Goal: Use online tool/utility: Utilize a website feature to perform a specific function

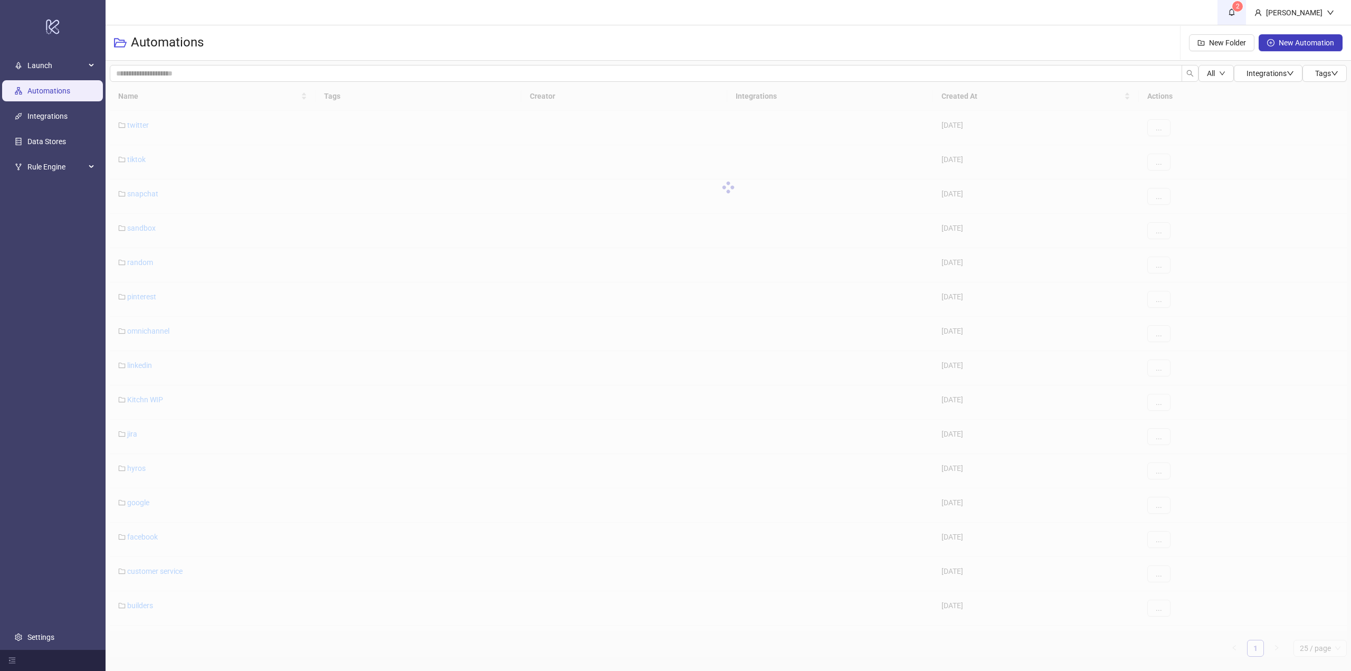
click at [1235, 12] on icon "bell" at bounding box center [1231, 11] width 7 height 7
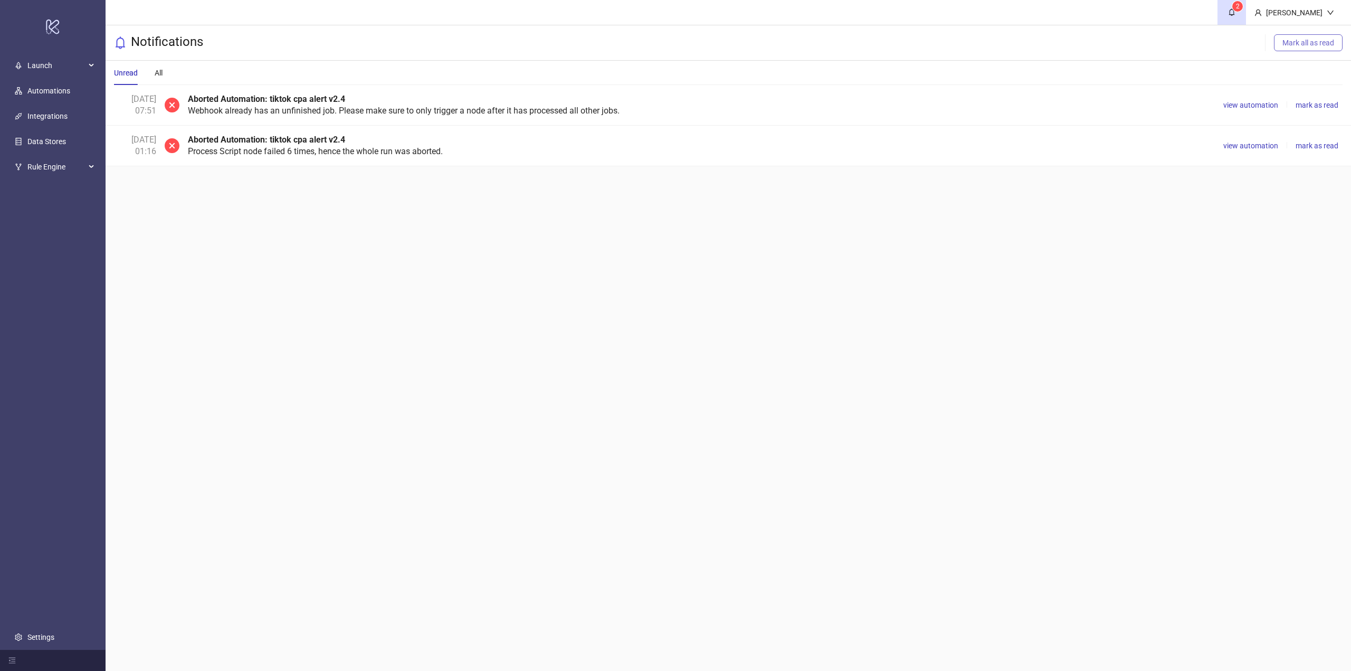
click at [1300, 46] on span "Mark all as read" at bounding box center [1308, 43] width 52 height 8
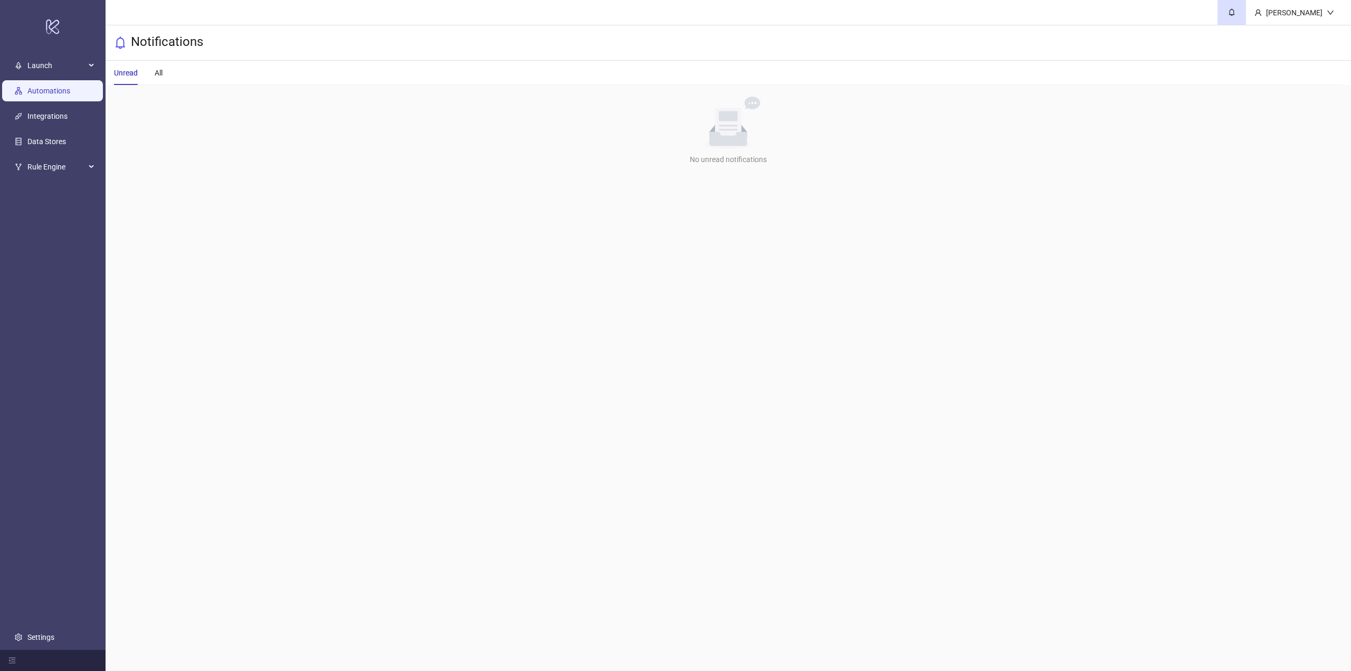
click at [49, 91] on link "Automations" at bounding box center [48, 91] width 43 height 8
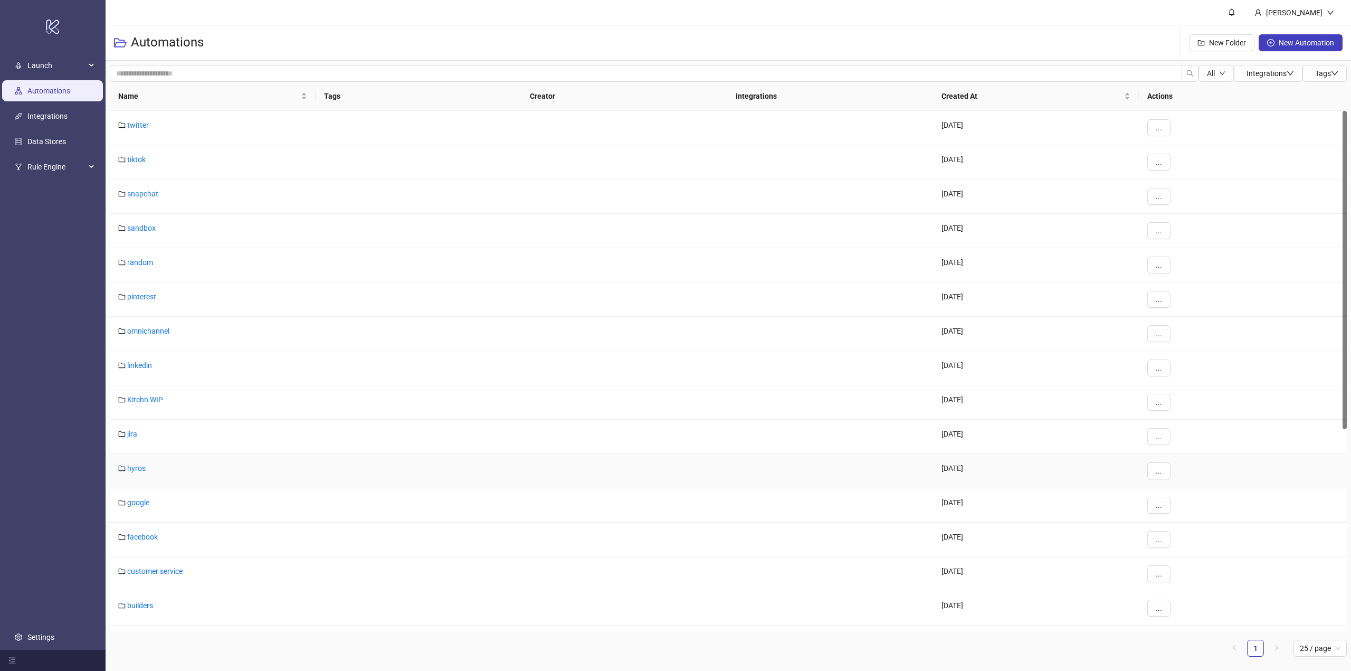
scroll to position [131, 0]
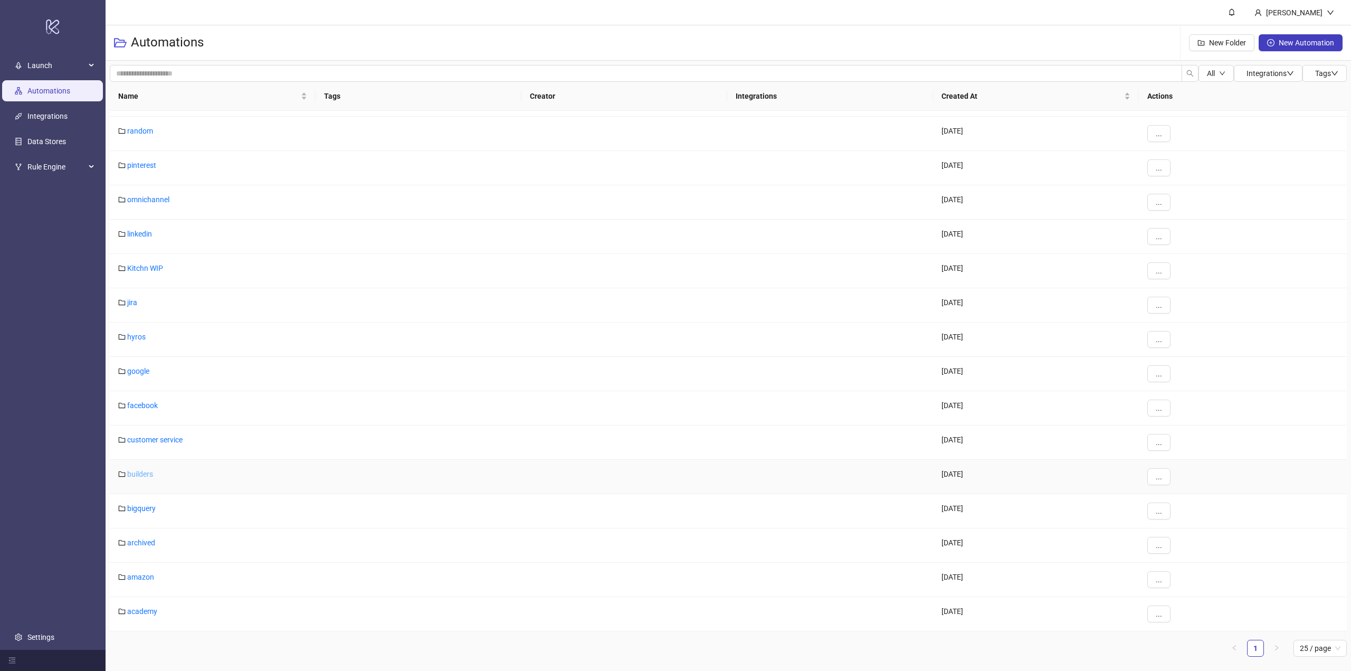
click at [136, 472] on link "builders" at bounding box center [140, 474] width 26 height 8
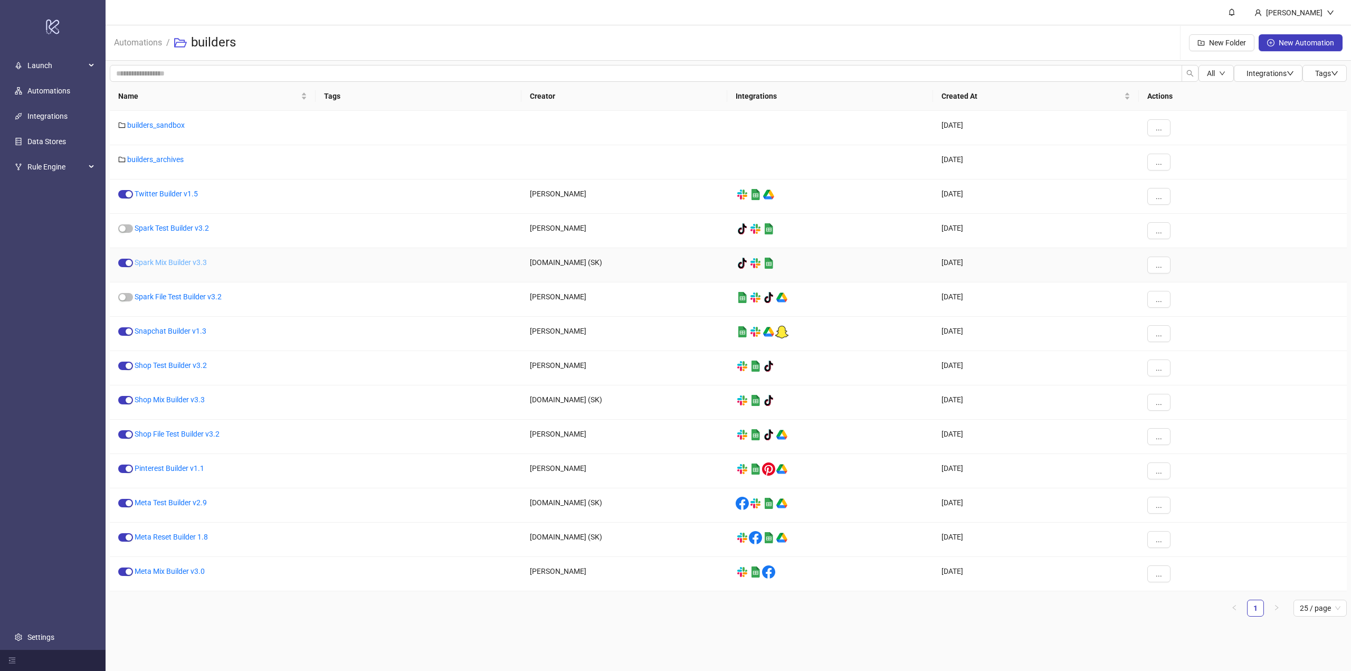
click at [185, 262] on link "Spark Mix Builder v3.3" at bounding box center [171, 262] width 72 height 8
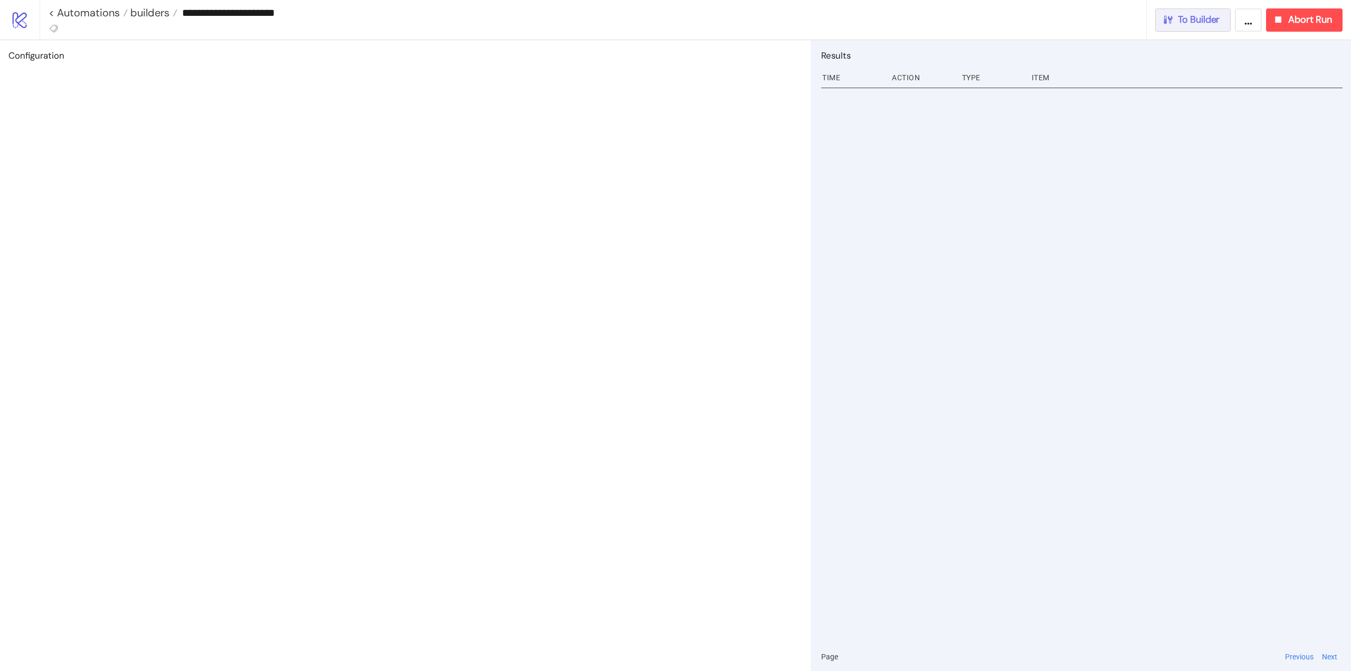
click at [1206, 20] on span "To Builder" at bounding box center [1199, 20] width 42 height 12
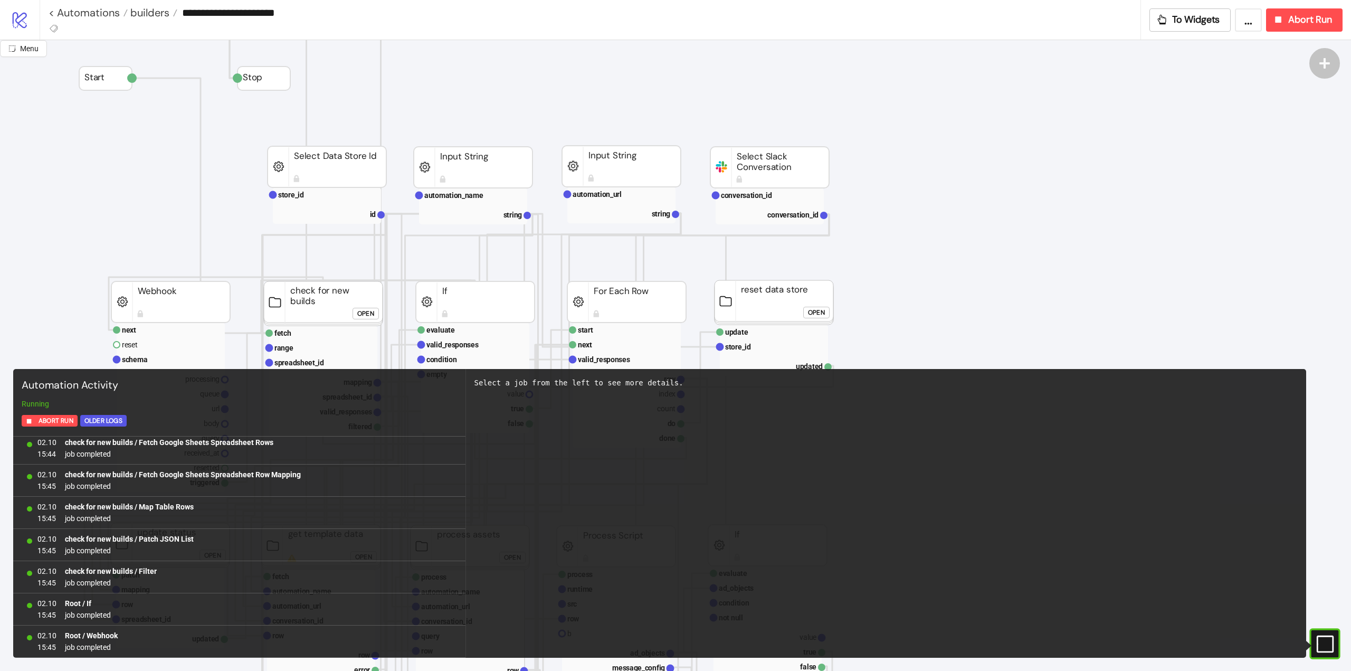
scroll to position [106, 0]
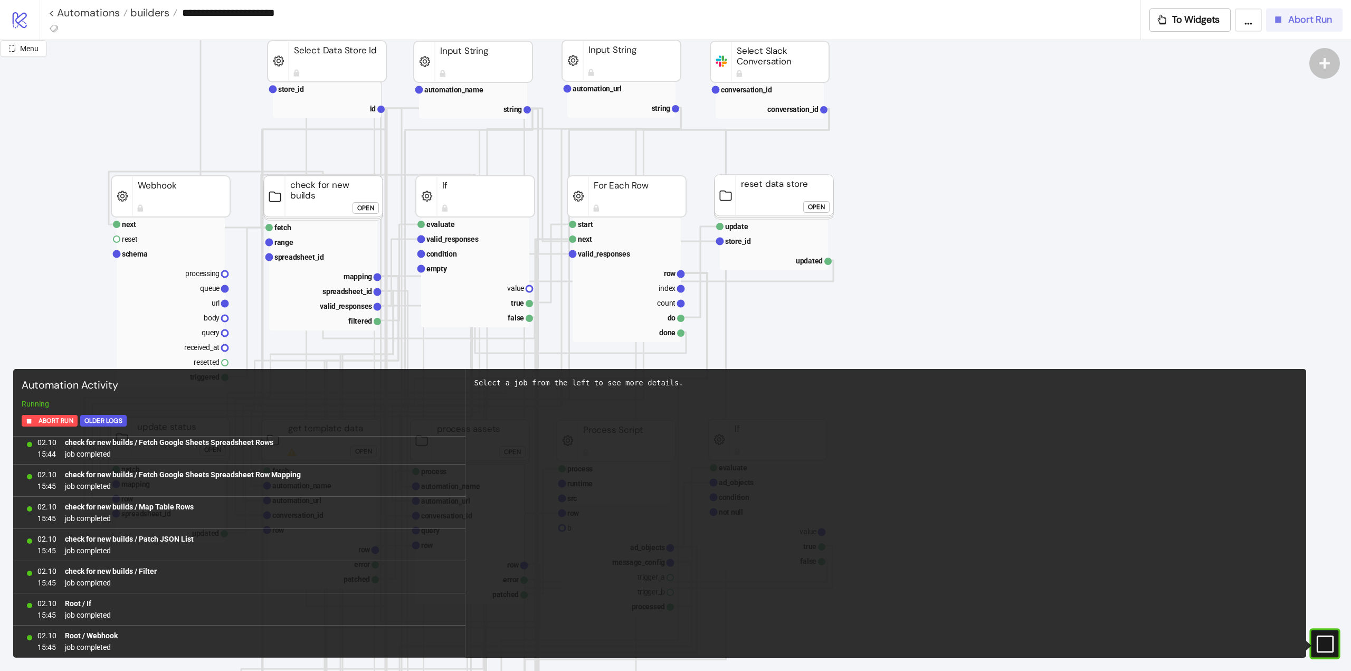
click at [1299, 23] on span "Abort Run" at bounding box center [1310, 20] width 44 height 12
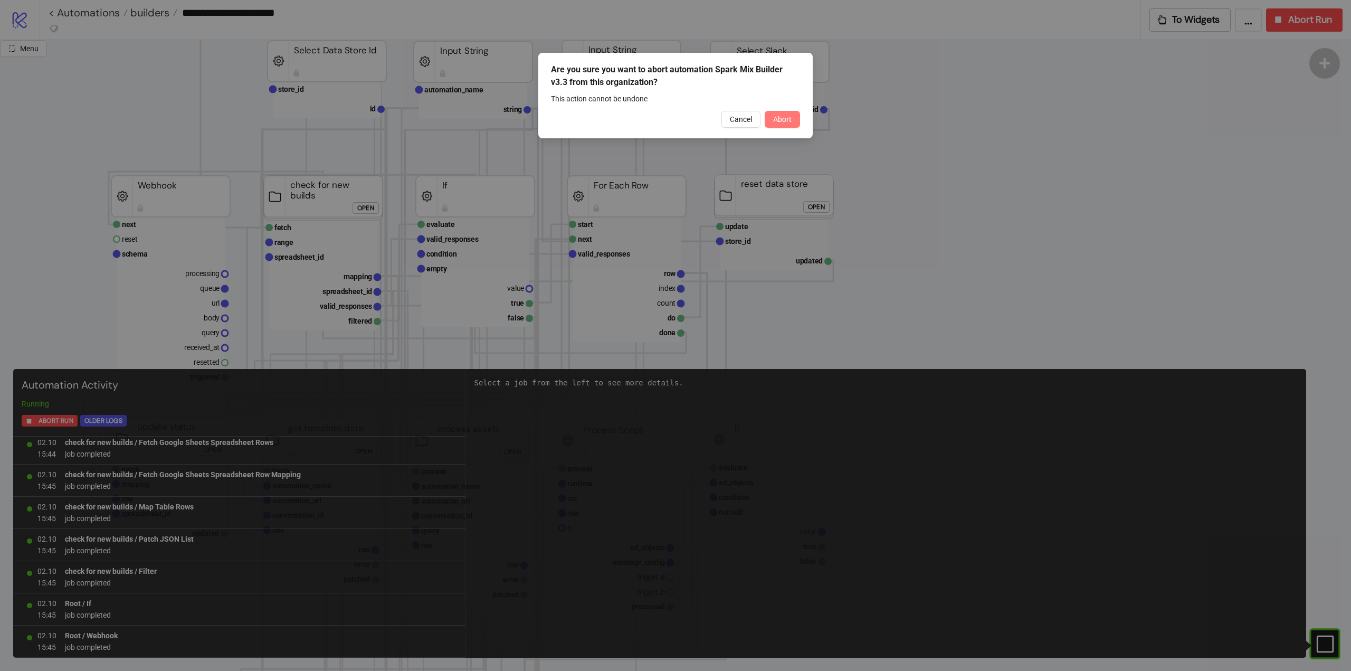
click at [777, 124] on button "Abort" at bounding box center [782, 119] width 35 height 17
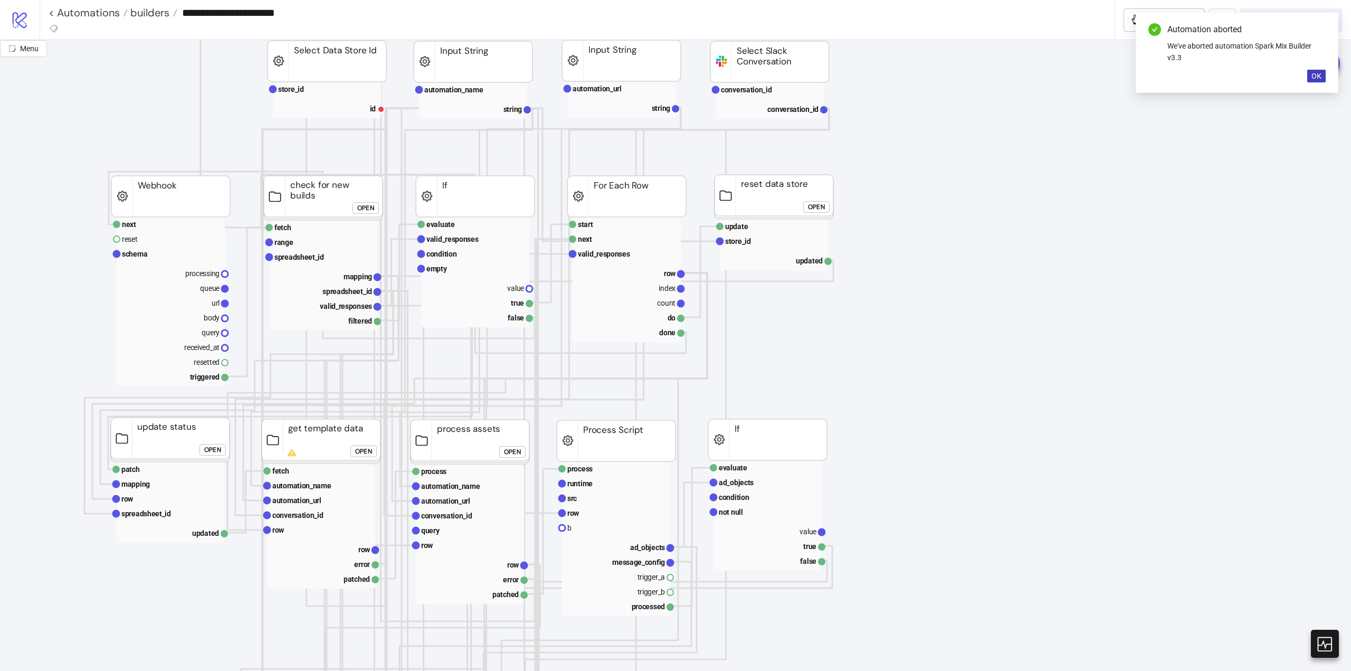
scroll to position [0, 0]
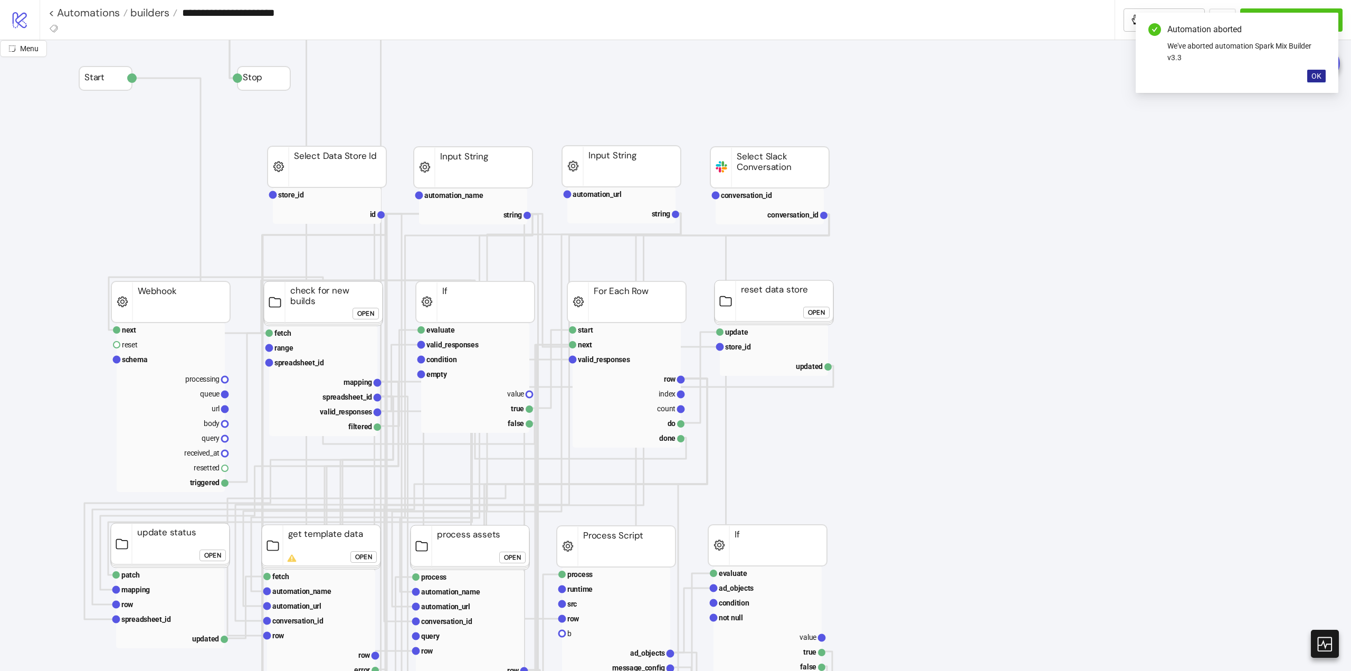
click at [1314, 75] on span "OK" at bounding box center [1316, 76] width 10 height 8
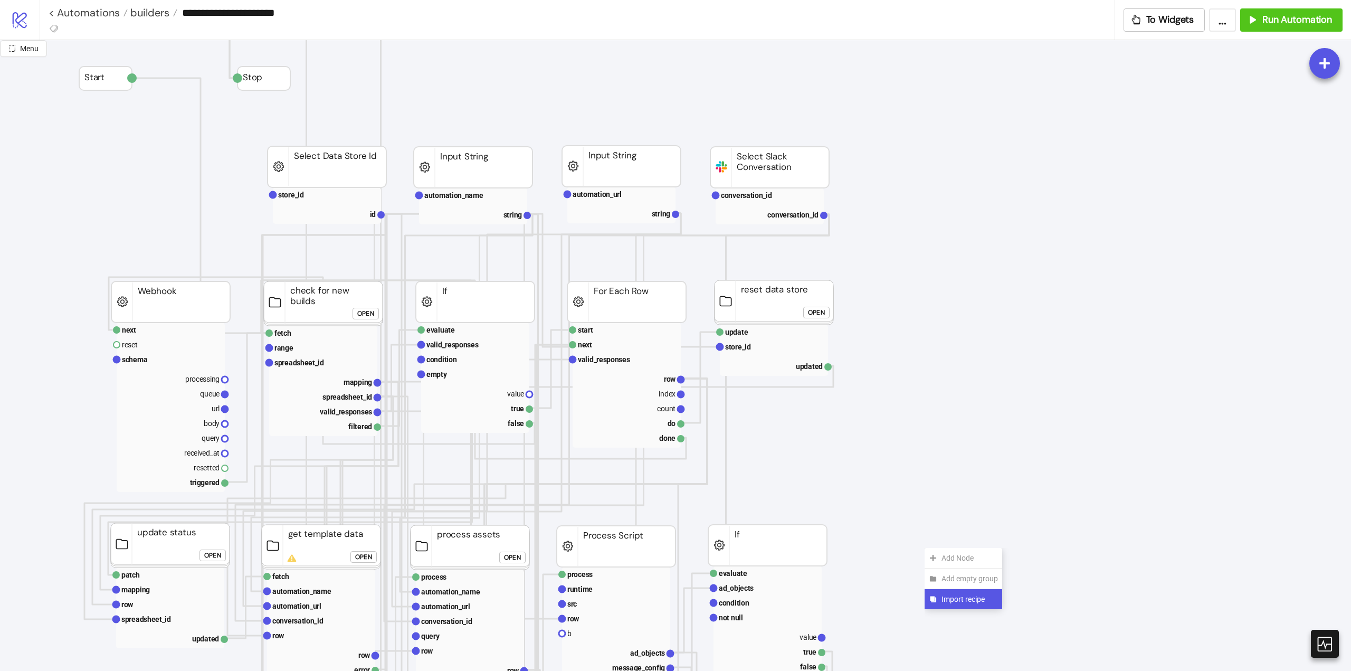
click at [947, 595] on span "Import recipe" at bounding box center [970, 599] width 56 height 12
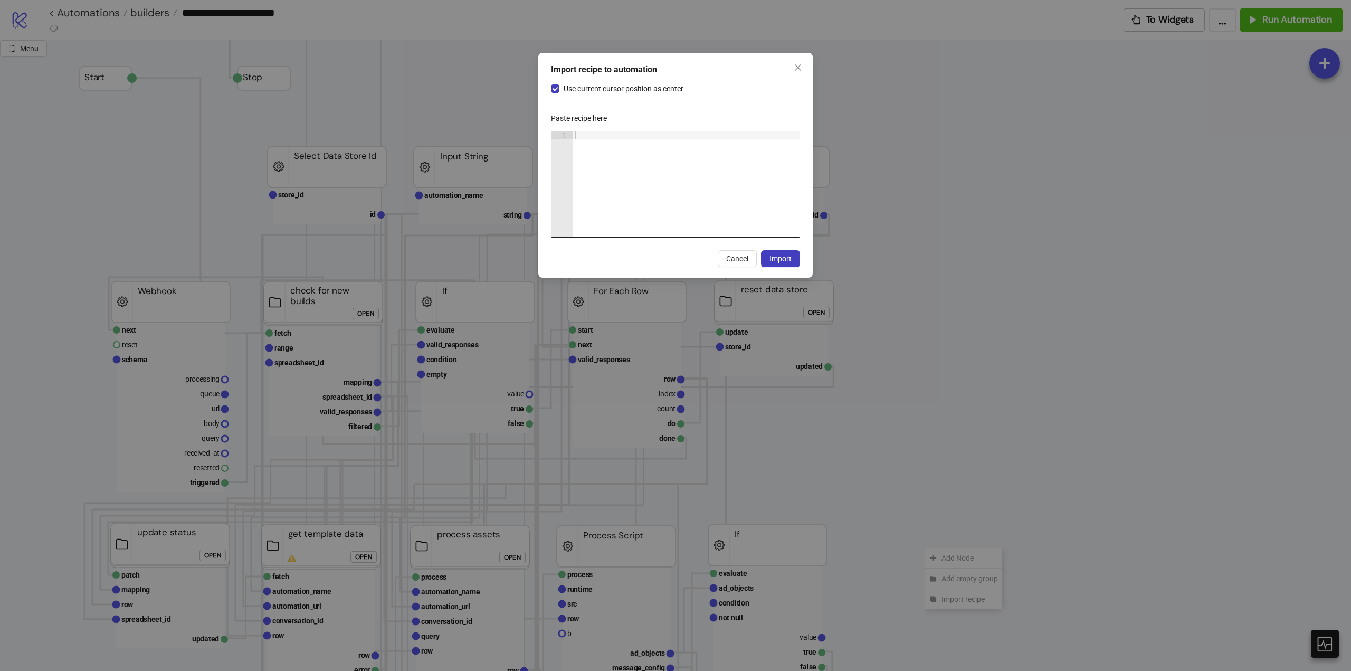
click at [702, 189] on div at bounding box center [686, 191] width 227 height 120
paste textarea "Cursor at row 1"
click at [780, 251] on button "Import" at bounding box center [780, 258] width 39 height 17
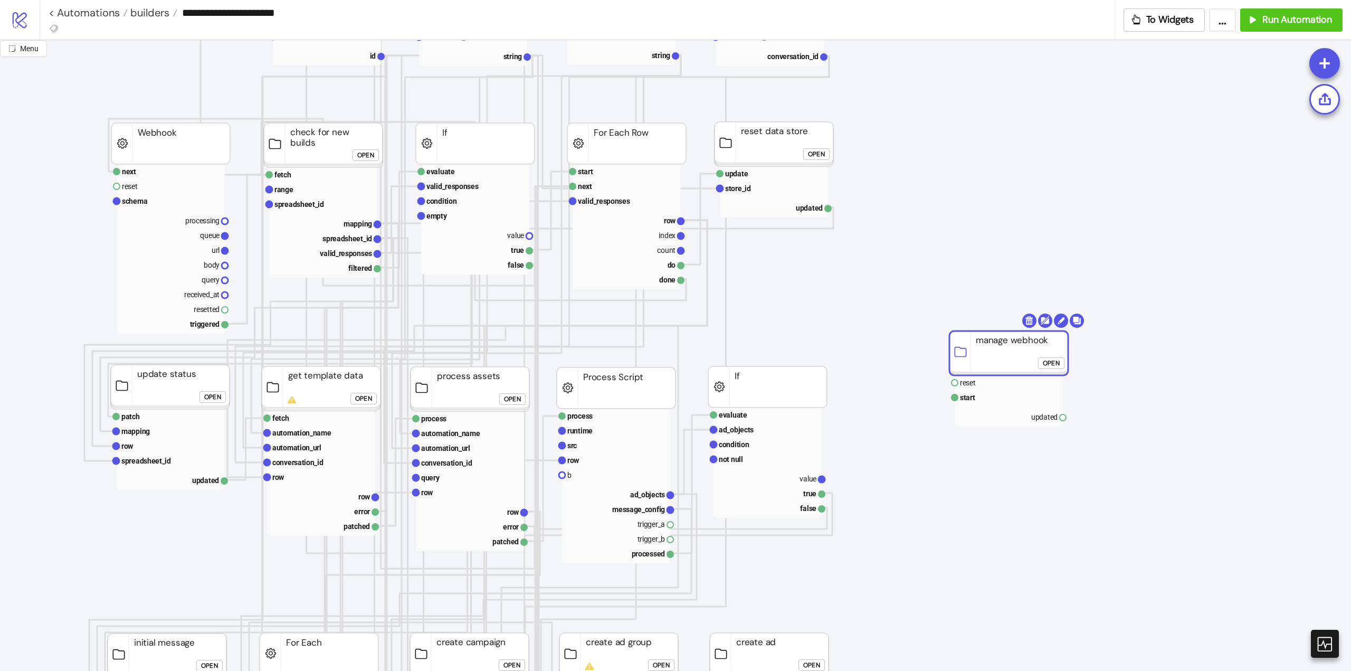
drag, startPoint x: 762, startPoint y: 486, endPoint x: 992, endPoint y: 351, distance: 266.6
click at [992, 351] on rect at bounding box center [1008, 353] width 119 height 44
click div "Open"
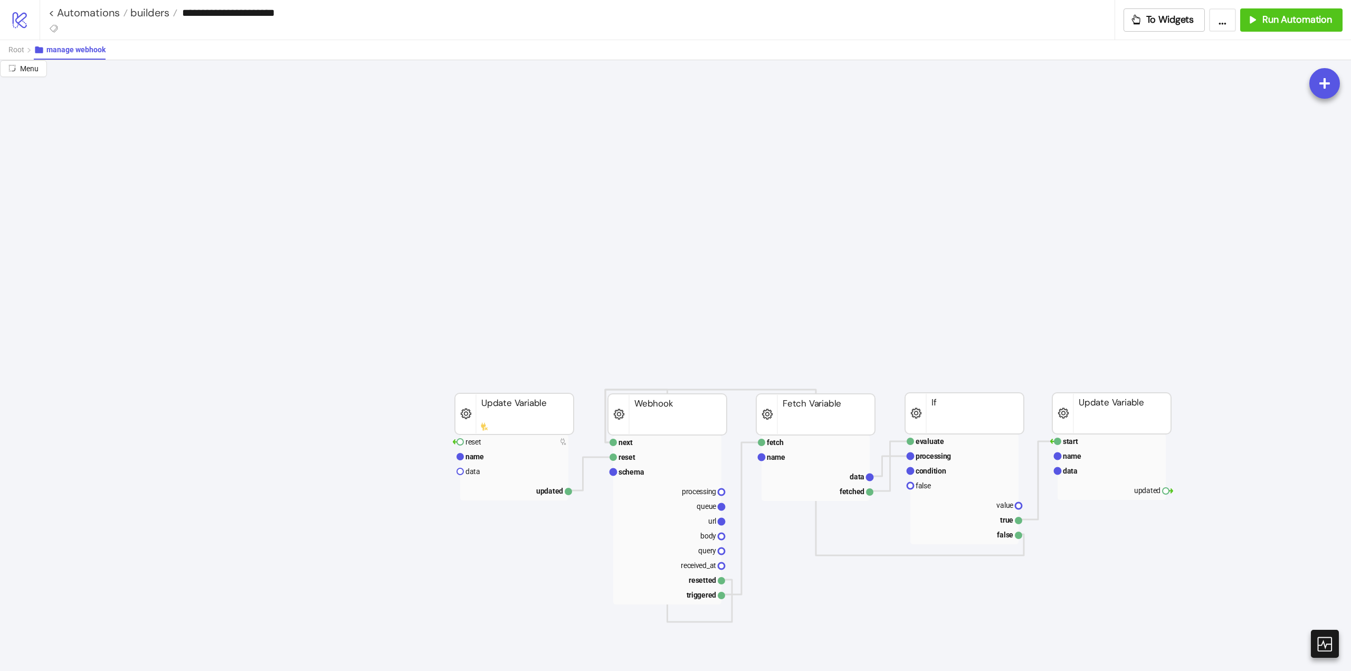
scroll to position [158, 264]
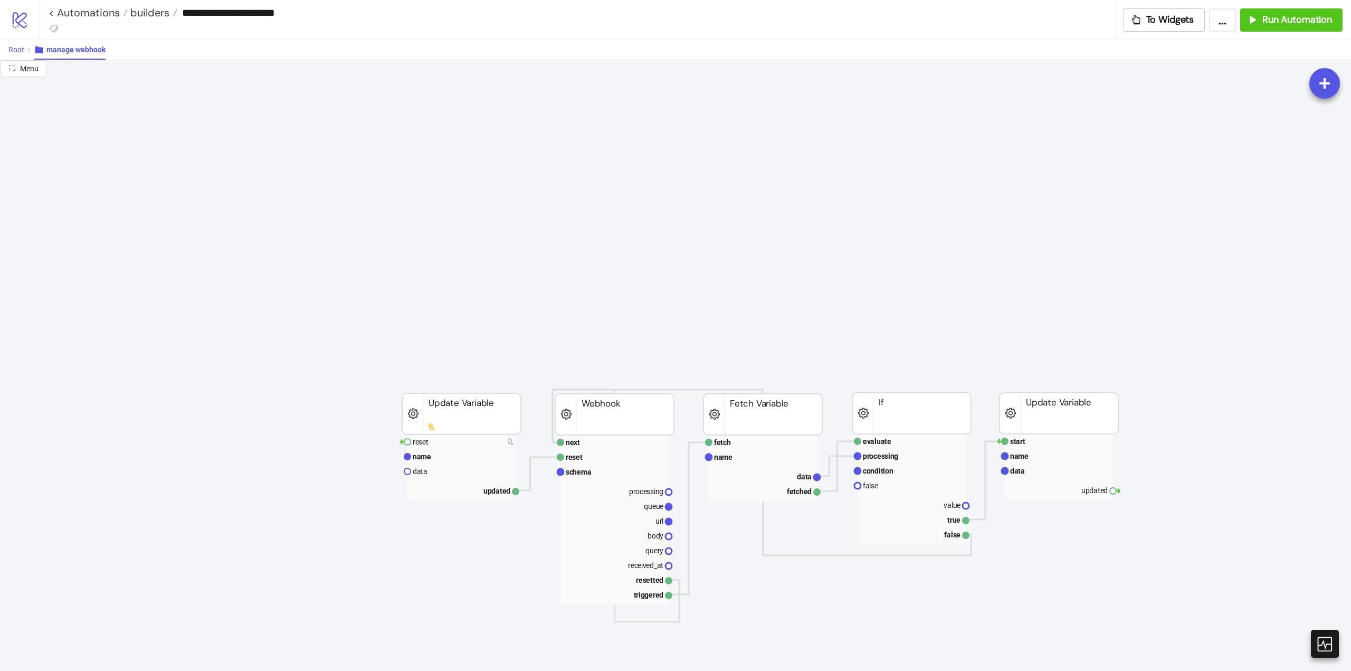
click at [18, 53] on span "Root" at bounding box center [16, 49] width 16 height 8
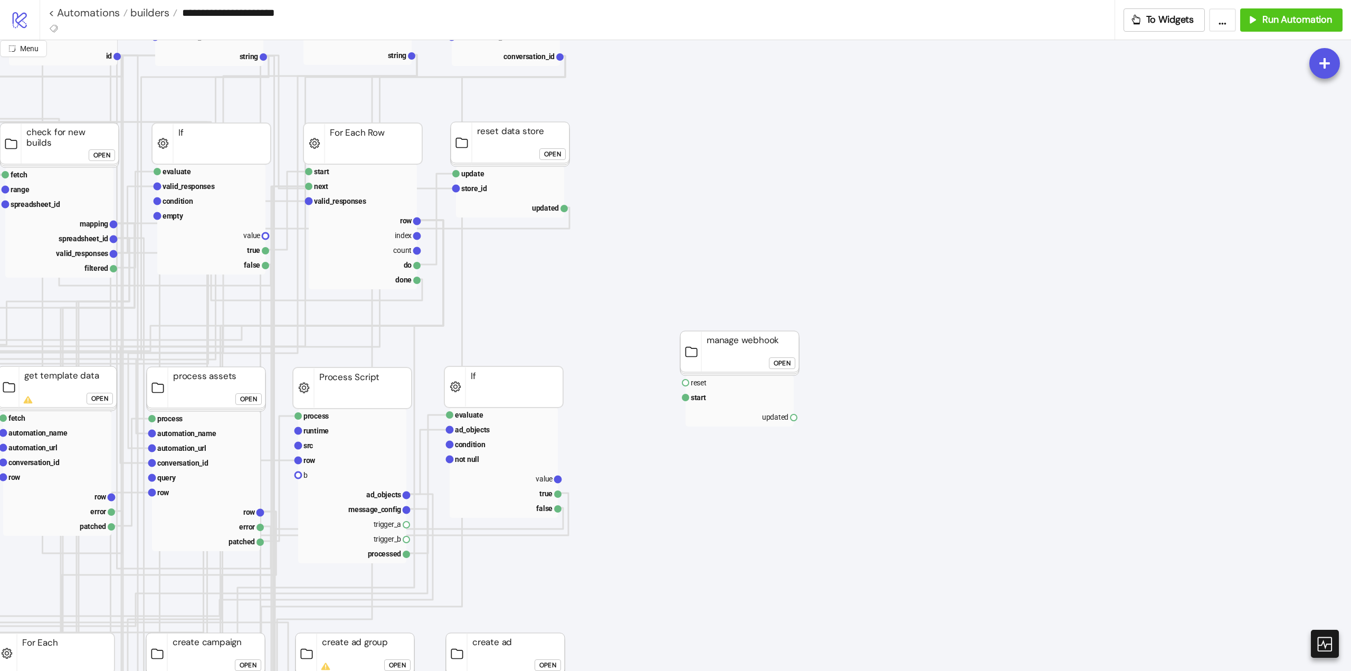
scroll to position [158, 53]
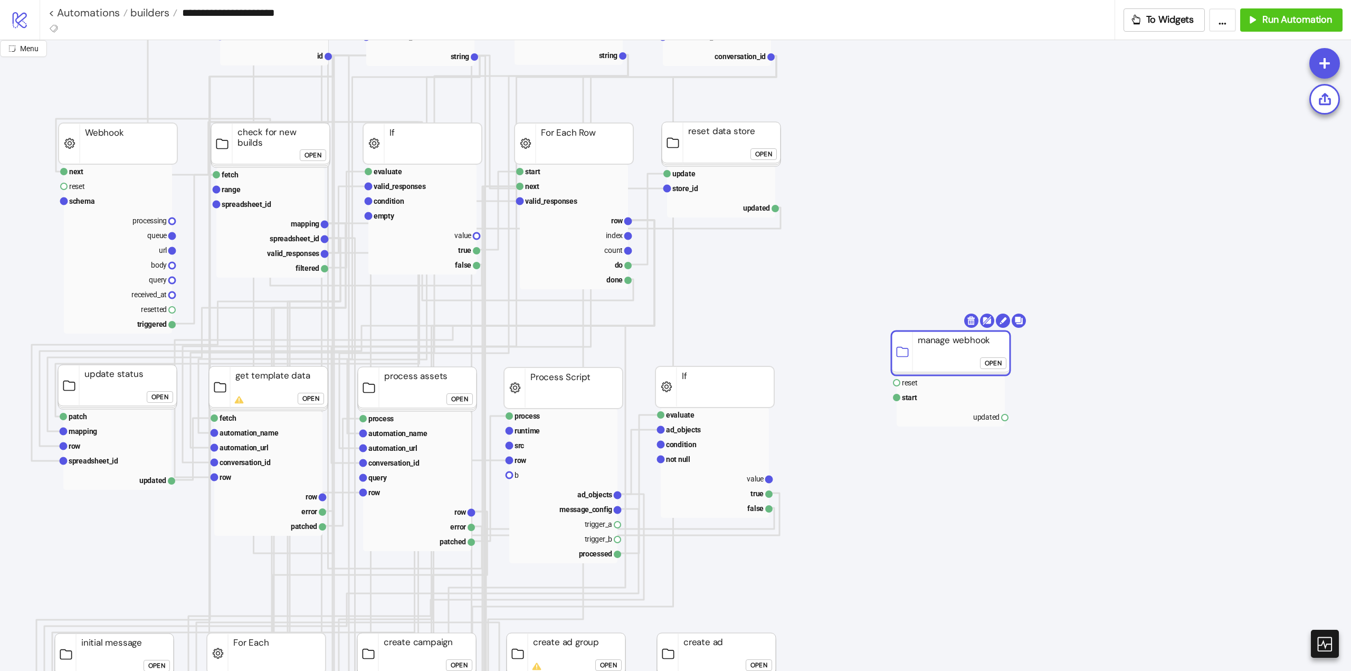
click at [962, 349] on rect at bounding box center [950, 353] width 119 height 44
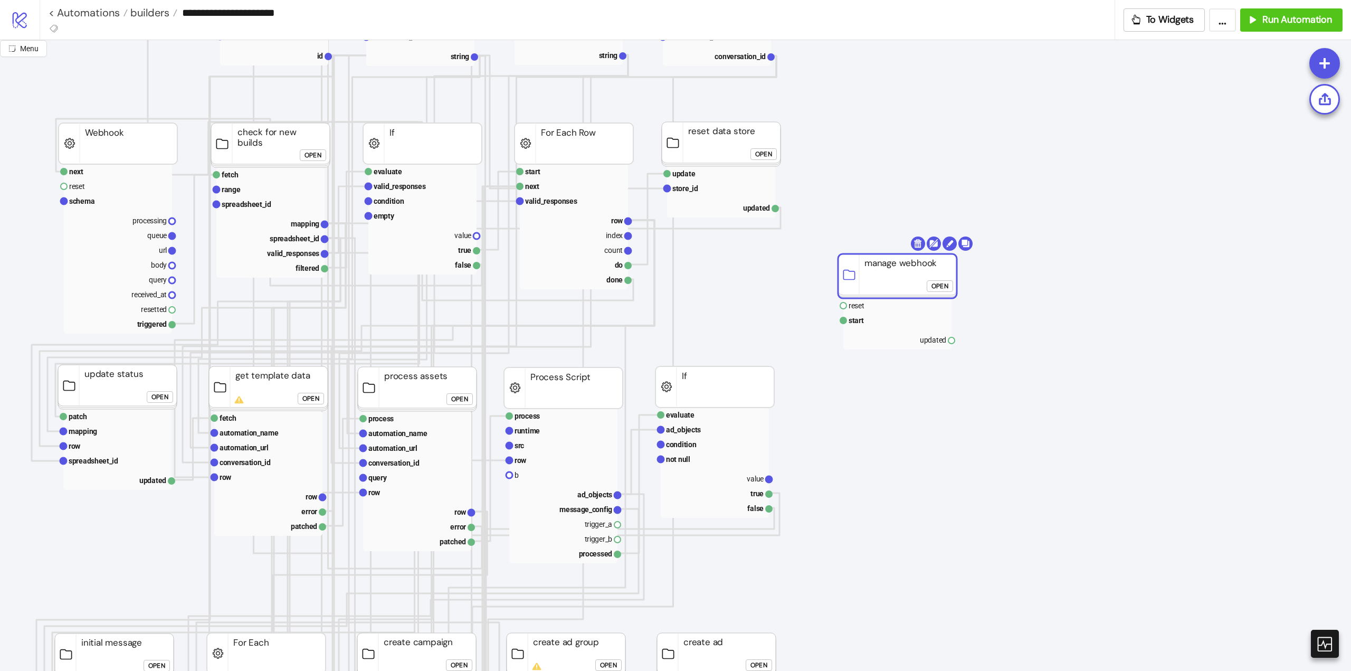
drag, startPoint x: 918, startPoint y: 321, endPoint x: 899, endPoint y: 284, distance: 41.8
click at [899, 284] on rect at bounding box center [897, 276] width 119 height 44
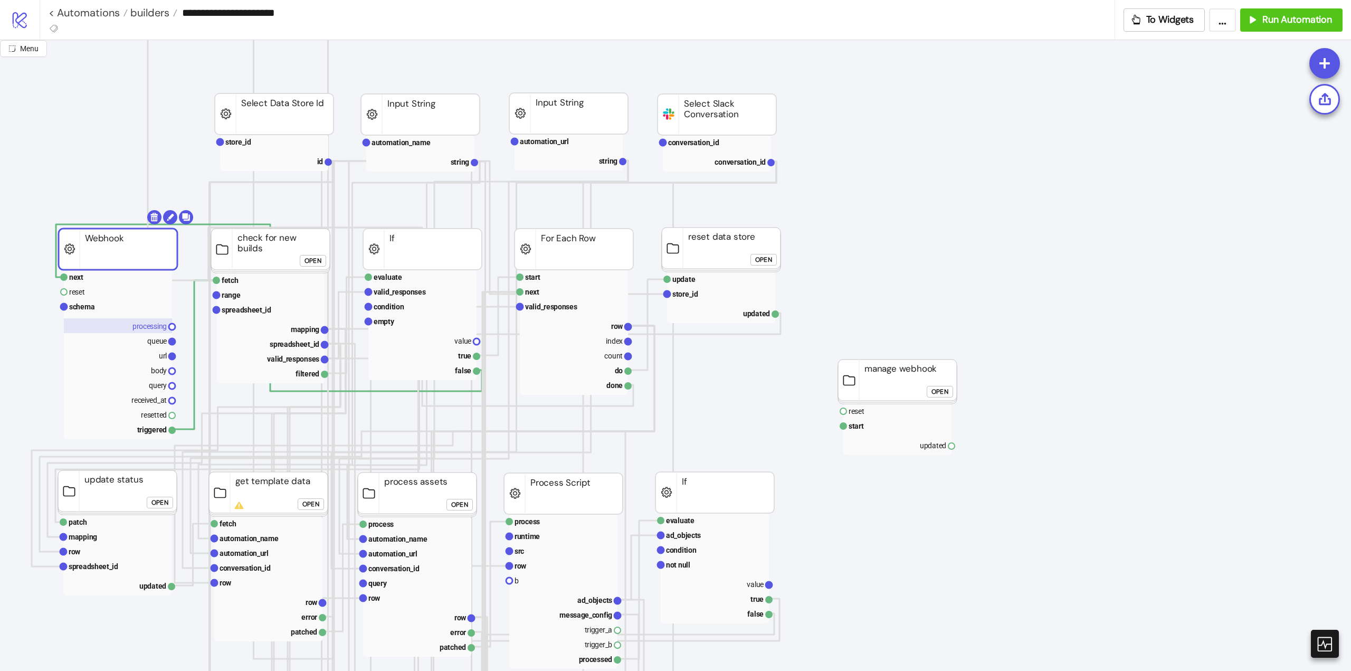
scroll to position [53, 0]
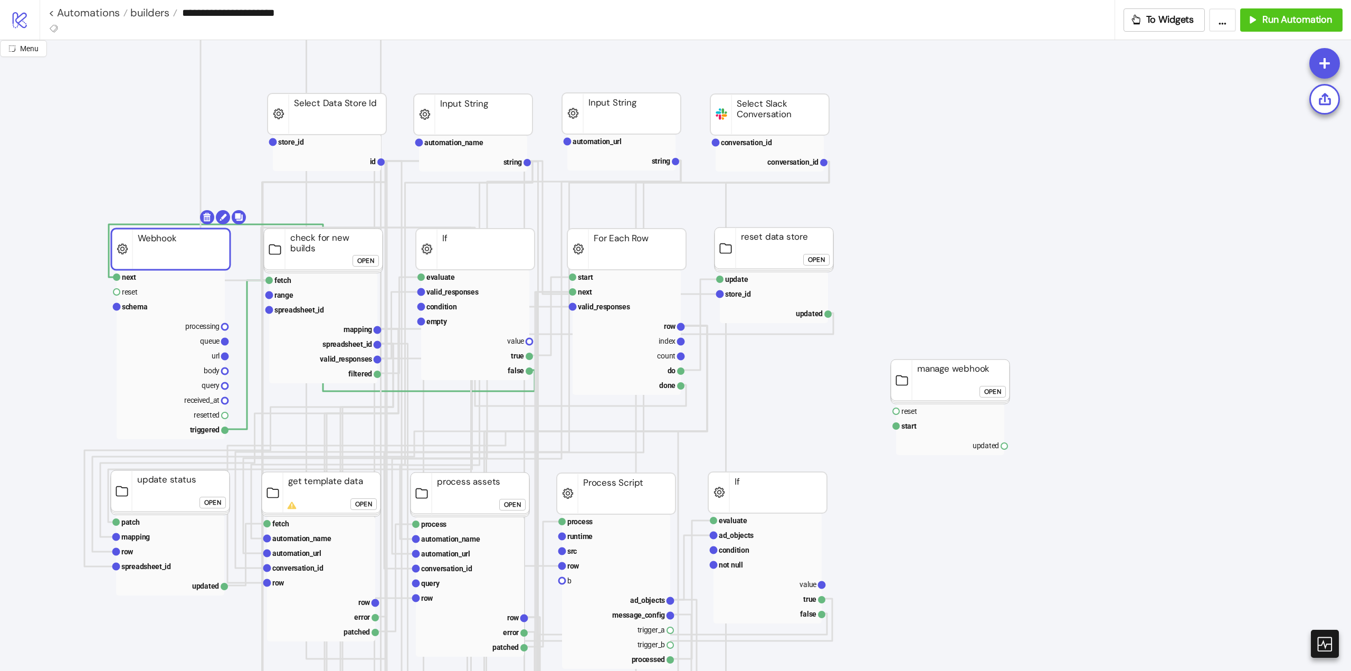
click at [187, 263] on rect at bounding box center [170, 249] width 119 height 41
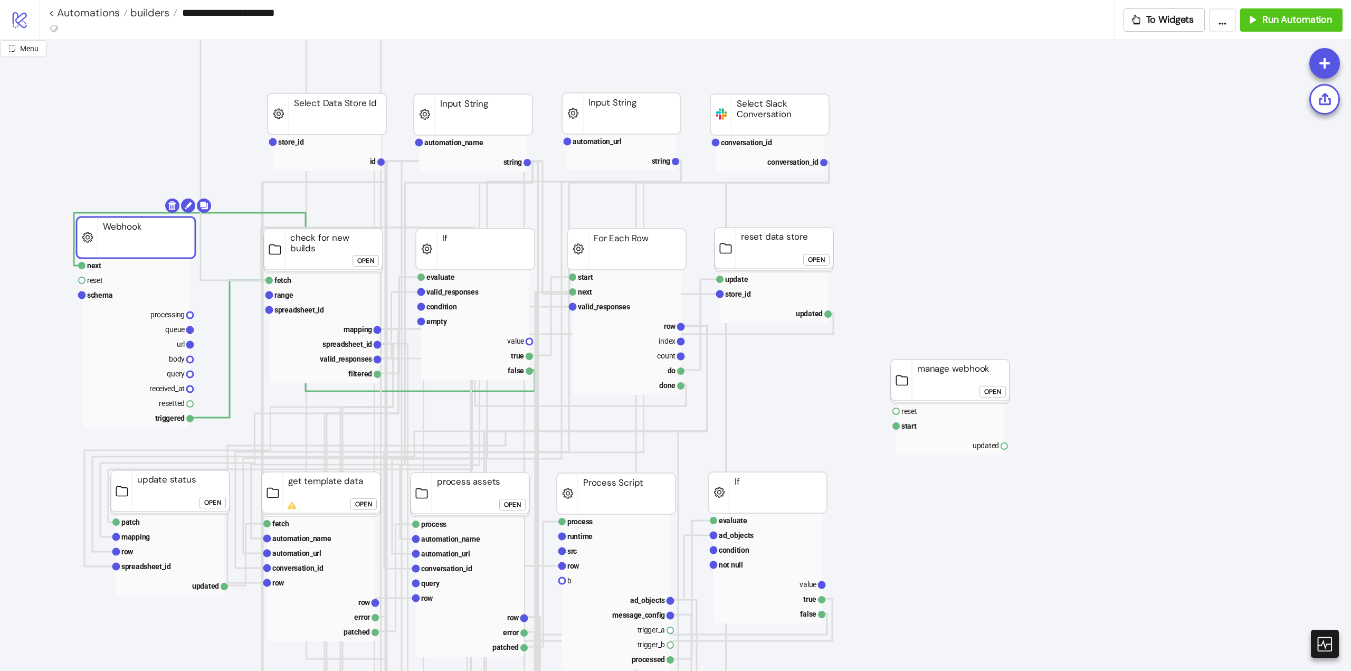
drag, startPoint x: 188, startPoint y: 255, endPoint x: 155, endPoint y: 244, distance: 35.2
click at [155, 244] on rect at bounding box center [136, 237] width 119 height 41
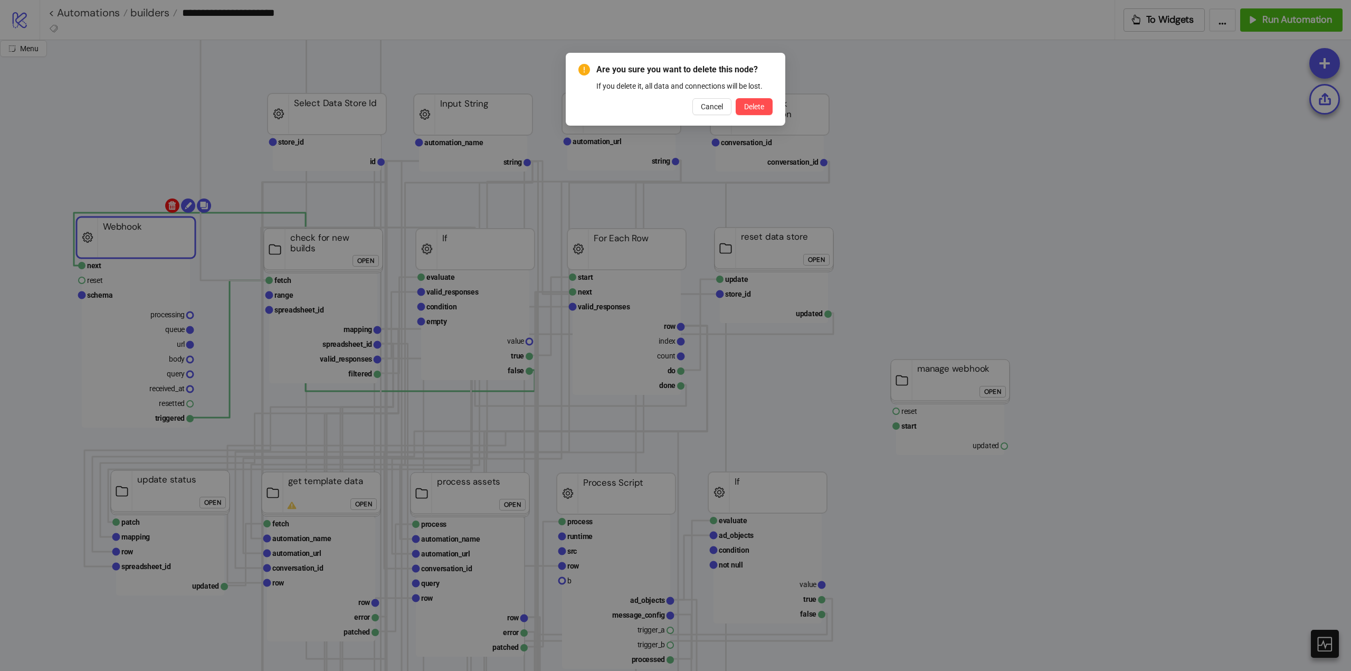
click at [174, 209] on body "**********" at bounding box center [675, 335] width 1351 height 671
click at [760, 110] on span "Delete" at bounding box center [754, 106] width 20 height 8
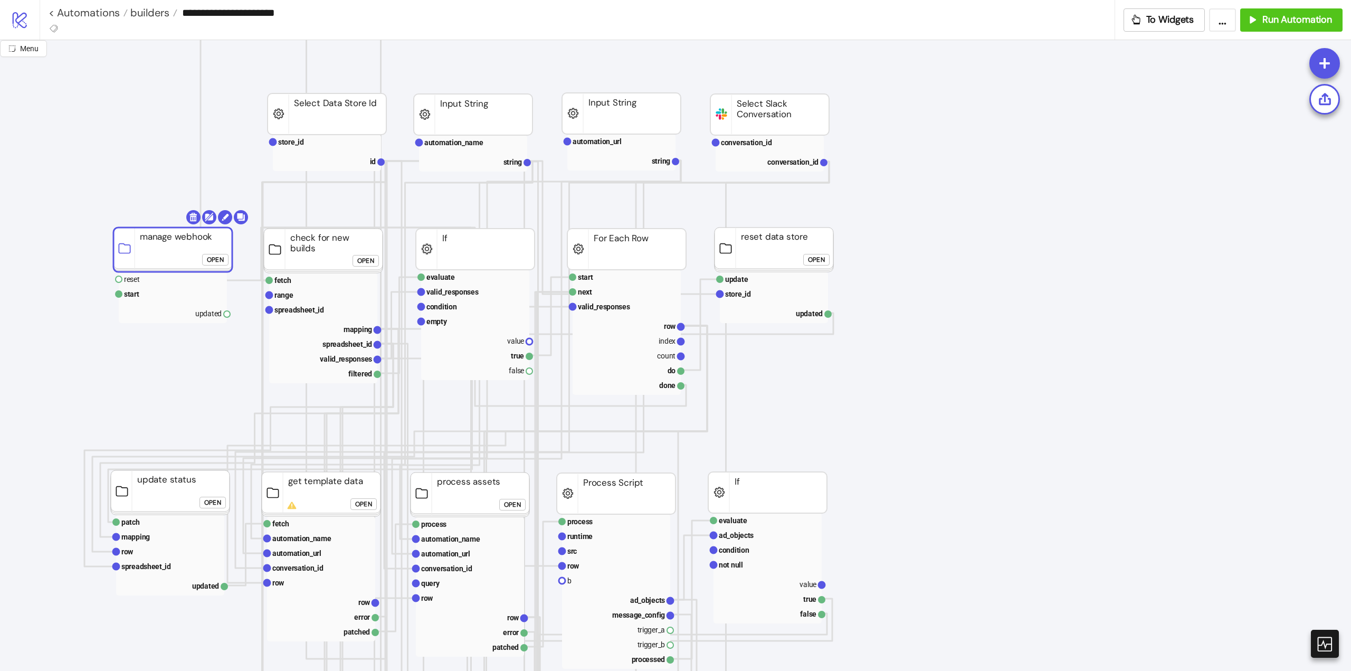
drag, startPoint x: 933, startPoint y: 379, endPoint x: 159, endPoint y: 244, distance: 786.0
click at [159, 244] on rect at bounding box center [172, 249] width 119 height 44
click div "Open"
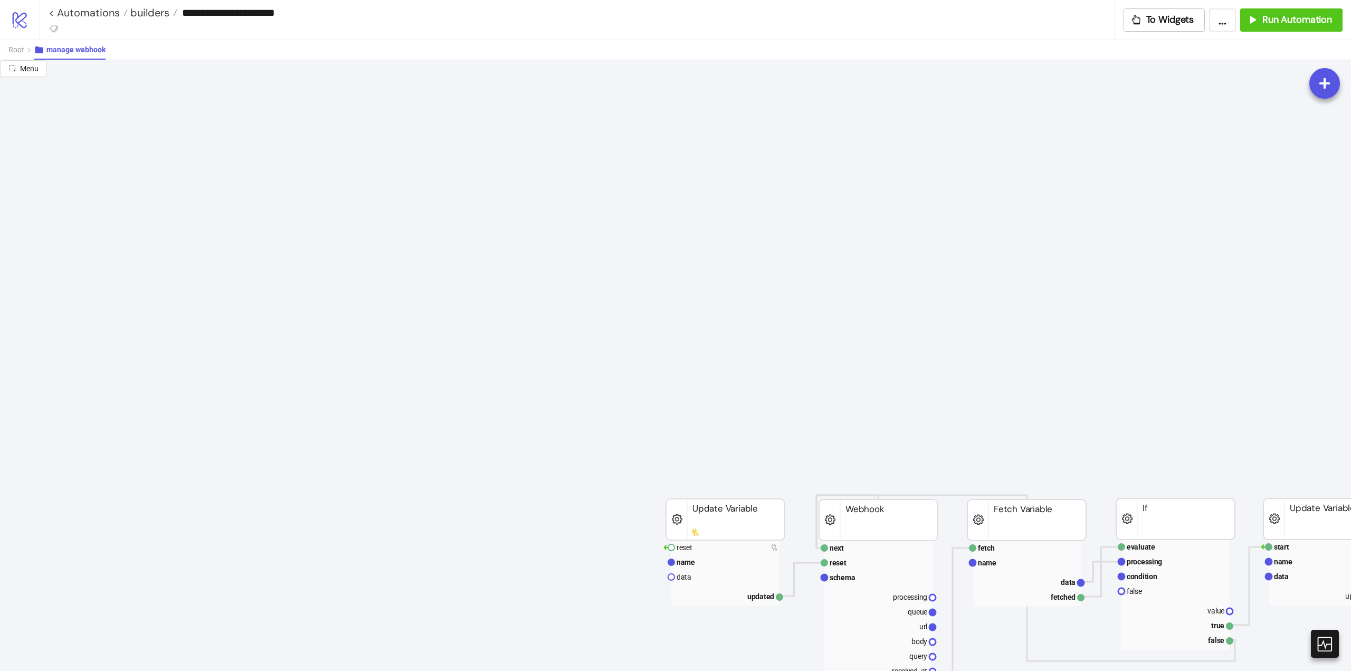
scroll to position [158, 0]
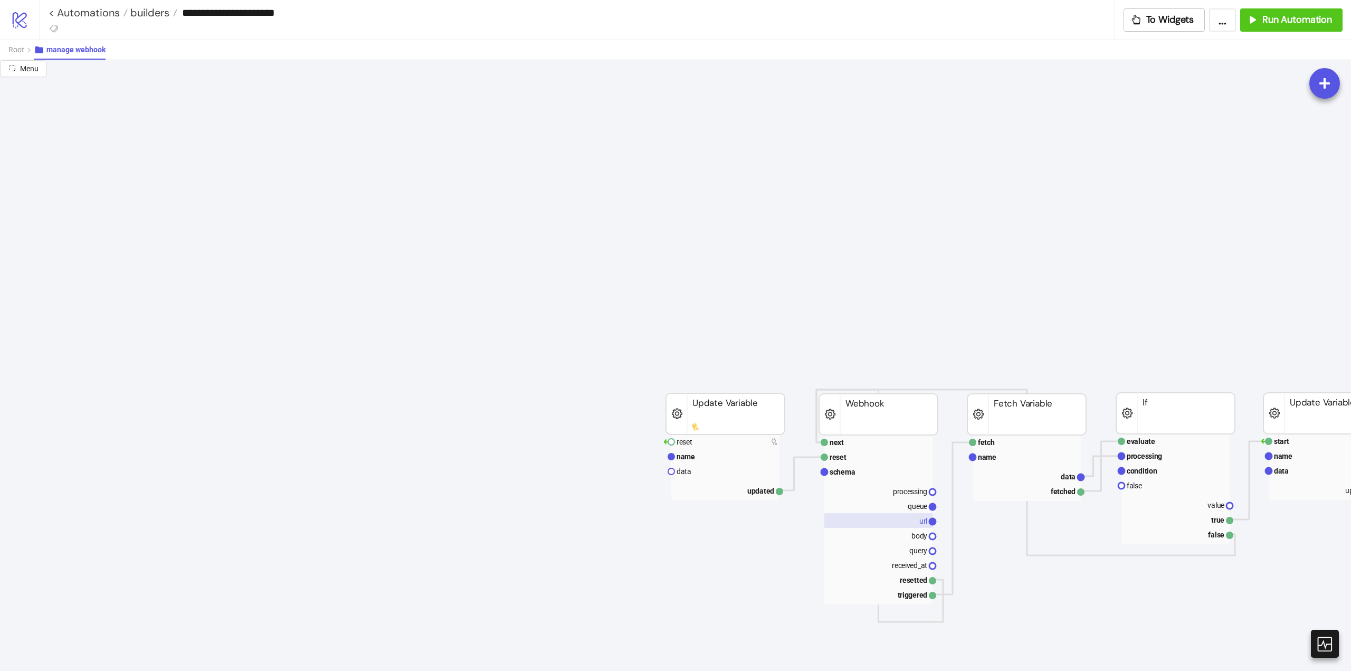
click at [913, 517] on rect at bounding box center [878, 520] width 108 height 15
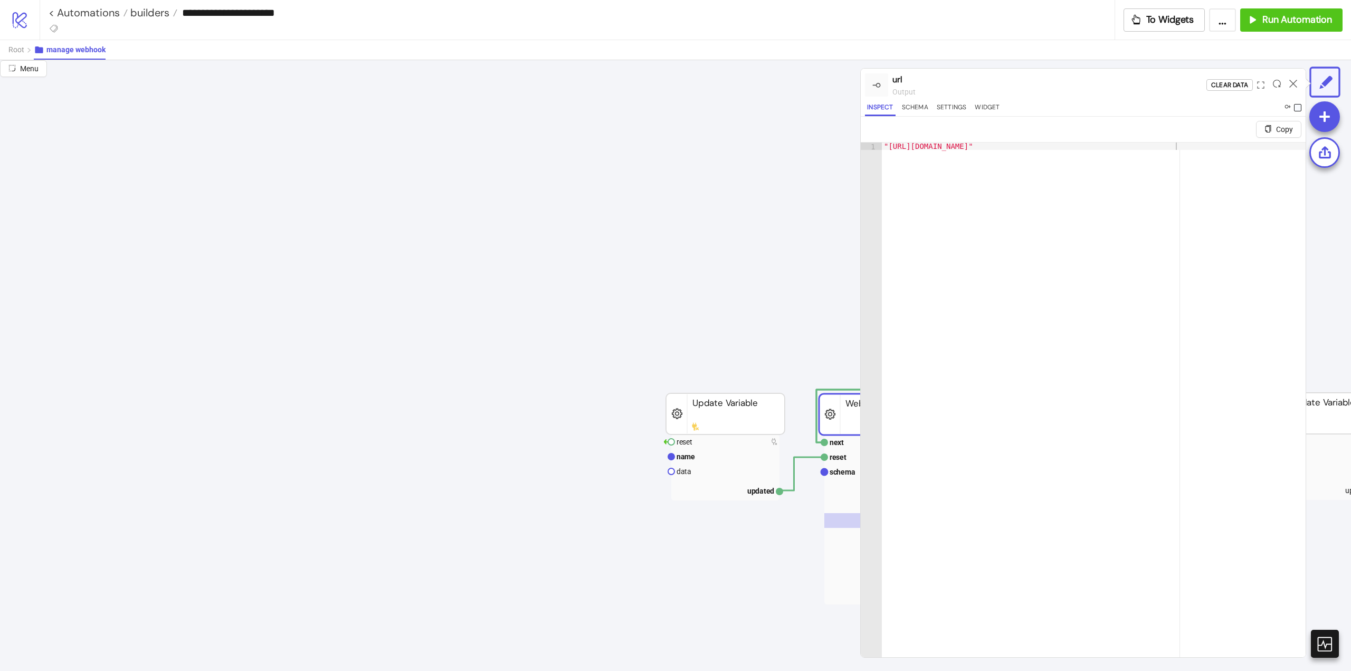
click at [1300, 106] on span at bounding box center [1297, 107] width 7 height 7
click at [1292, 84] on icon at bounding box center [1293, 84] width 8 height 8
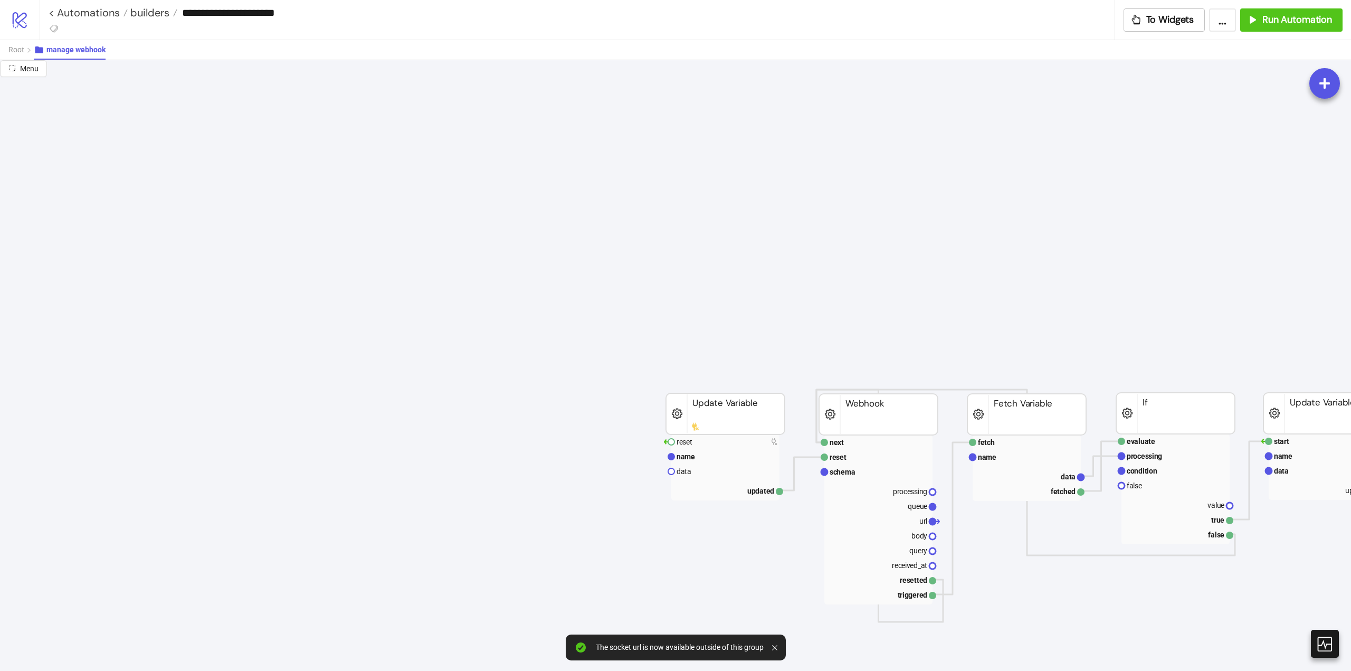
click at [7, 53] on div "Root manage webhook" at bounding box center [675, 50] width 1351 height 20
click at [19, 53] on span "Root" at bounding box center [16, 49] width 16 height 8
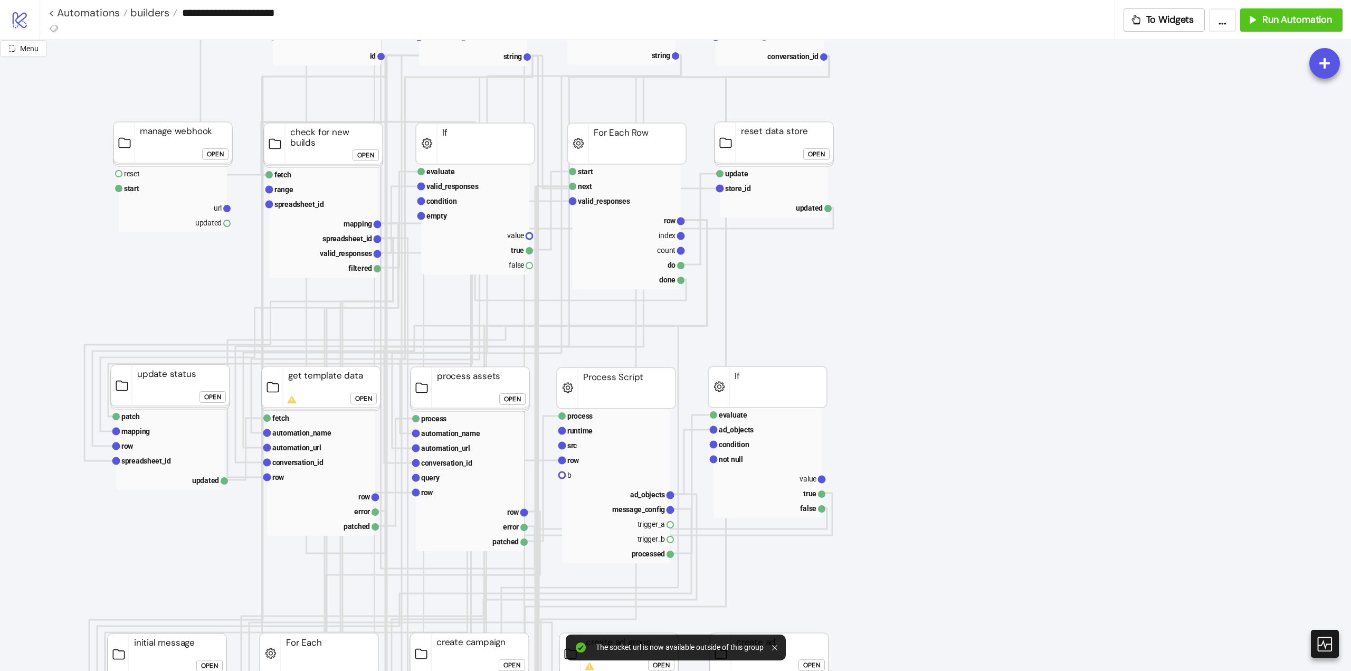
scroll to position [0, 0]
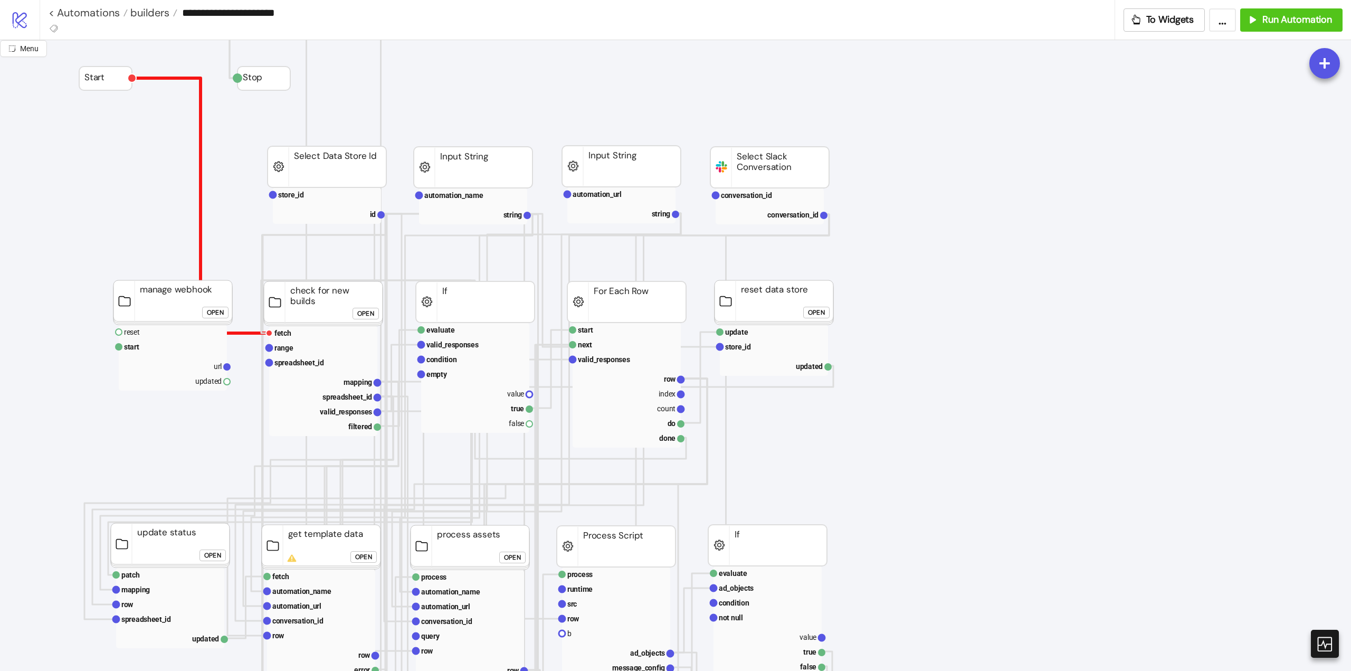
click at [201, 106] on polyline at bounding box center [200, 205] width 137 height 255
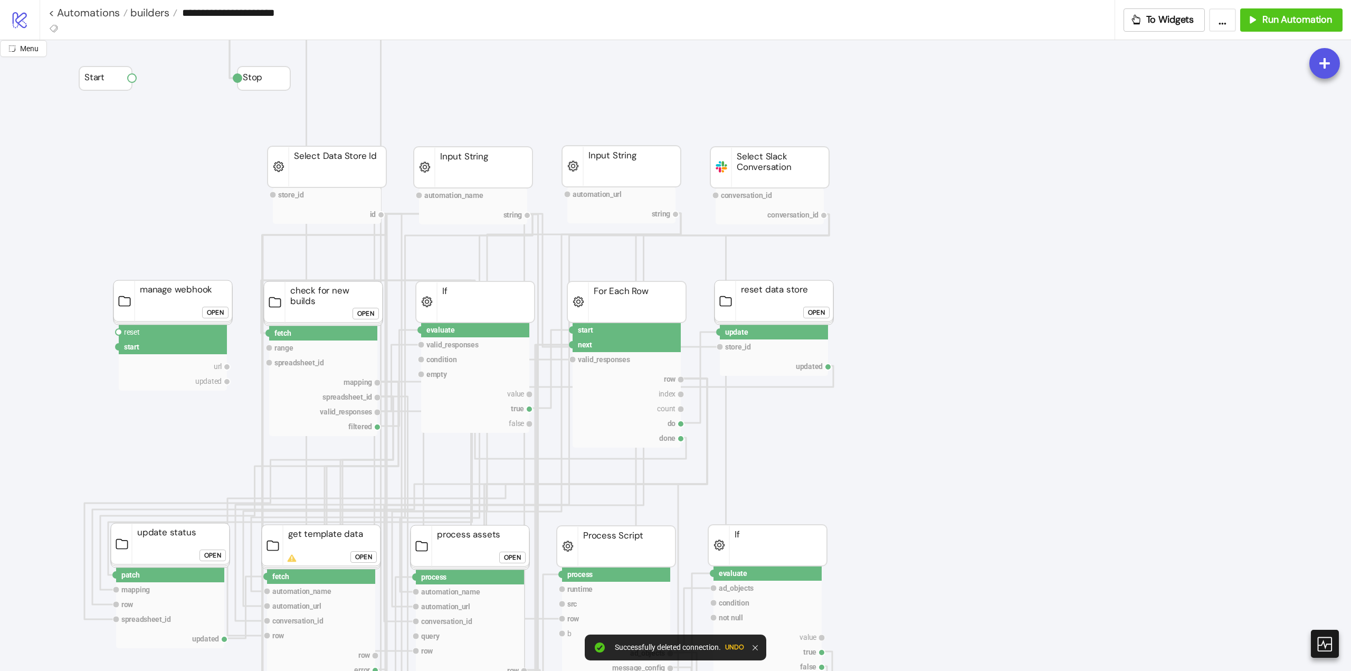
drag, startPoint x: 135, startPoint y: 79, endPoint x: 114, endPoint y: 220, distance: 143.0
click at [118, 345] on circle at bounding box center [119, 347] width 6 height 6
drag, startPoint x: 530, startPoint y: 423, endPoint x: 316, endPoint y: 427, distance: 214.8
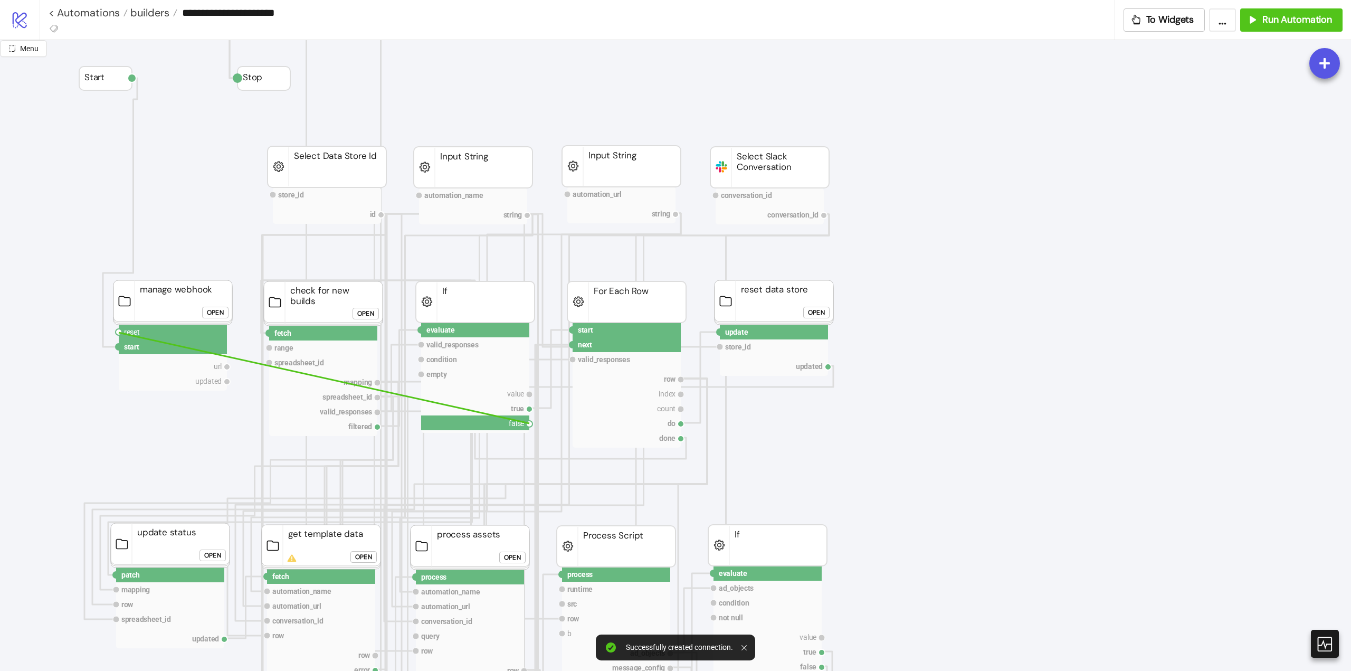
click at [119, 332] on circle at bounding box center [119, 332] width 6 height 6
drag, startPoint x: 228, startPoint y: 381, endPoint x: 274, endPoint y: 388, distance: 47.0
click at [268, 336] on circle at bounding box center [269, 333] width 6 height 6
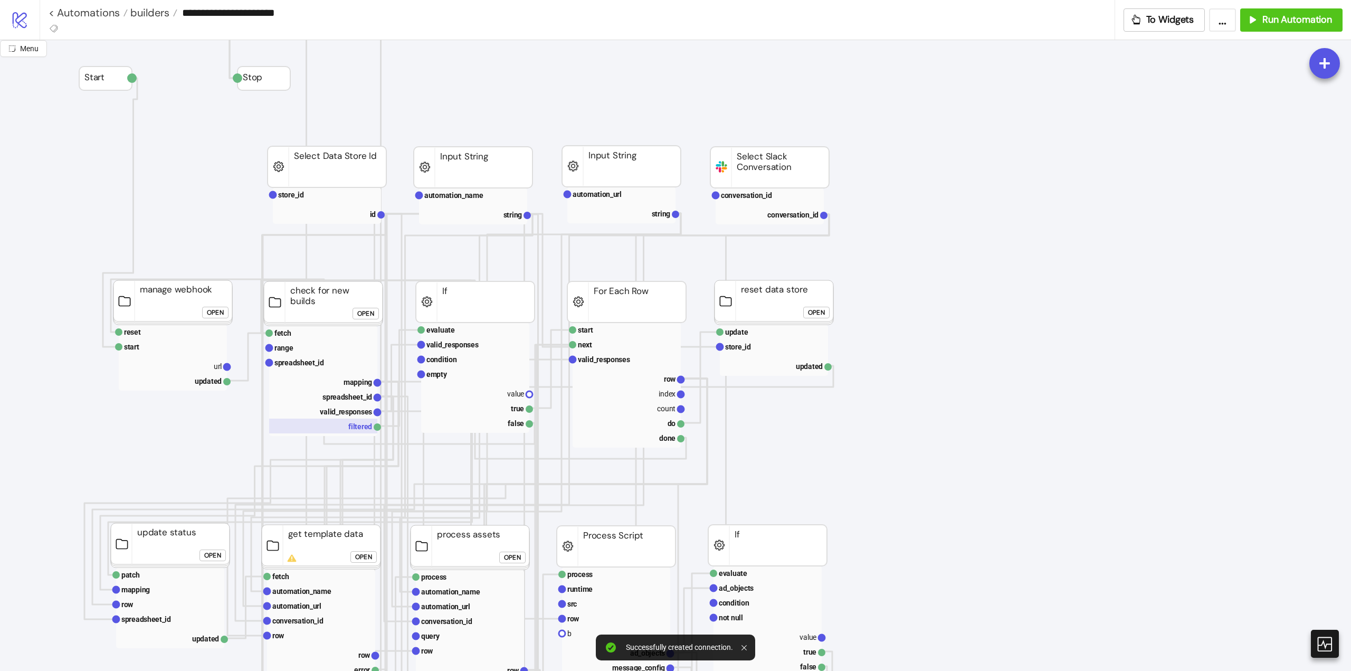
click at [354, 424] on rect at bounding box center [323, 426] width 108 height 15
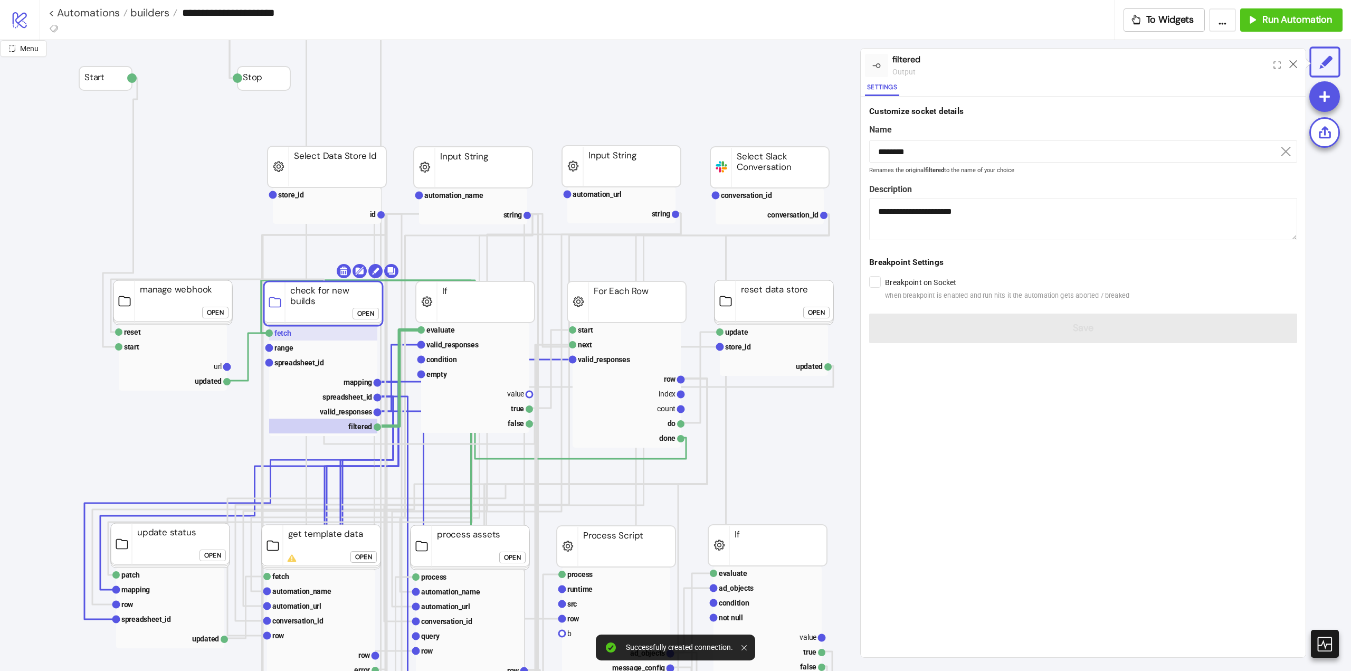
click at [276, 337] on text "fetch" at bounding box center [282, 333] width 17 height 8
type input "*****"
type textarea "**********"
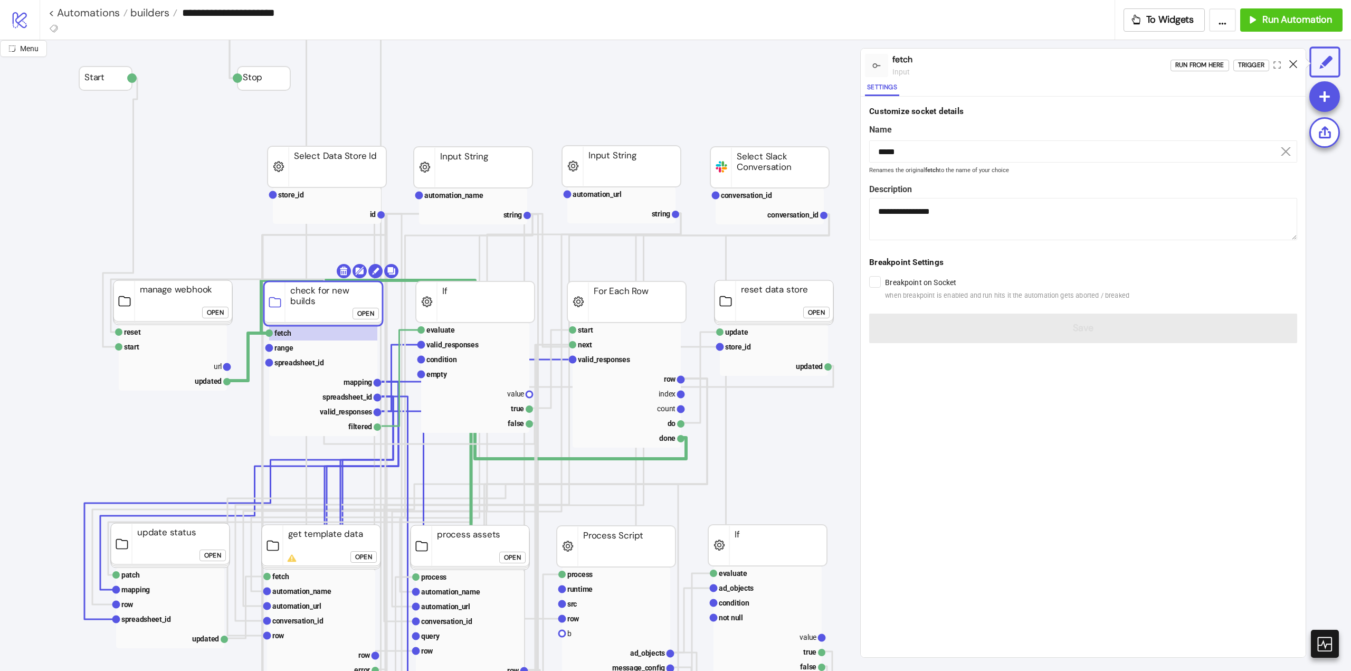
click at [1292, 63] on icon at bounding box center [1293, 64] width 8 height 8
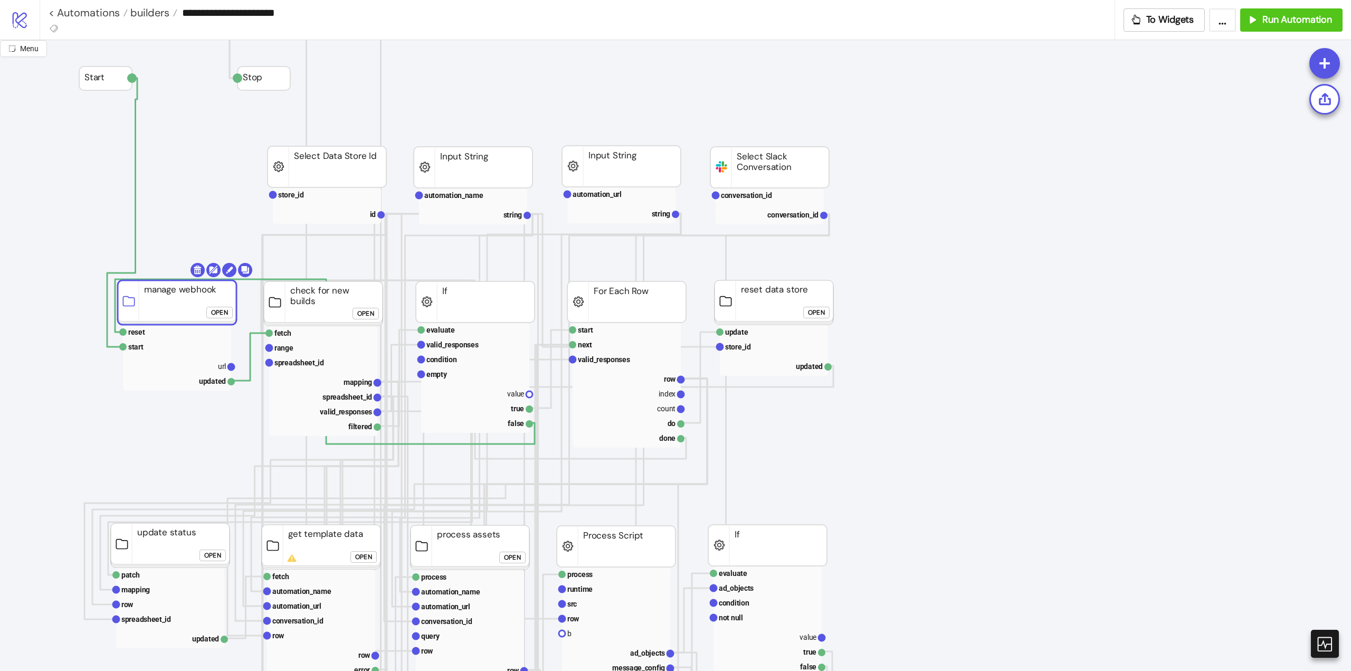
drag, startPoint x: 191, startPoint y: 300, endPoint x: 511, endPoint y: 203, distance: 335.2
click at [196, 300] on rect at bounding box center [177, 302] width 119 height 44
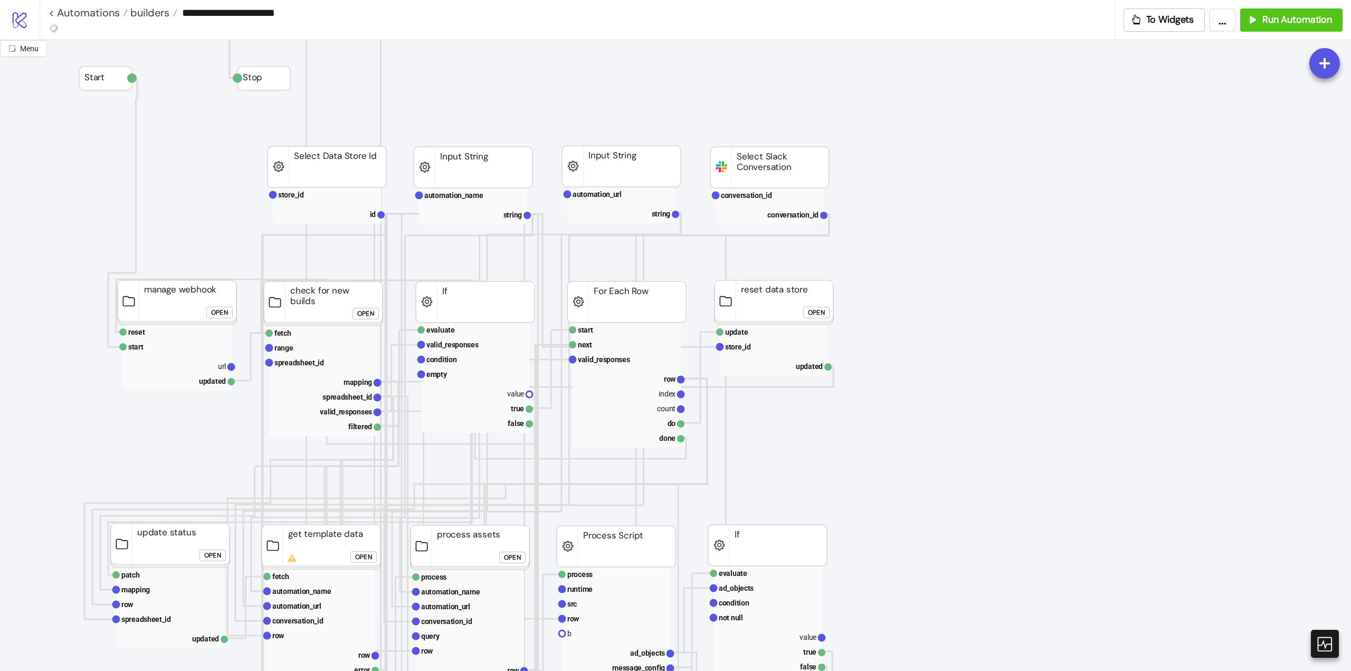
scroll to position [106, 0]
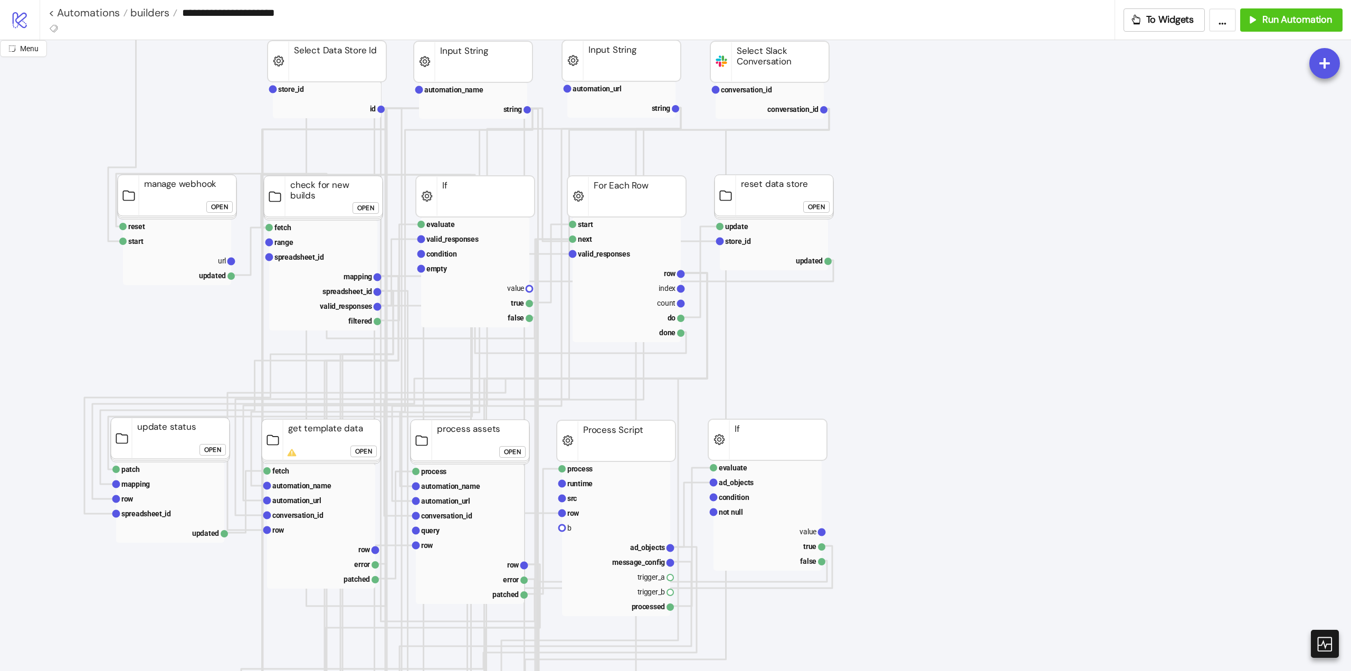
click at [374, 448] on button "Open" at bounding box center [363, 451] width 26 height 12
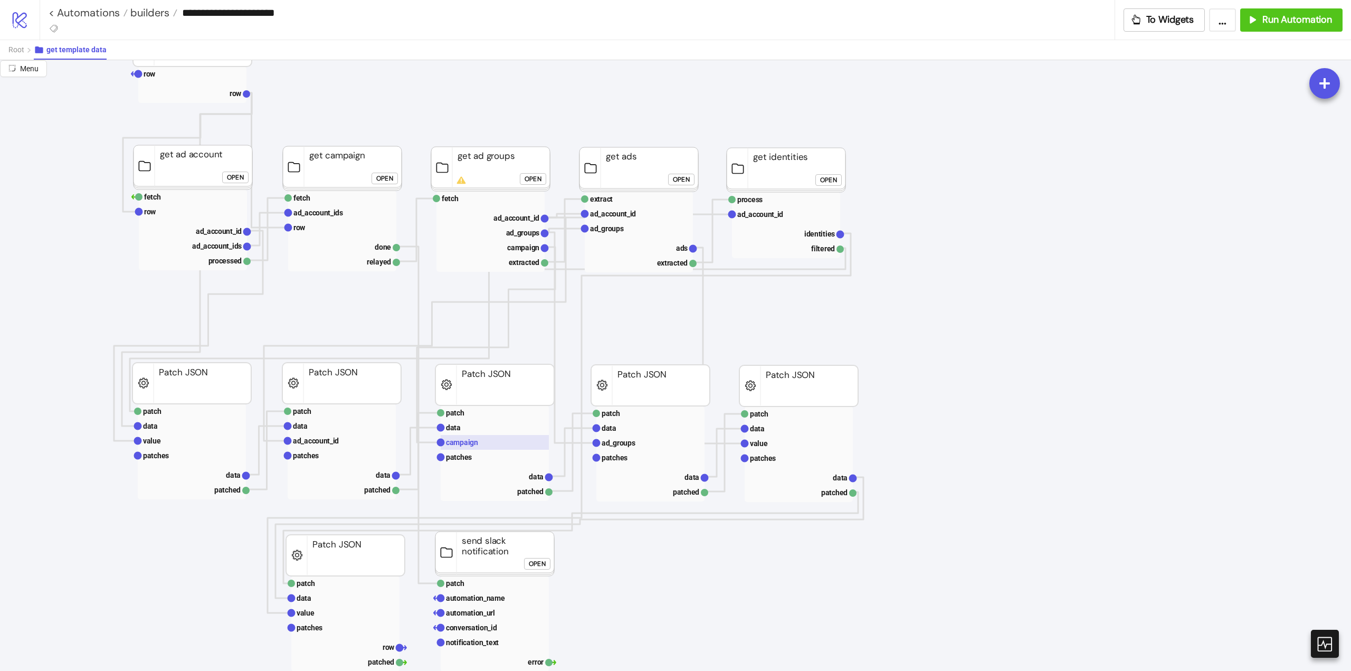
scroll to position [0, 0]
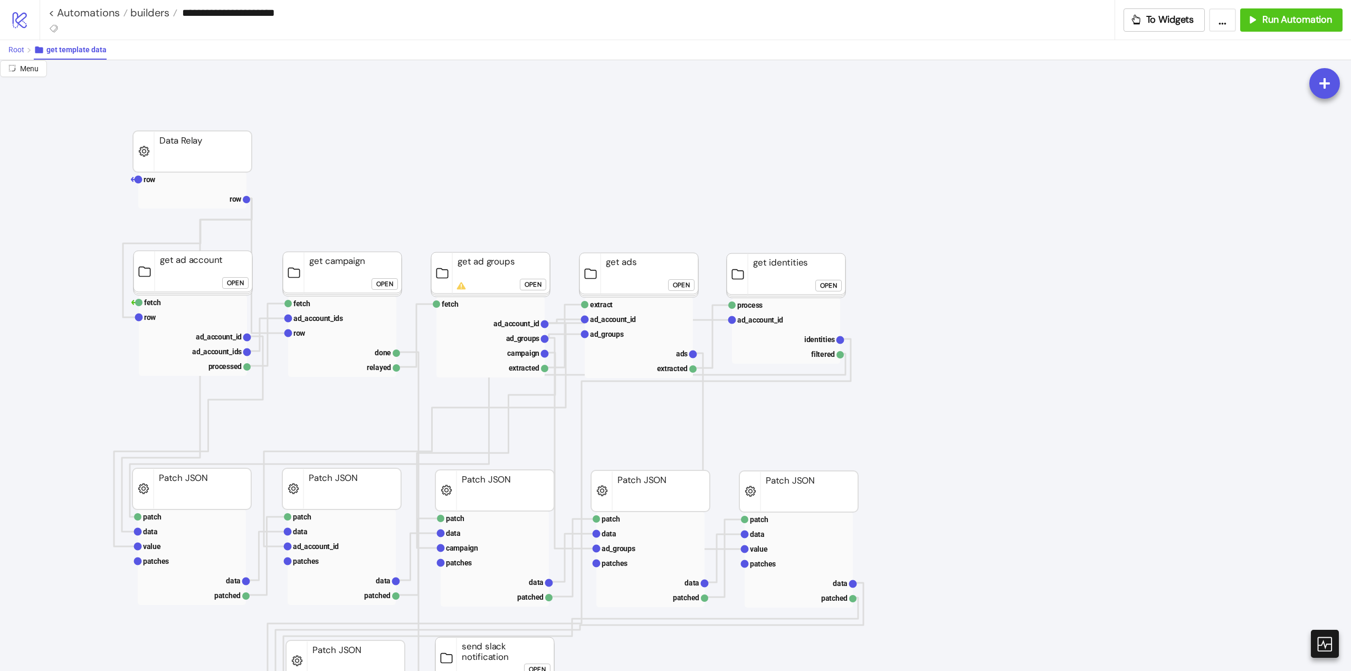
click at [16, 52] on span "Root" at bounding box center [16, 49] width 16 height 8
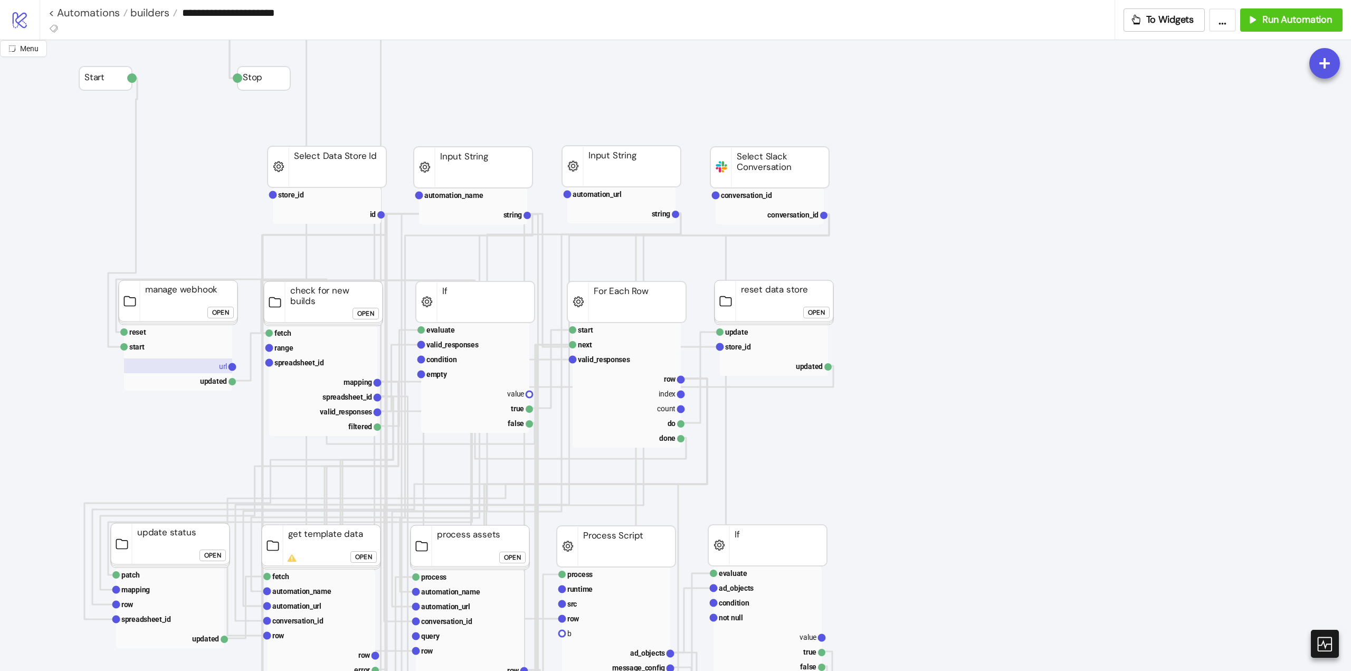
click at [206, 366] on rect at bounding box center [178, 365] width 108 height 15
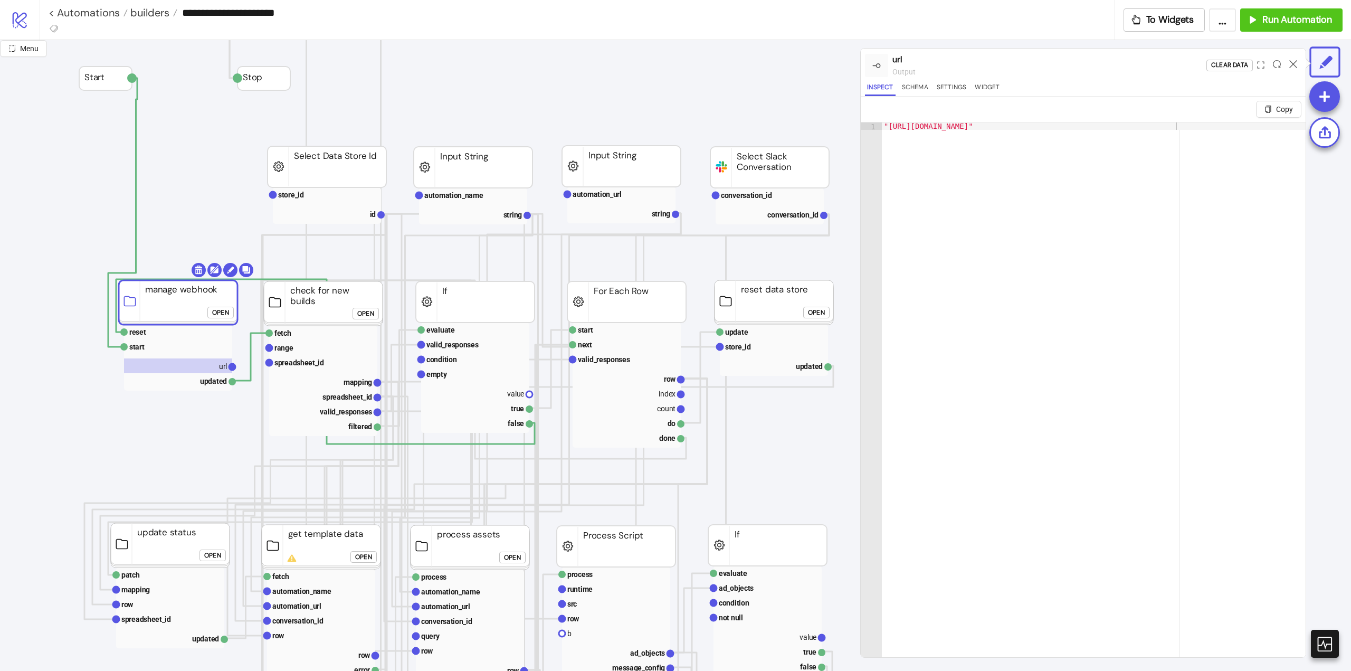
type textarea "**********"
click at [1060, 235] on div ""[URL][DOMAIN_NAME]"" at bounding box center [1094, 409] width 424 height 575
click at [1088, 154] on div ""[URL][DOMAIN_NAME]"" at bounding box center [1094, 402] width 424 height 560
drag, startPoint x: 1173, startPoint y: 127, endPoint x: 887, endPoint y: 125, distance: 286.6
click at [887, 125] on div ""[URL][DOMAIN_NAME]"" at bounding box center [1094, 409] width 424 height 575
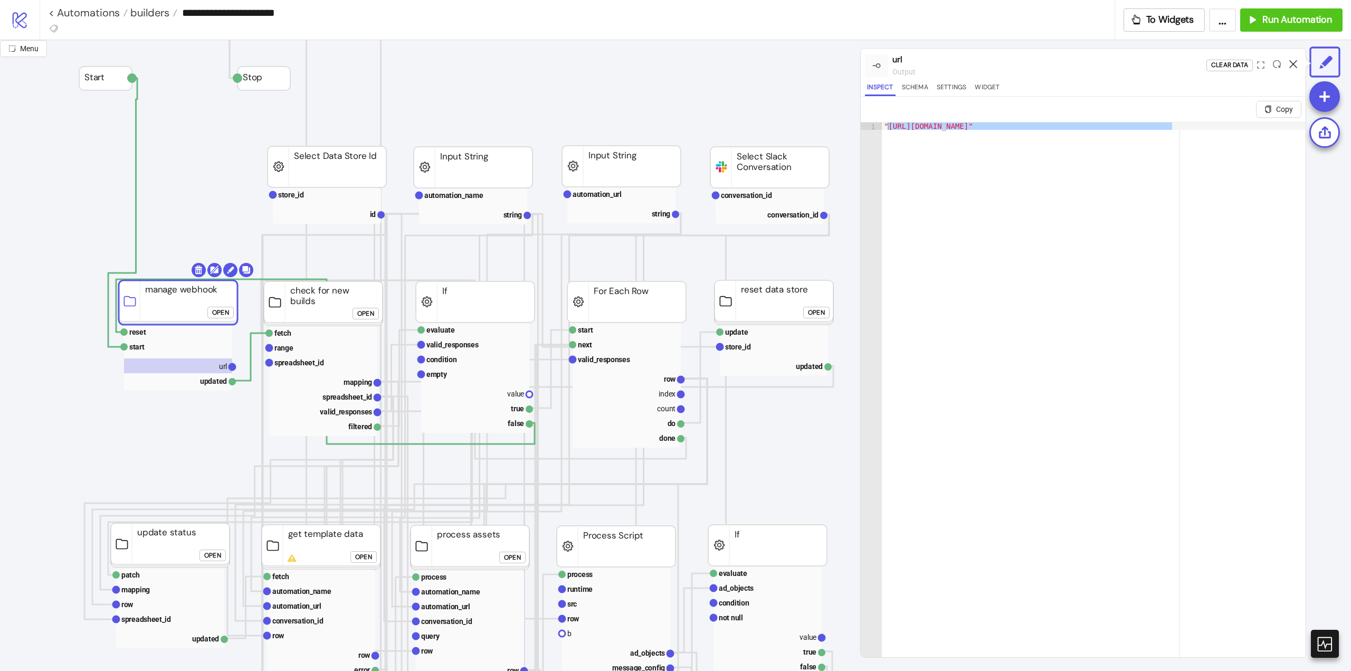
click at [1295, 61] on icon at bounding box center [1293, 64] width 8 height 8
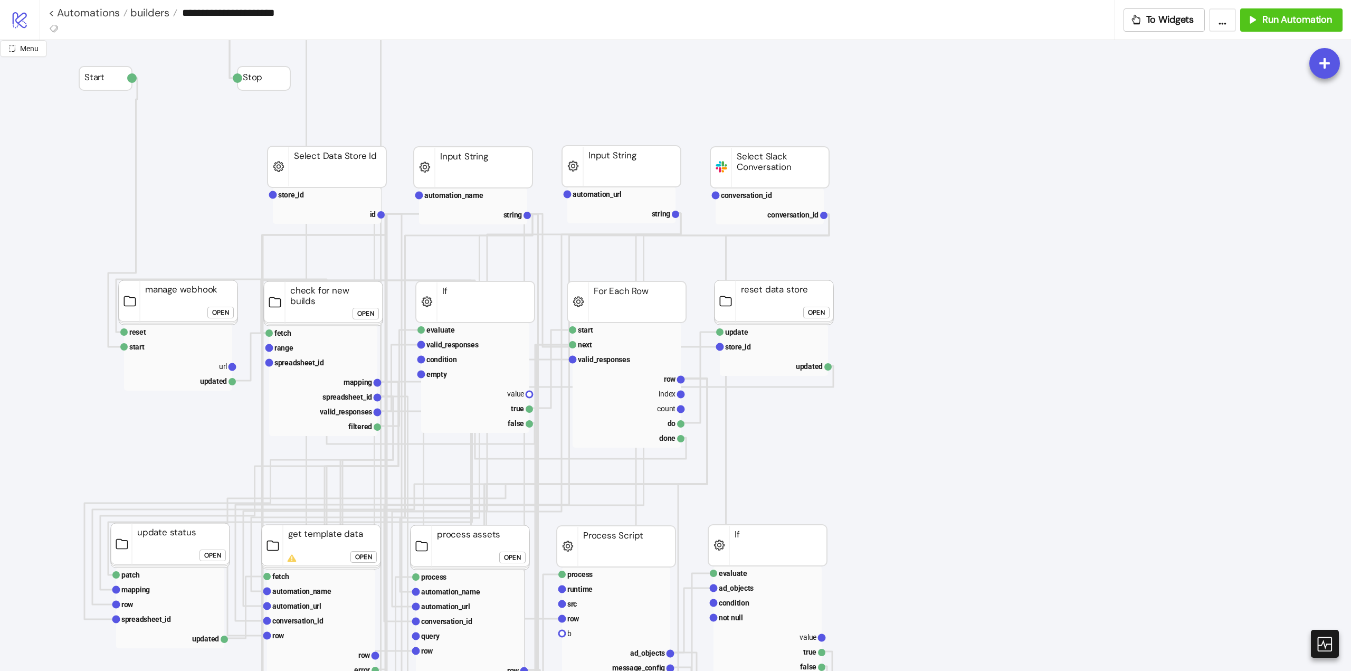
click at [364, 557] on div "Open" at bounding box center [363, 557] width 17 height 12
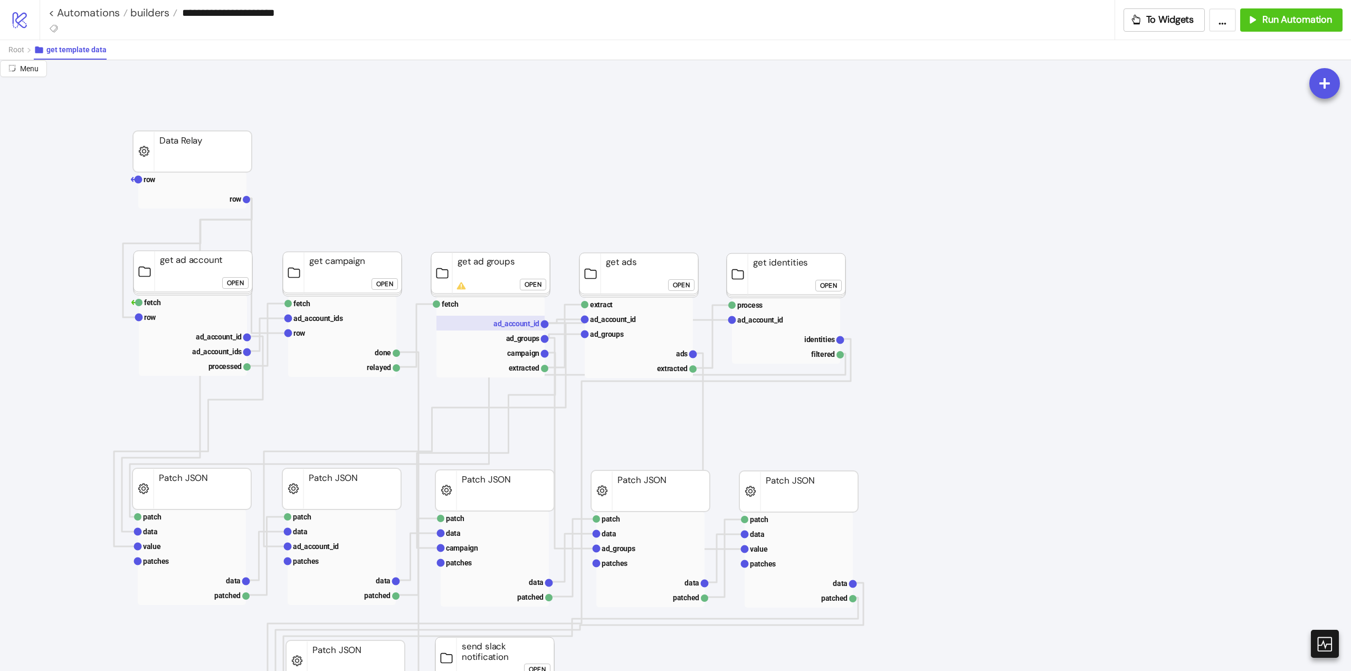
click at [517, 322] on text "ad_account_id" at bounding box center [516, 323] width 46 height 8
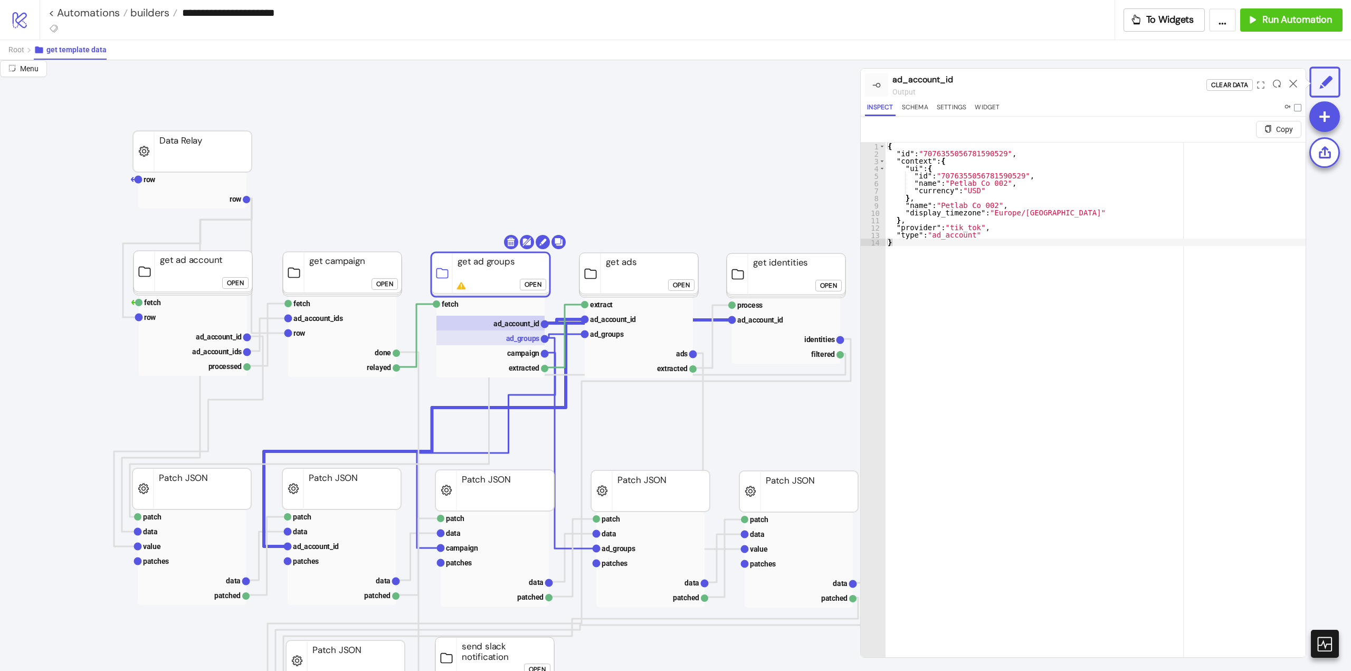
click at [517, 340] on text "ad_groups" at bounding box center [523, 338] width 34 height 8
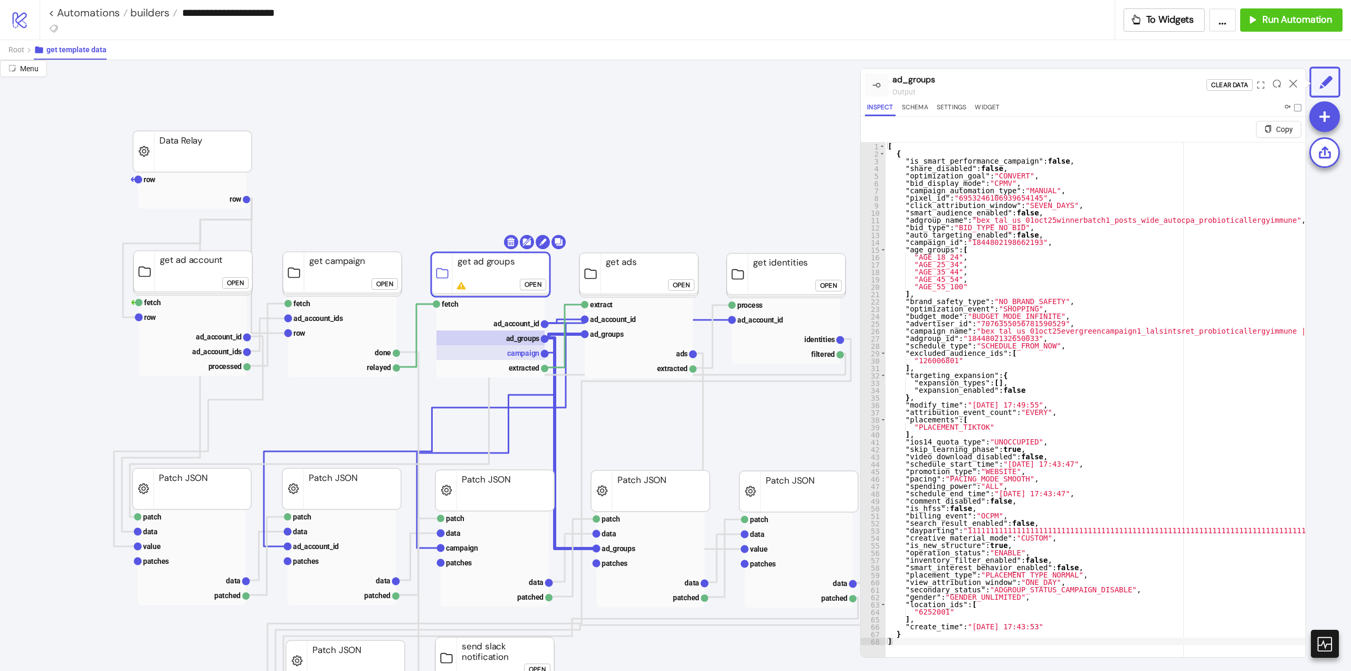
click at [518, 356] on text "campaign" at bounding box center [523, 353] width 32 height 8
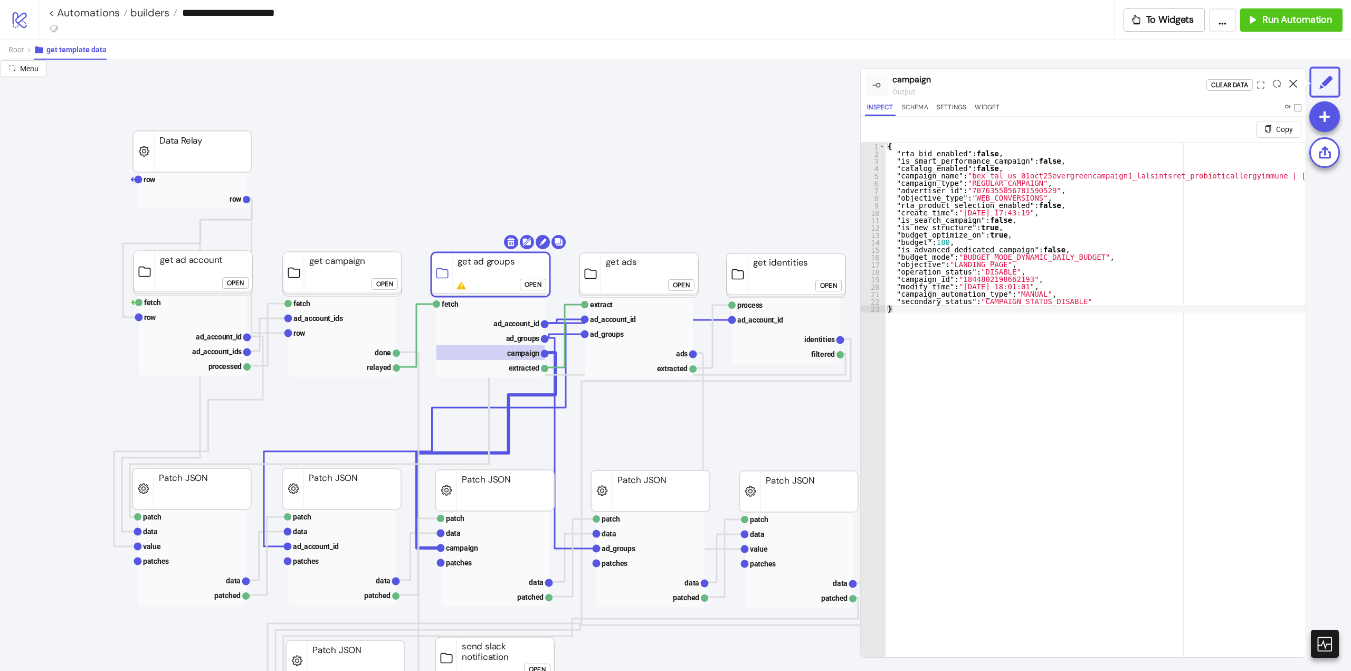
click at [1290, 83] on icon at bounding box center [1293, 84] width 8 height 8
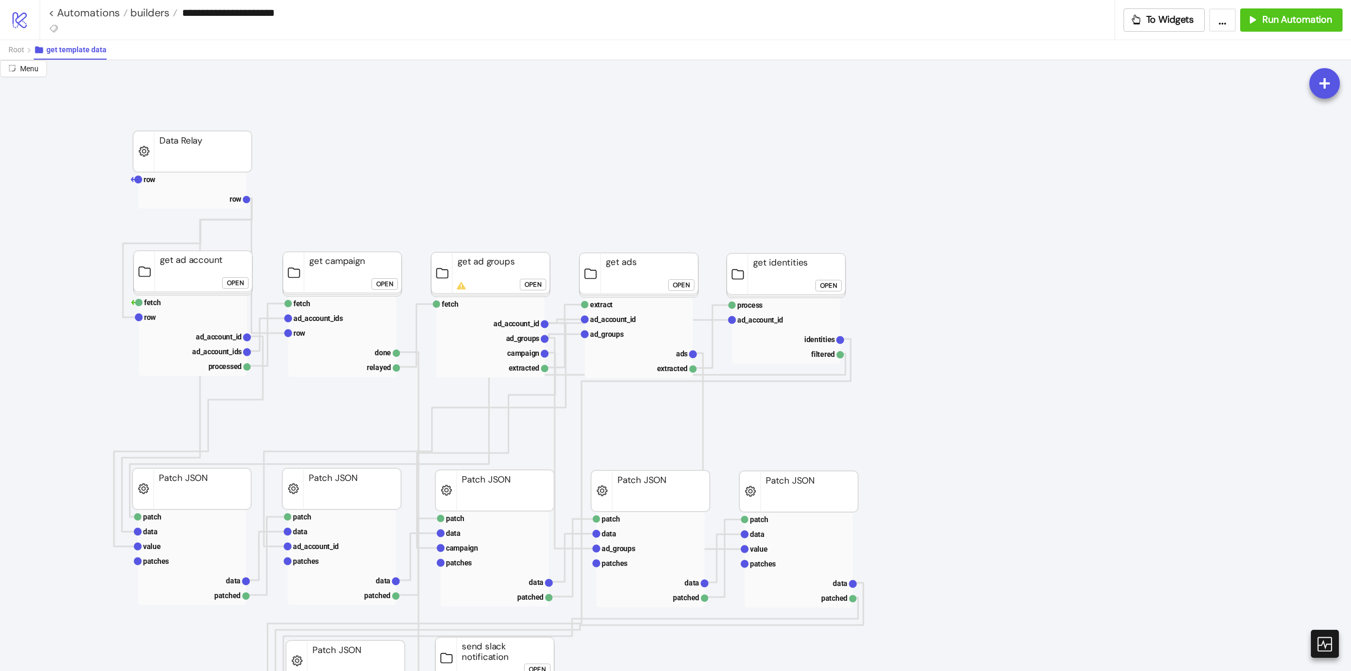
drag, startPoint x: 469, startPoint y: 193, endPoint x: 365, endPoint y: 225, distance: 108.8
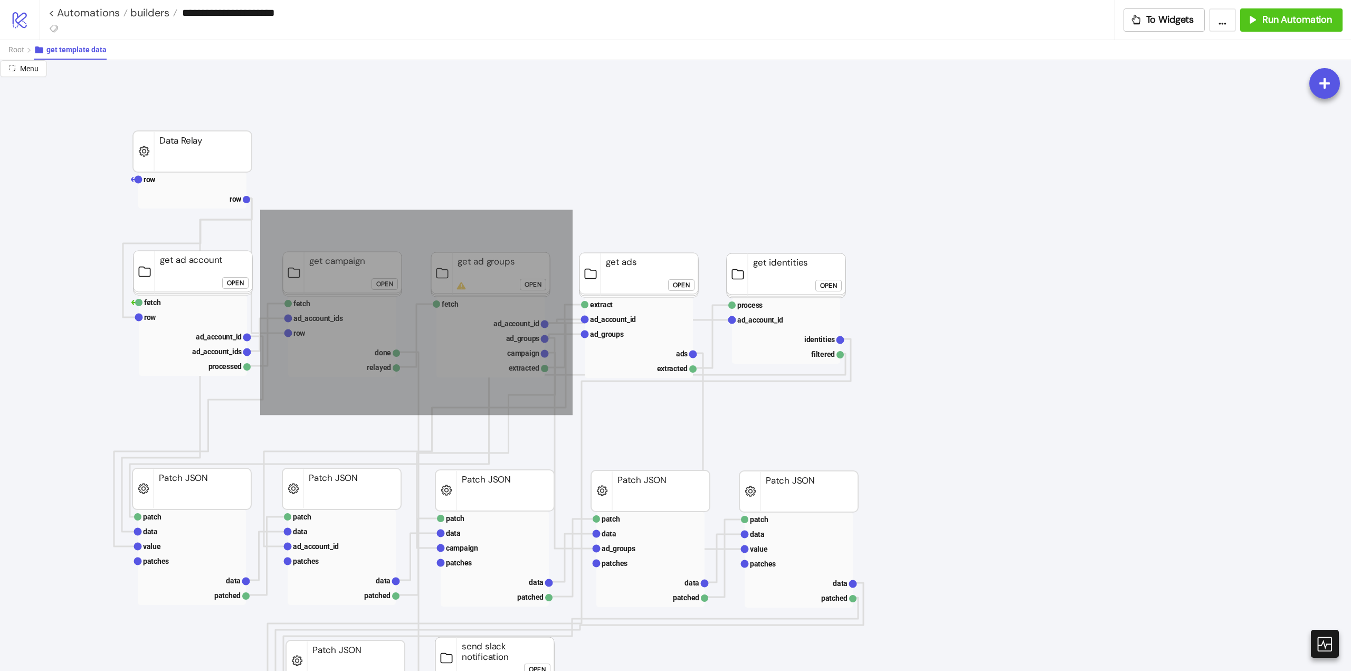
drag, startPoint x: 269, startPoint y: 214, endPoint x: 587, endPoint y: 414, distance: 375.9
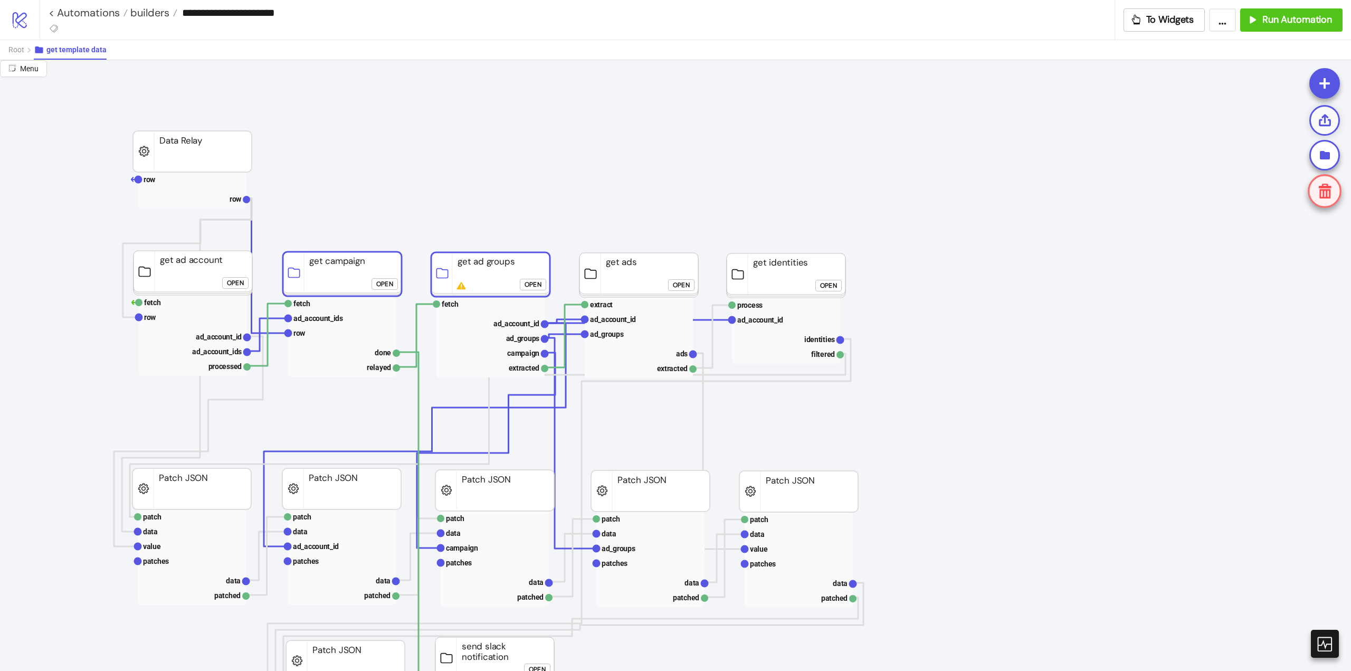
click at [1323, 120] on icon at bounding box center [1324, 120] width 15 height 15
click at [493, 330] on rect at bounding box center [490, 337] width 108 height 15
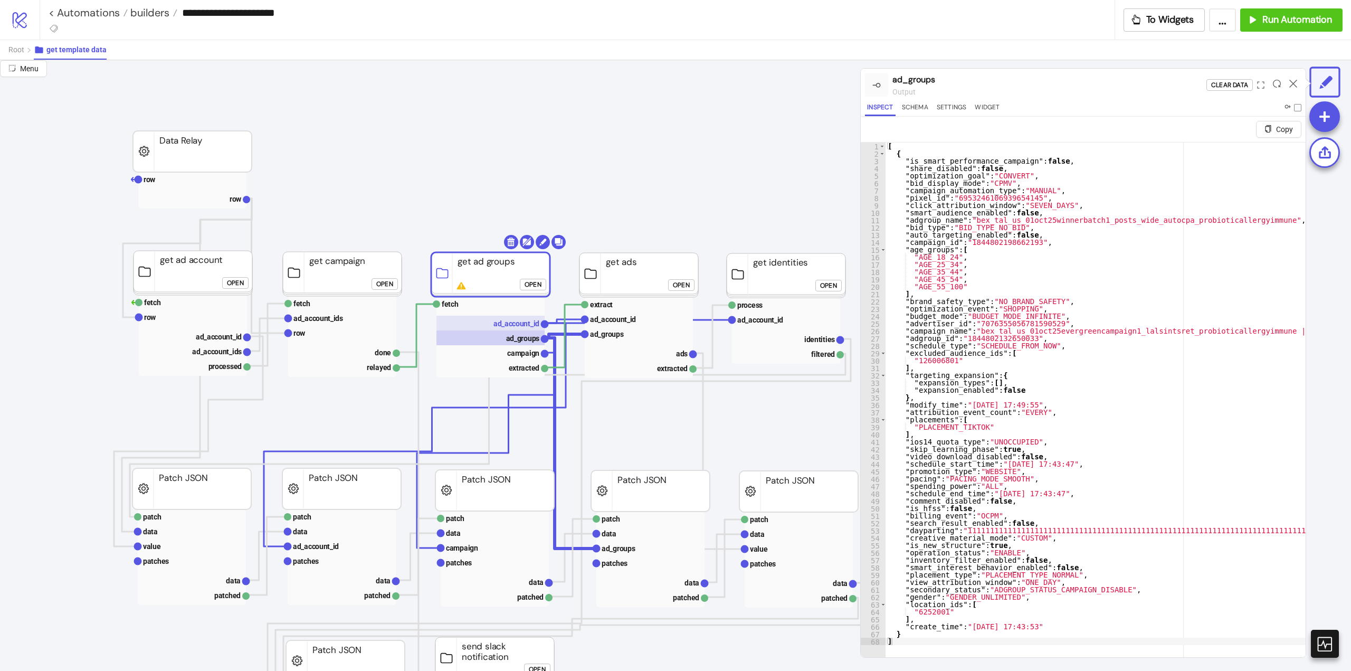
click at [518, 321] on text "ad_account_id" at bounding box center [516, 323] width 46 height 8
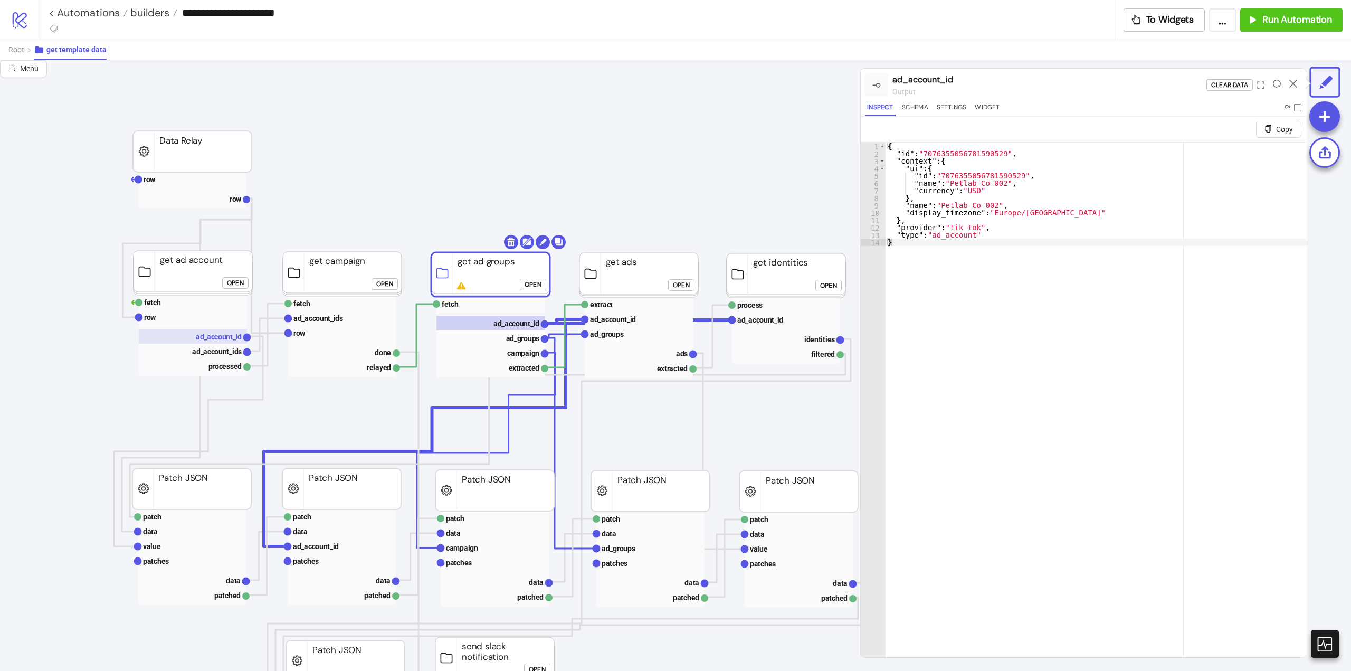
click at [214, 336] on text "ad_account_id" at bounding box center [219, 336] width 46 height 8
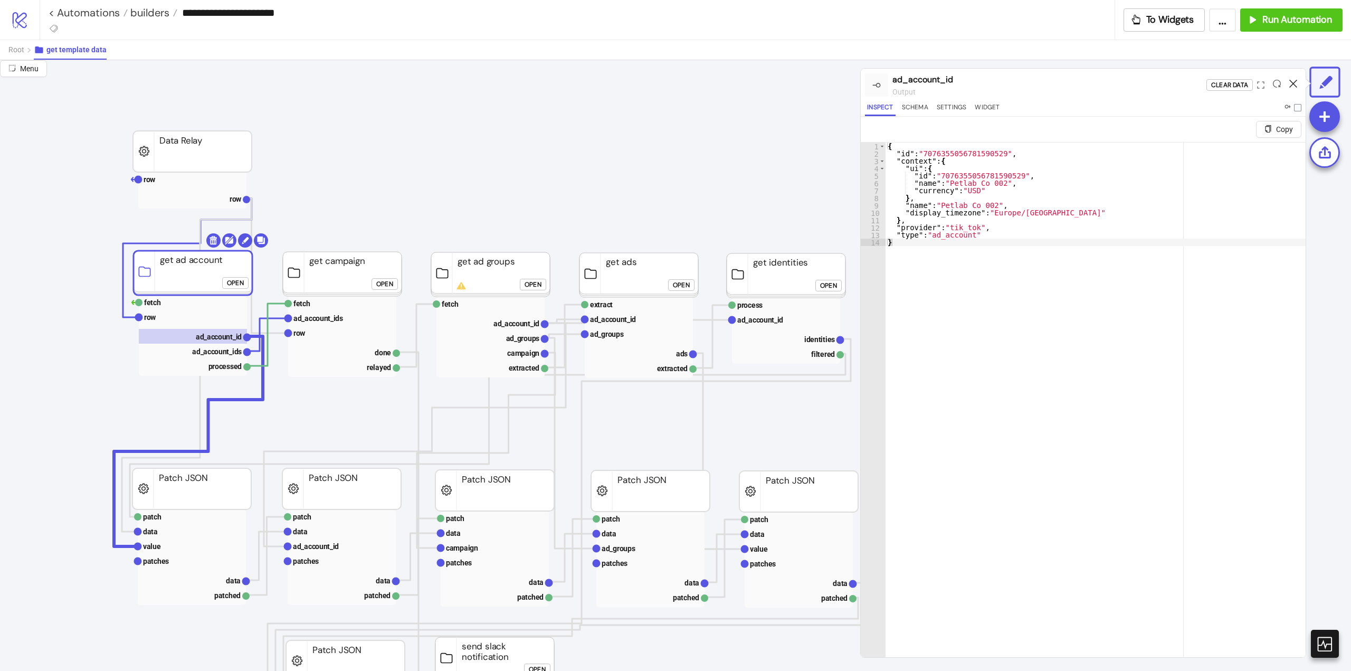
click at [1292, 81] on icon at bounding box center [1293, 84] width 8 height 8
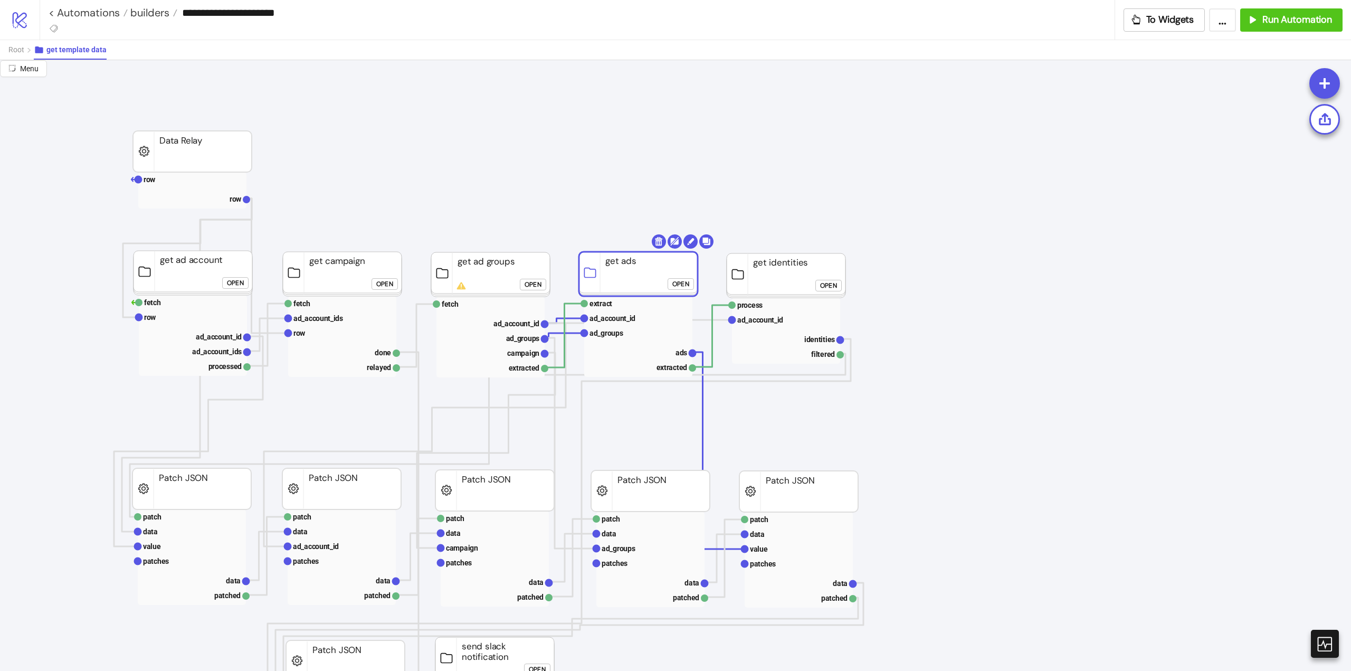
click at [642, 273] on rect at bounding box center [638, 274] width 119 height 44
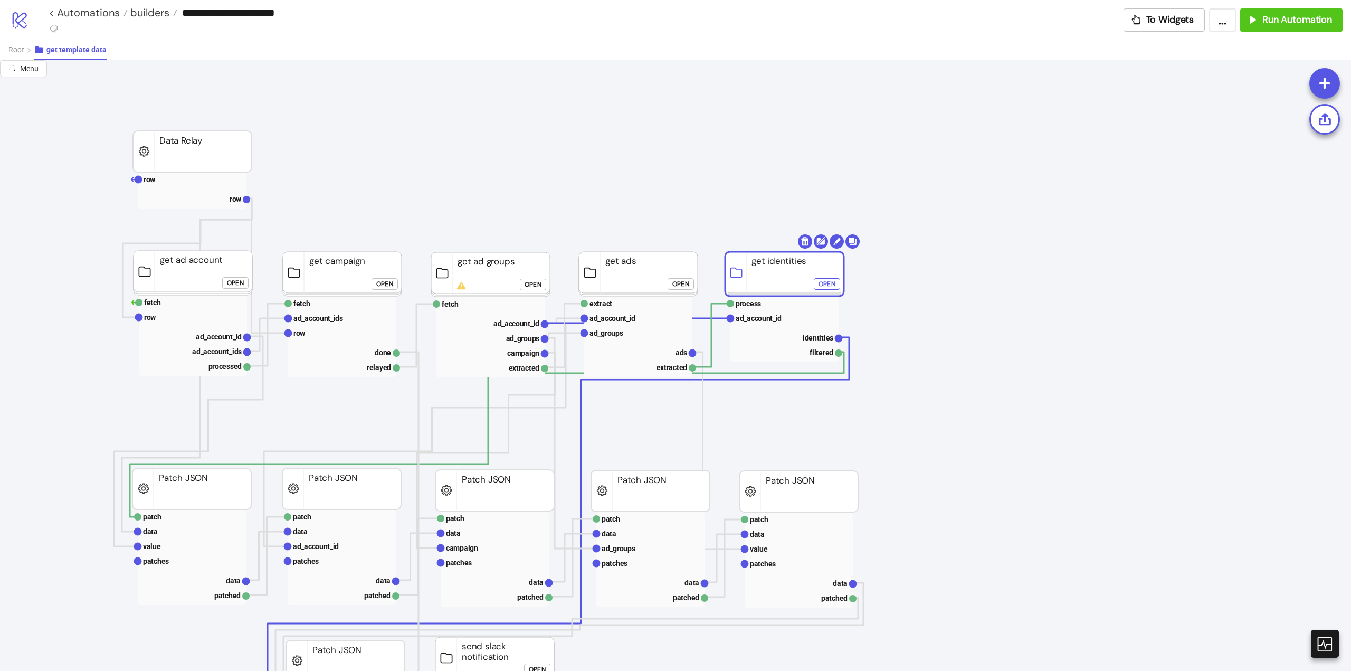
scroll to position [53, 0]
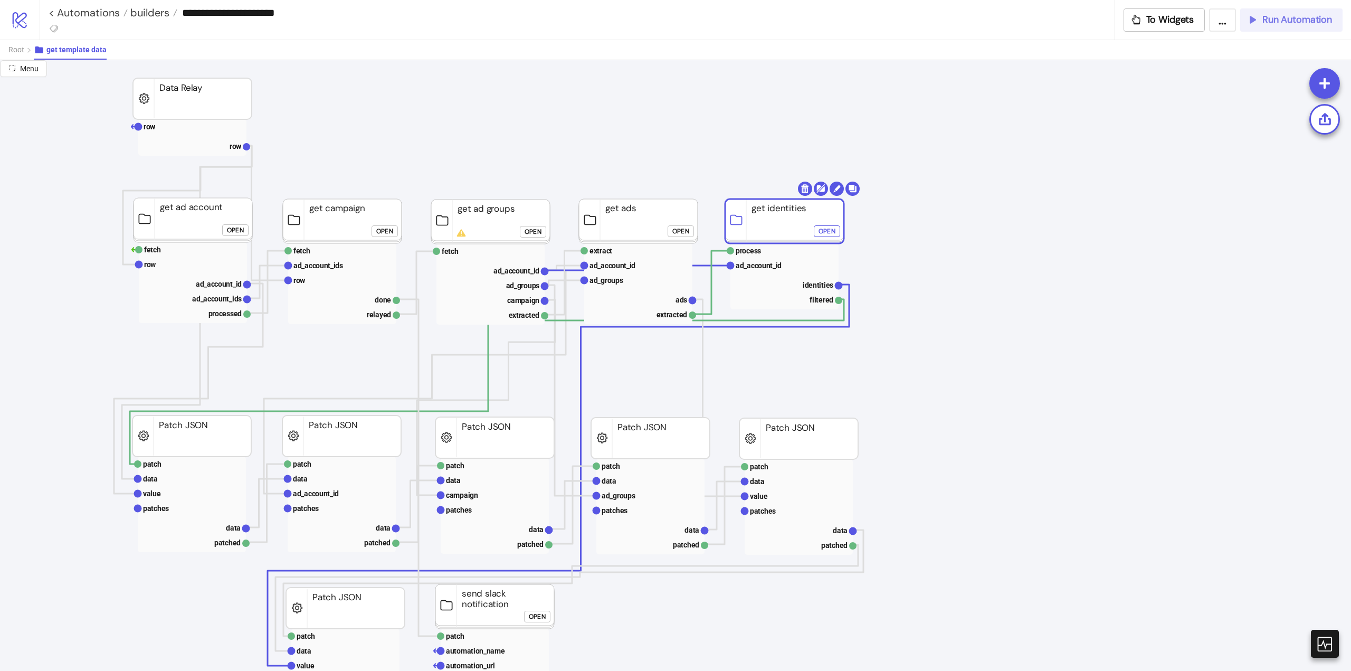
click at [1266, 25] on span "Run Automation" at bounding box center [1297, 20] width 70 height 12
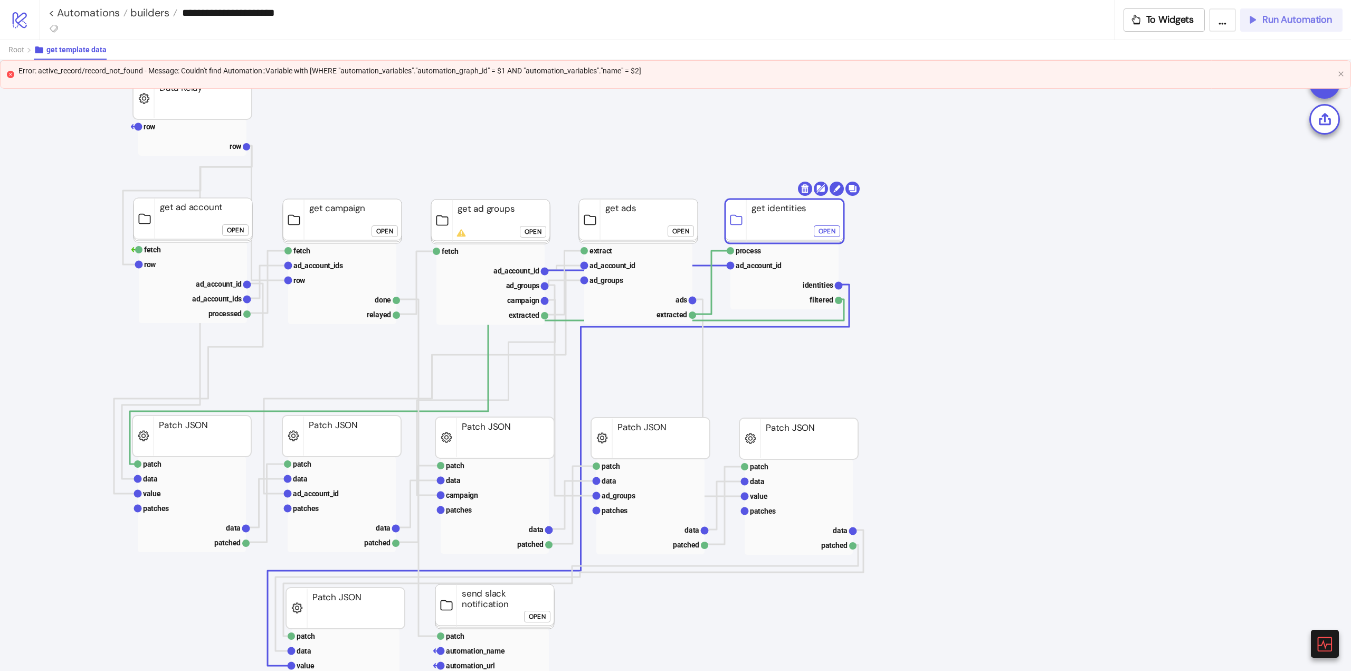
click at [1266, 15] on span "Run Automation" at bounding box center [1297, 20] width 70 height 12
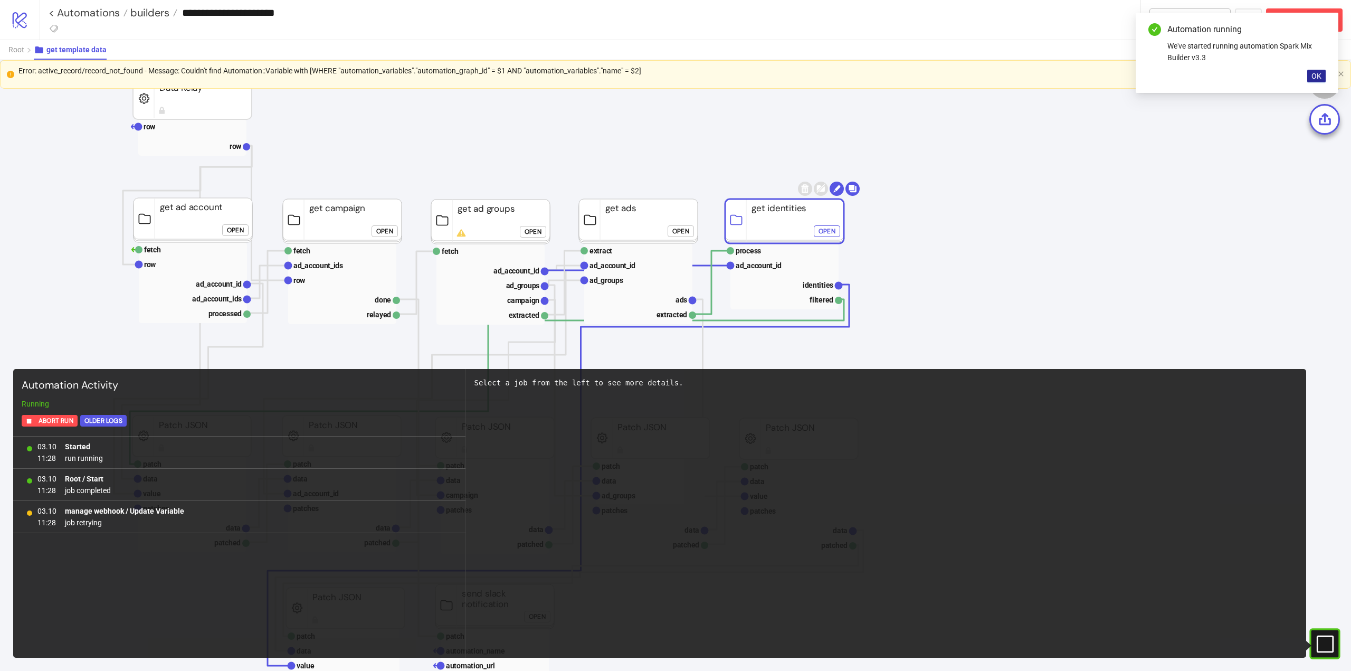
click at [1314, 78] on span "OK" at bounding box center [1316, 76] width 10 height 8
click at [1289, 19] on span "Abort Run" at bounding box center [1310, 20] width 44 height 12
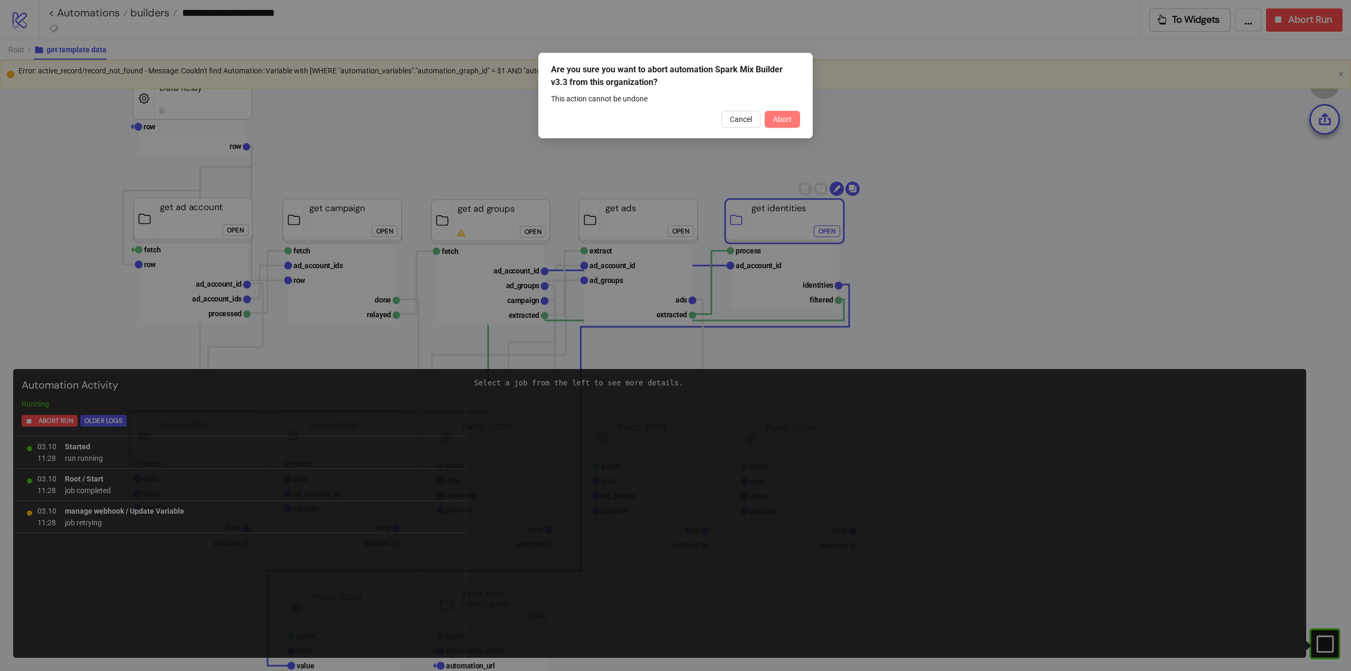
click at [783, 122] on span "Abort" at bounding box center [782, 119] width 18 height 8
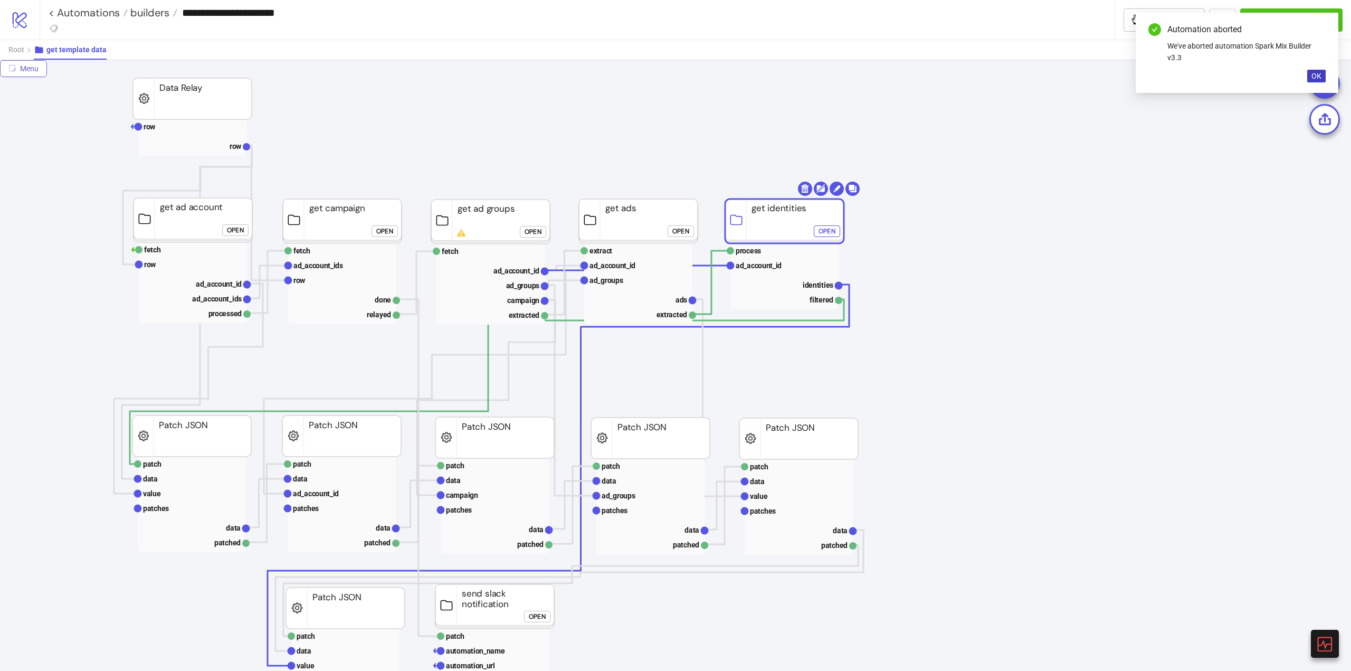
click at [12, 65] on icon "radius-bottomright" at bounding box center [12, 68] width 6 height 6
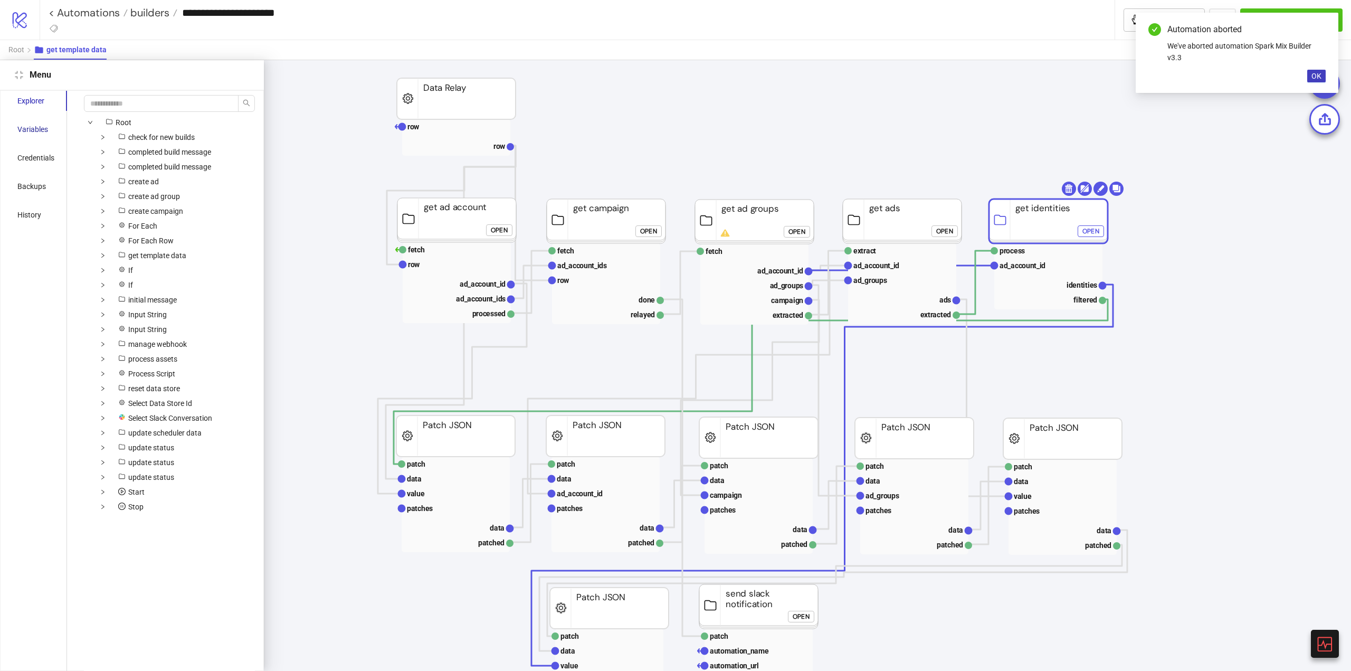
click at [26, 131] on div "Variables" at bounding box center [32, 129] width 31 height 12
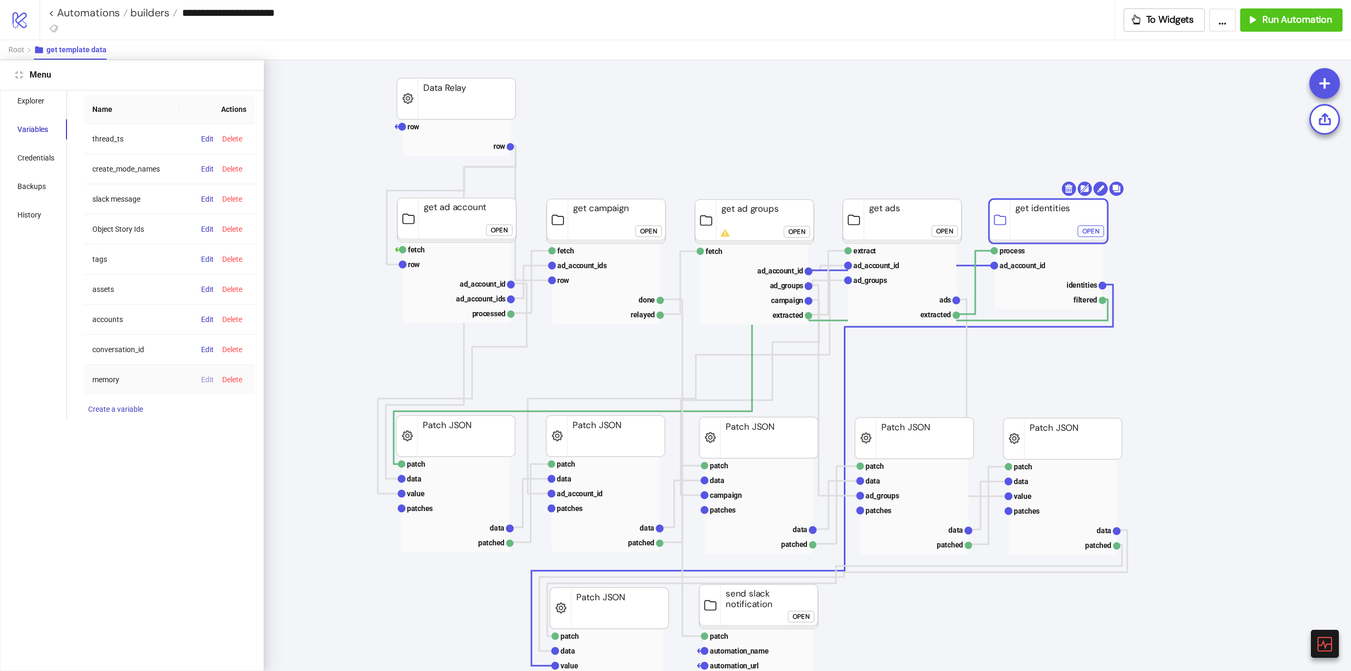
click at [203, 380] on span "Edit" at bounding box center [207, 379] width 13 height 8
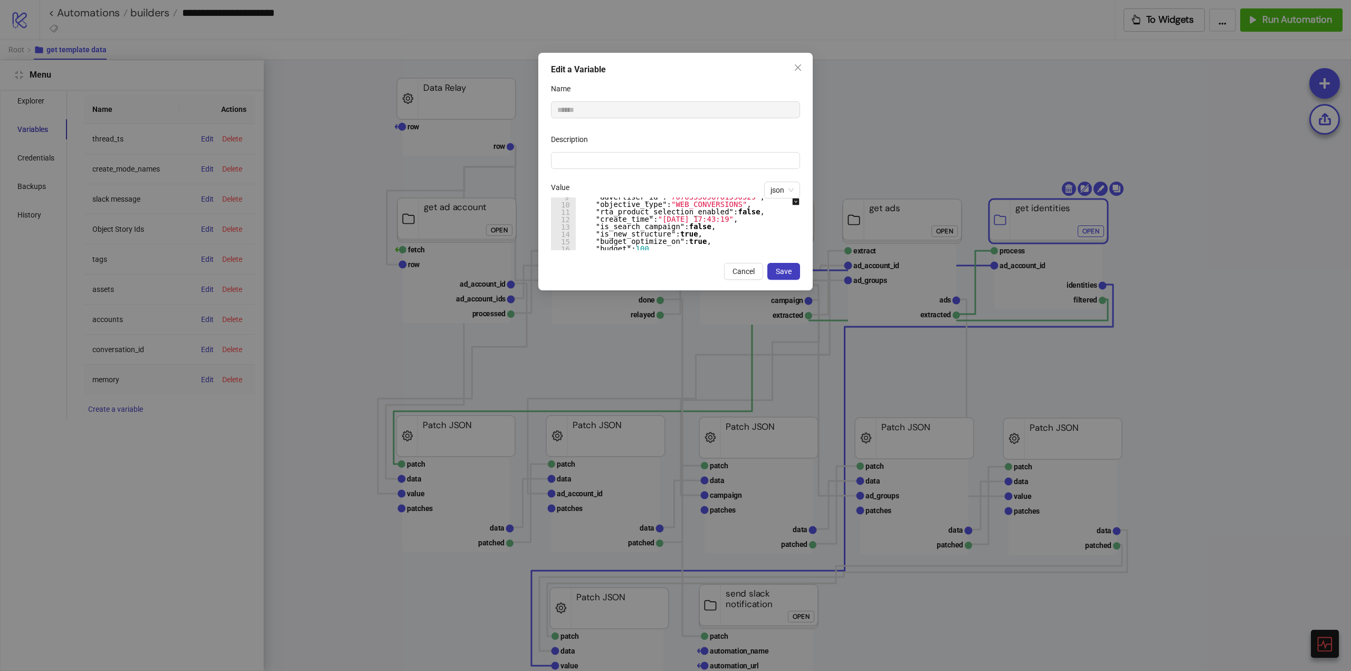
scroll to position [0, 0]
click at [745, 272] on span "Cancel" at bounding box center [744, 271] width 22 height 8
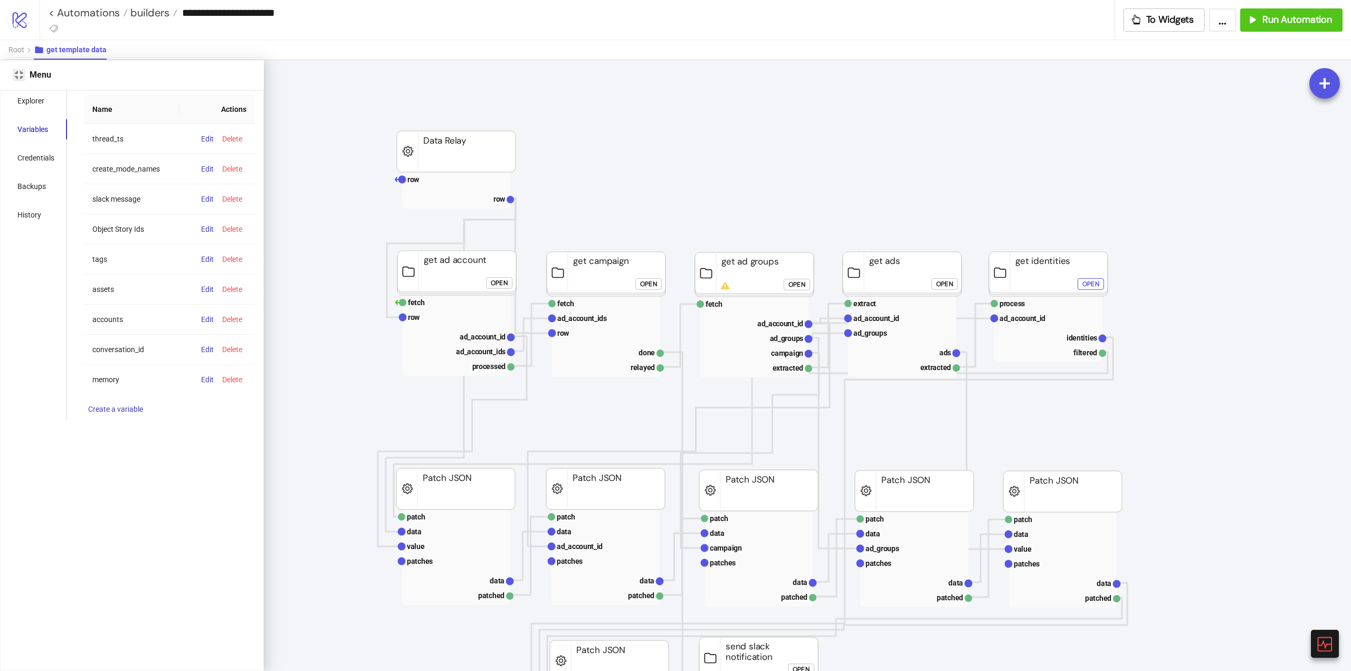
click at [17, 74] on icon "compress" at bounding box center [19, 75] width 8 height 8
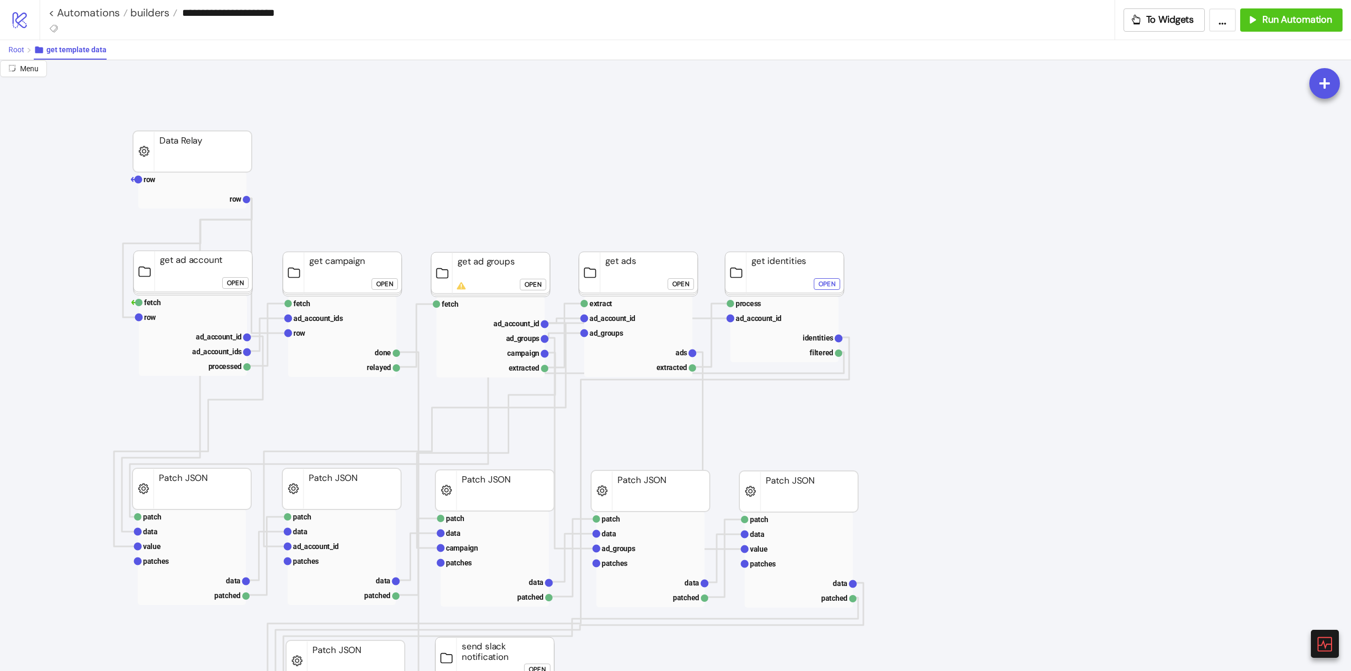
click at [20, 50] on span "Root" at bounding box center [16, 49] width 16 height 8
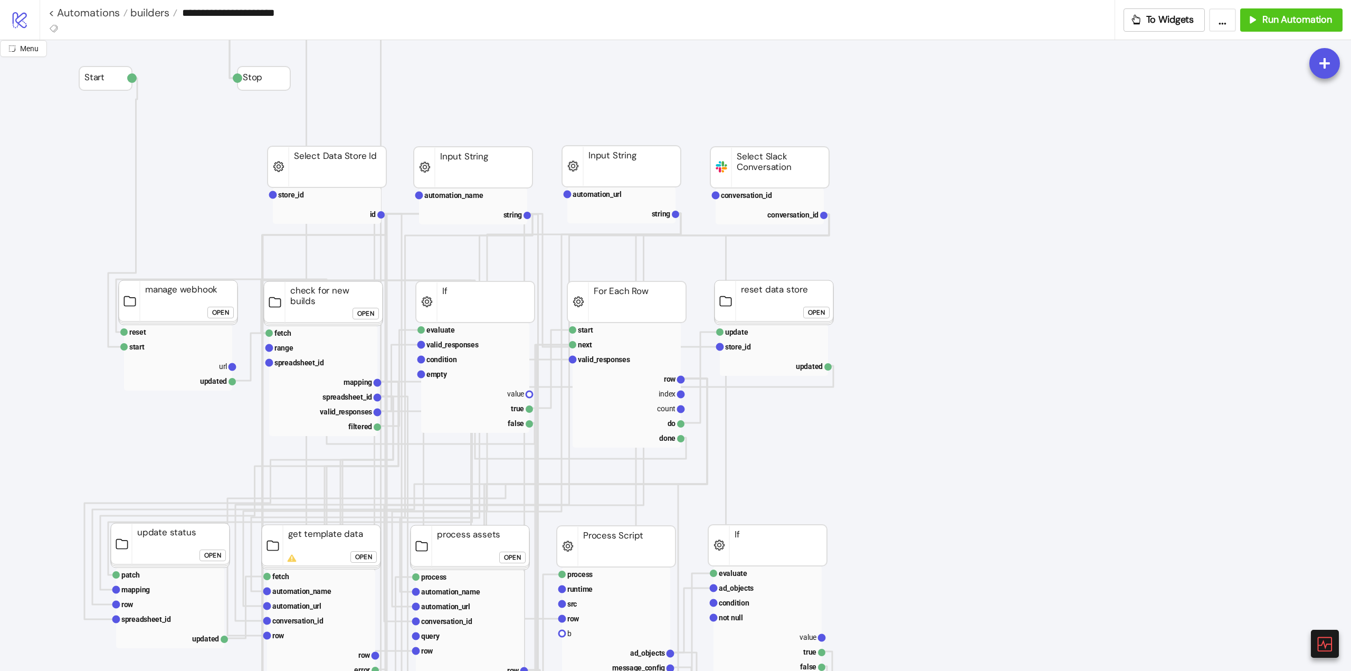
click at [214, 316] on div "Open" at bounding box center [220, 313] width 17 height 12
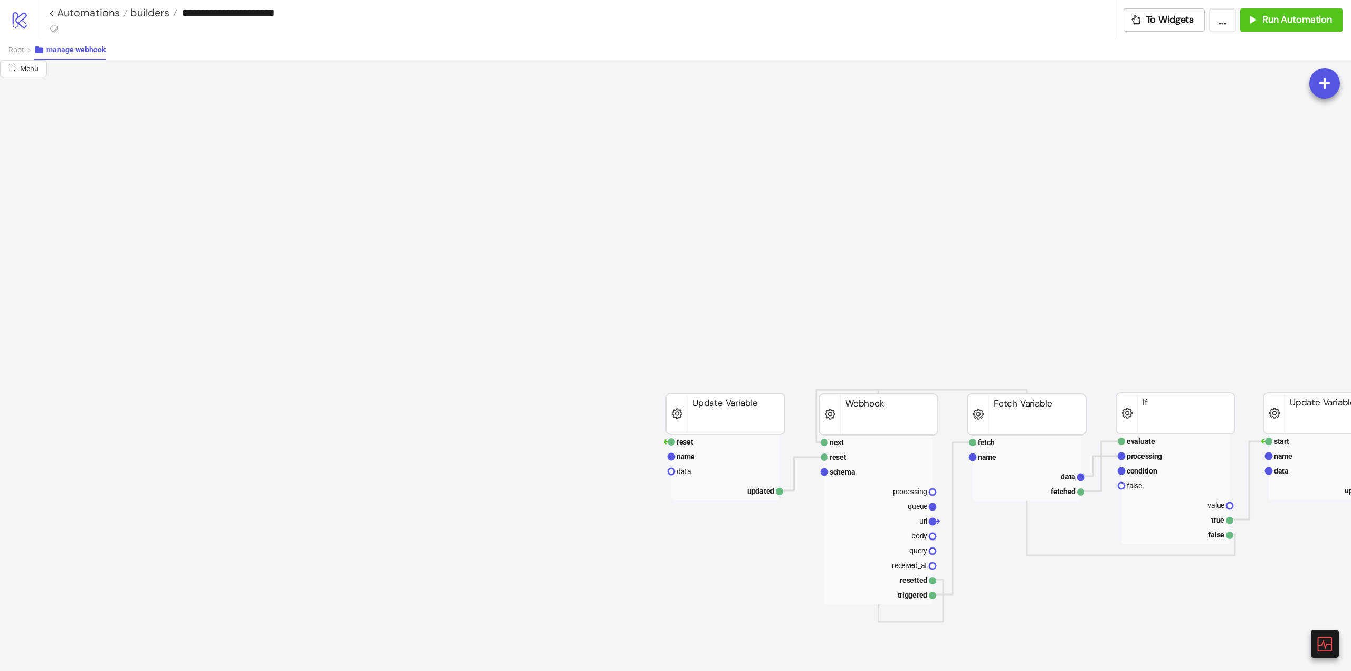
scroll to position [158, 264]
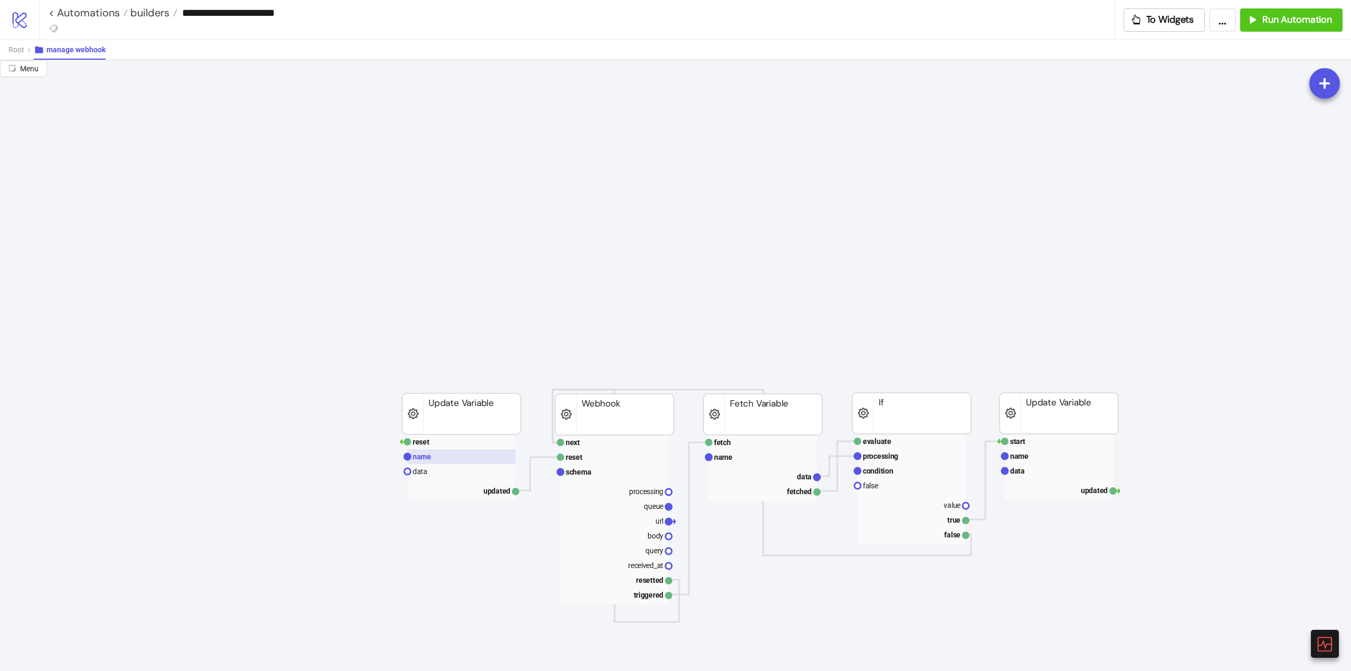
click at [436, 453] on rect at bounding box center [461, 456] width 108 height 15
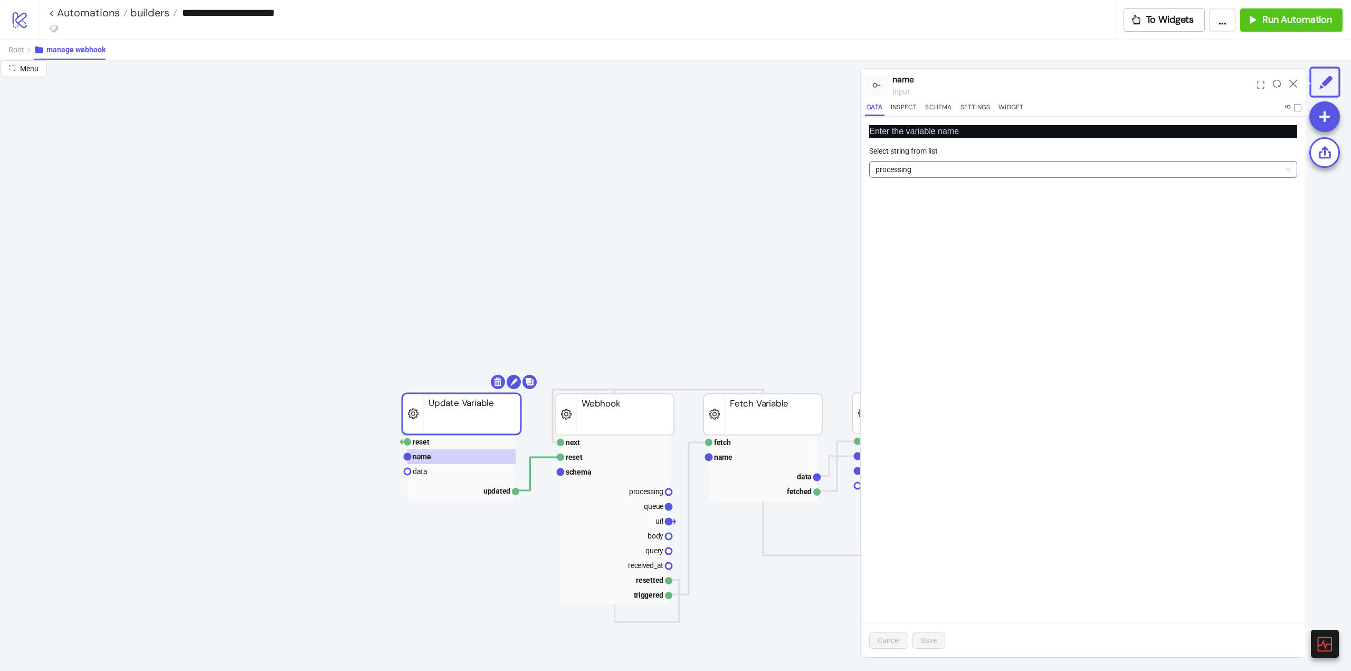
click at [893, 170] on span "processing" at bounding box center [1083, 169] width 415 height 16
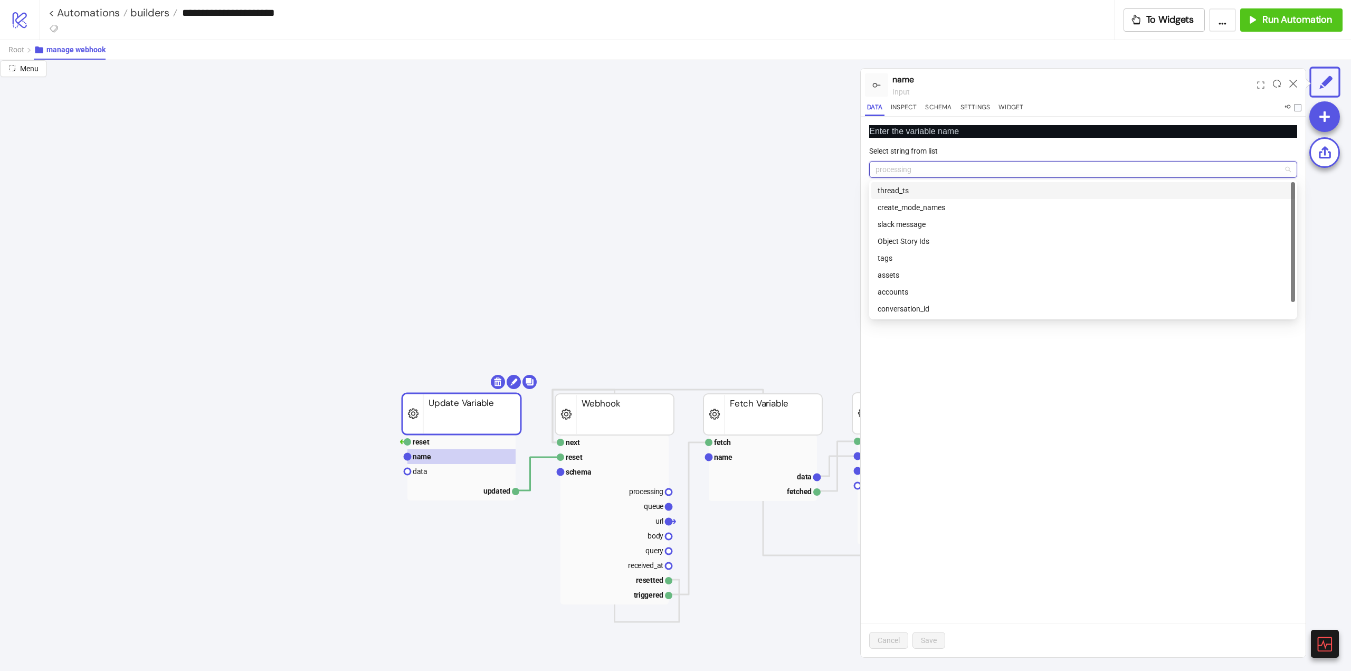
click at [893, 170] on span "processing" at bounding box center [1083, 169] width 415 height 16
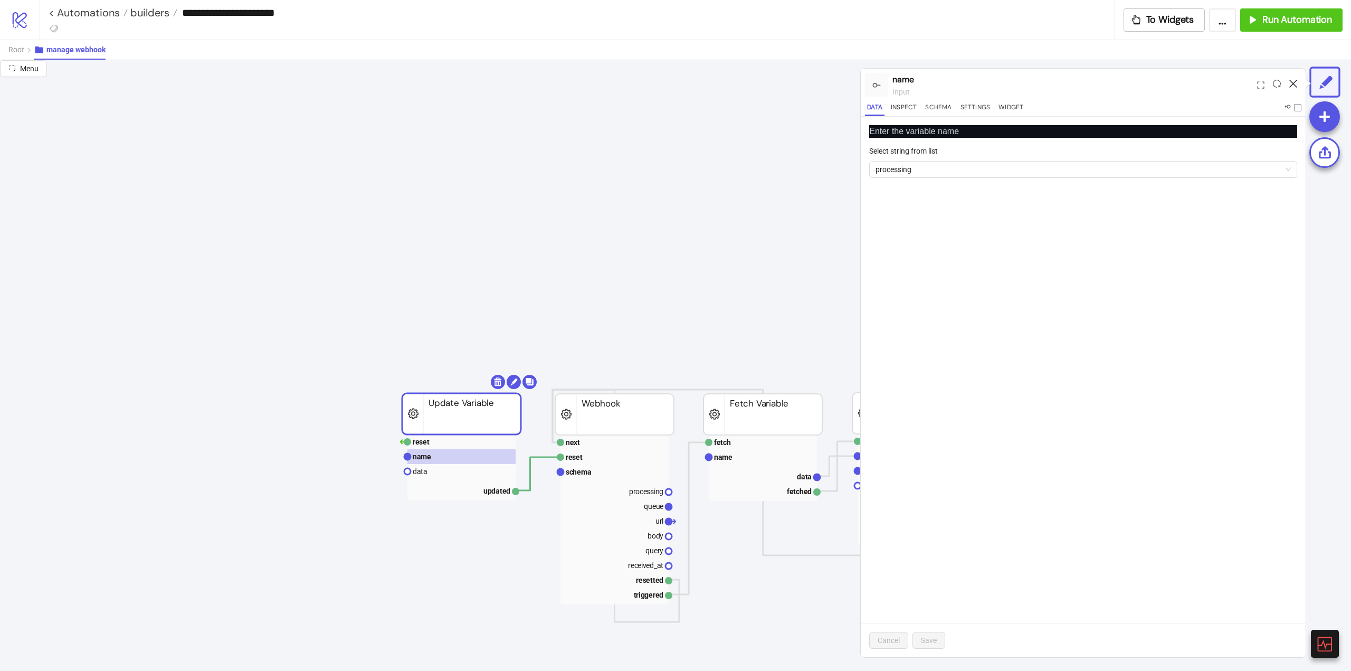
click at [1294, 87] on icon at bounding box center [1293, 84] width 8 height 8
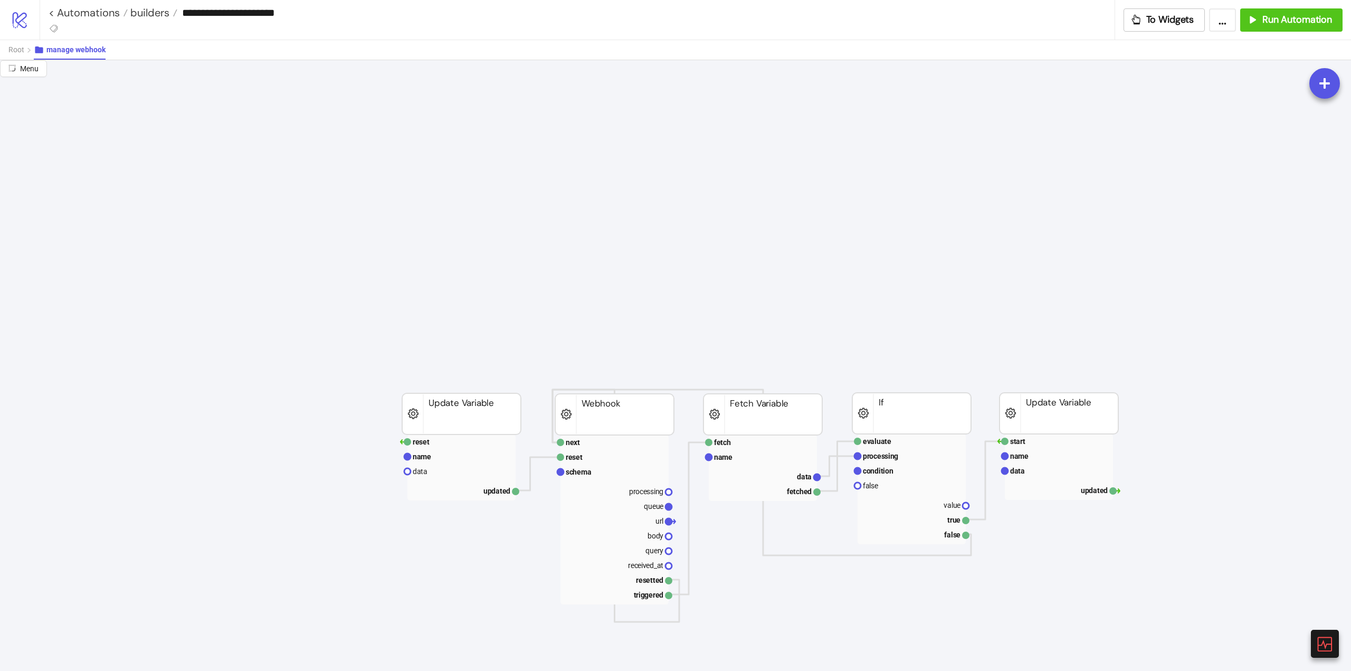
scroll to position [106, 264]
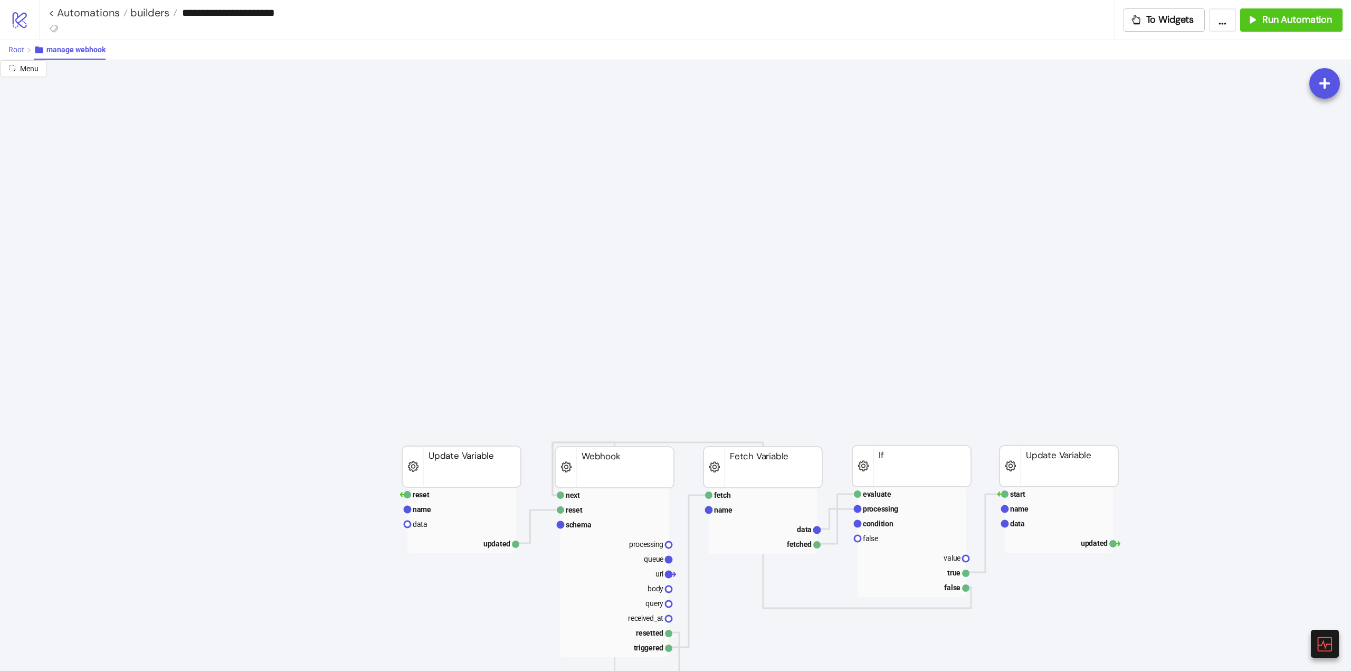
click at [13, 53] on span "Root" at bounding box center [16, 49] width 16 height 8
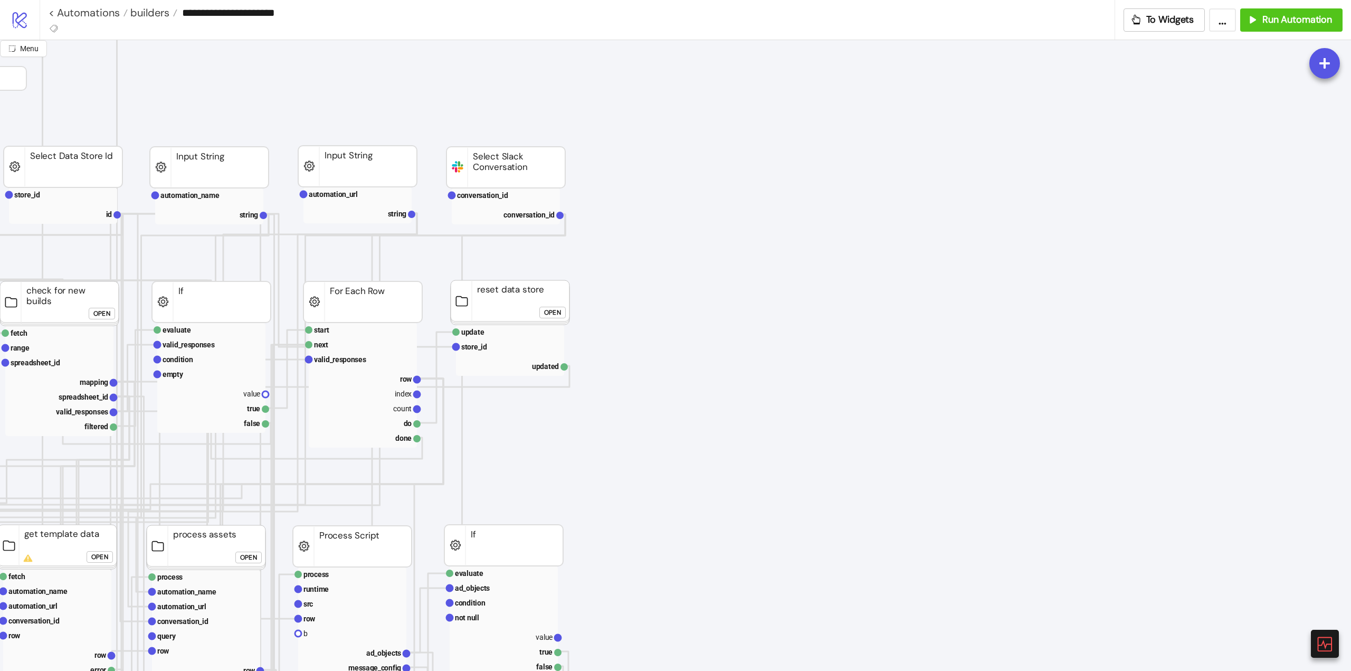
scroll to position [0, 0]
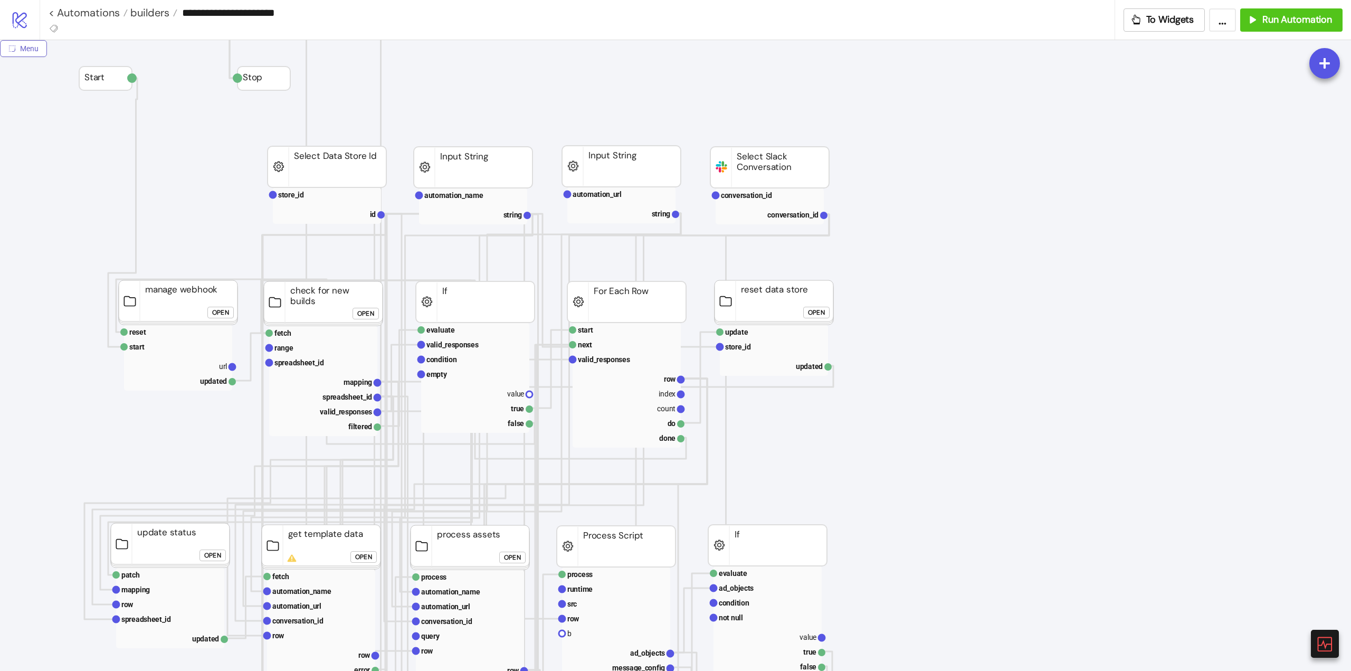
click at [14, 47] on icon "radius-bottomright" at bounding box center [11, 48] width 7 height 7
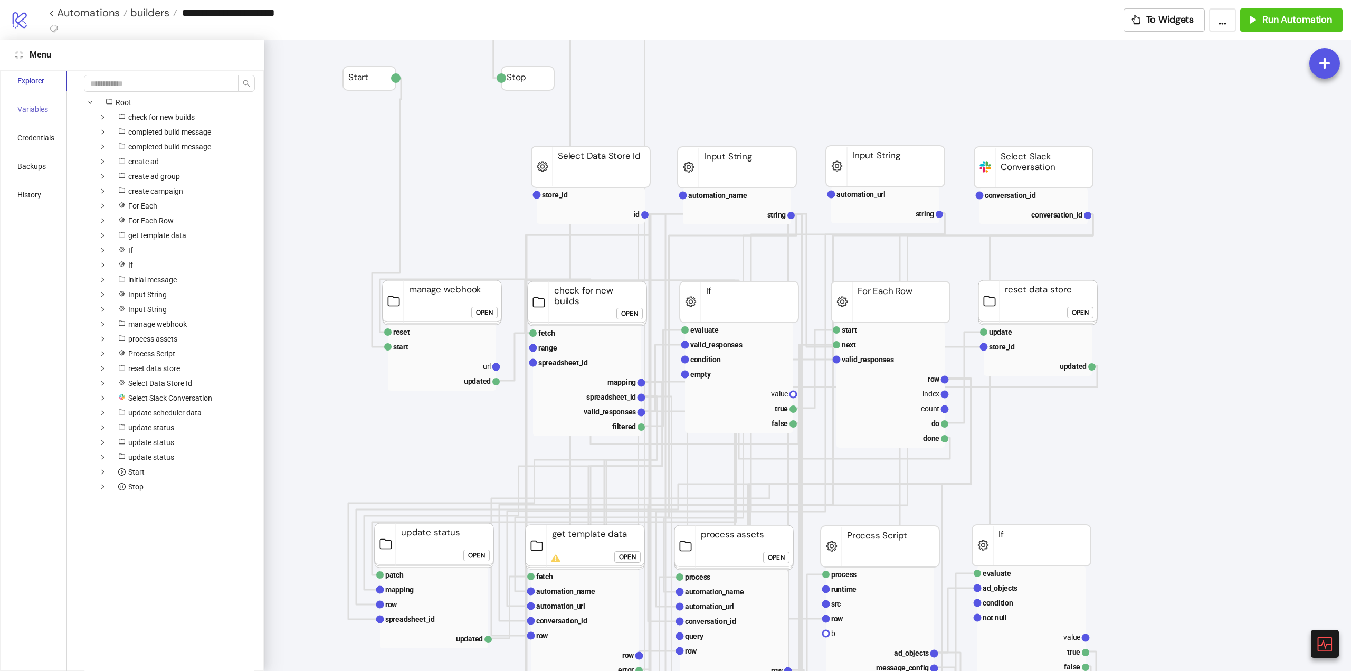
click at [37, 115] on div "Variables" at bounding box center [36, 109] width 62 height 20
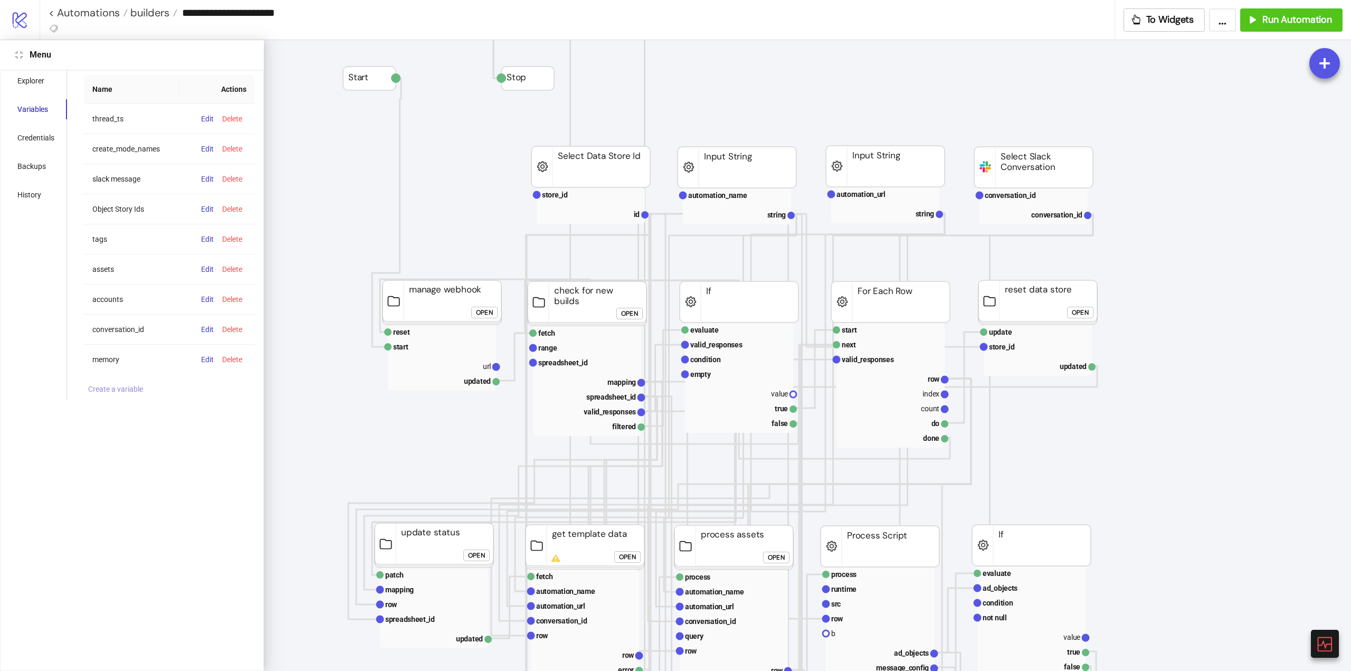
click at [120, 387] on span "Create a variable" at bounding box center [115, 389] width 55 height 8
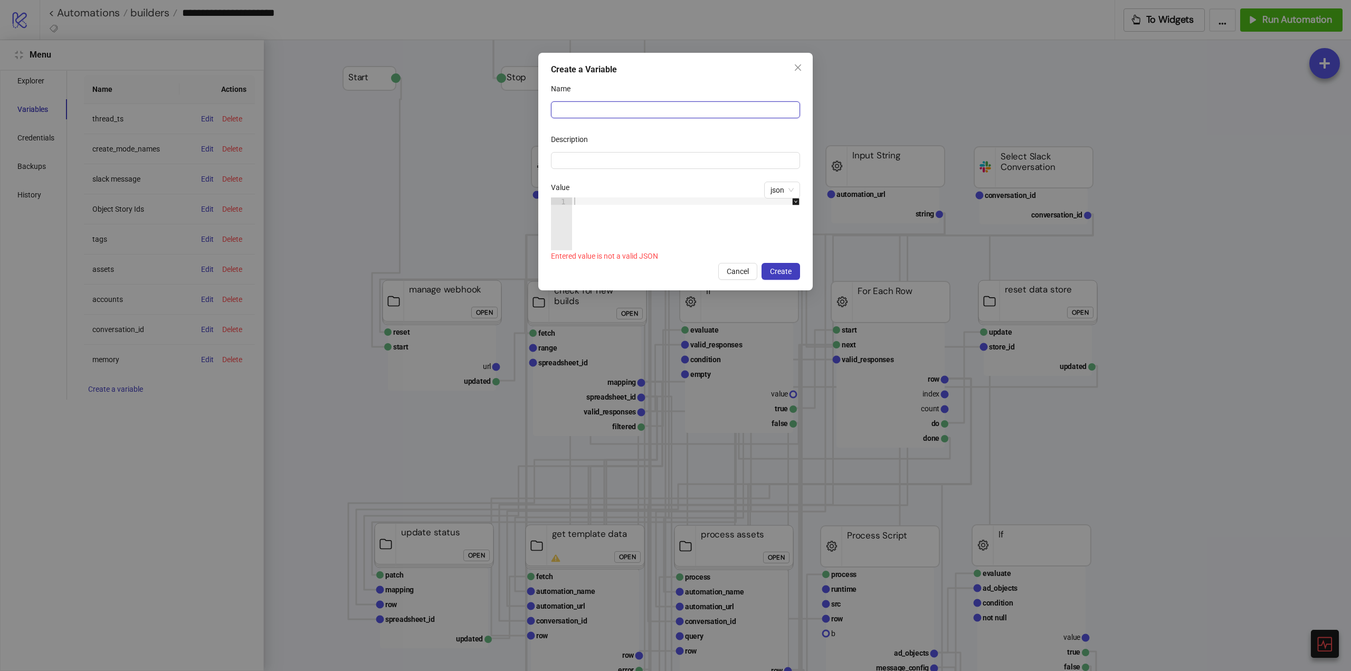
click at [592, 108] on input "Name" at bounding box center [675, 109] width 249 height 17
type input "**********"
click at [776, 188] on span "json" at bounding box center [782, 190] width 23 height 16
click at [628, 218] on div at bounding box center [691, 231] width 239 height 68
type textarea "**"
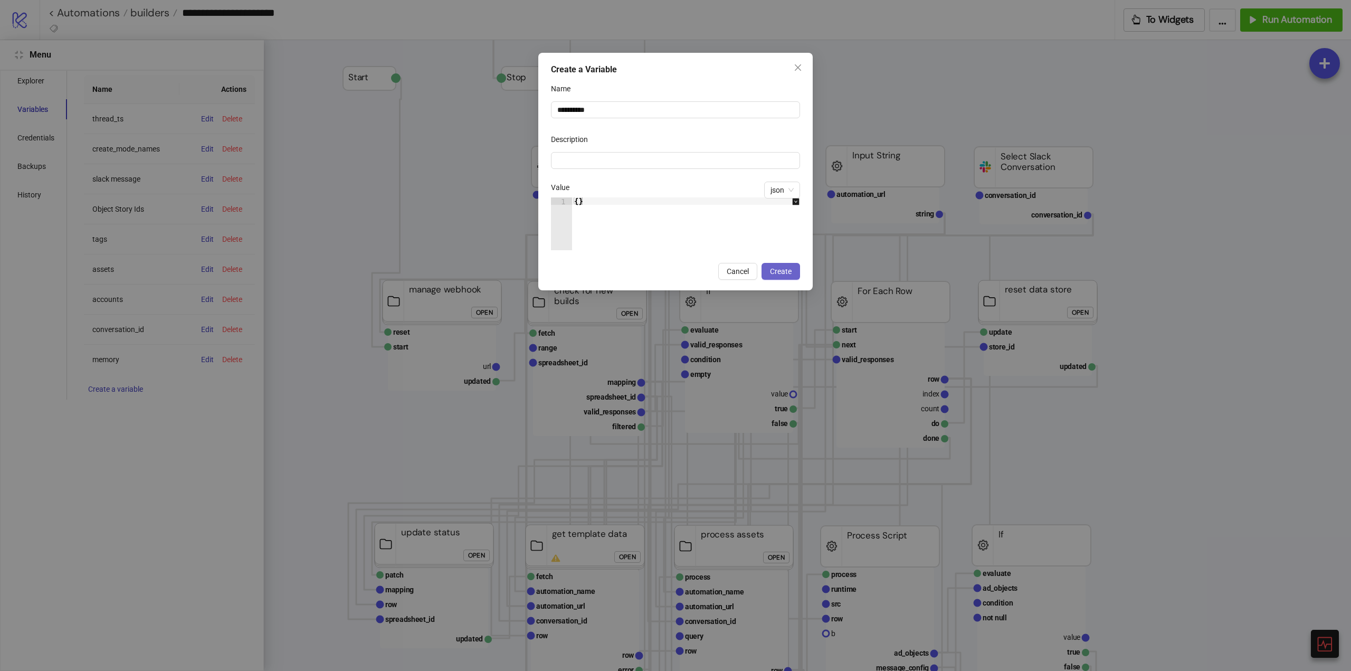
click at [781, 272] on span "Create" at bounding box center [781, 271] width 22 height 8
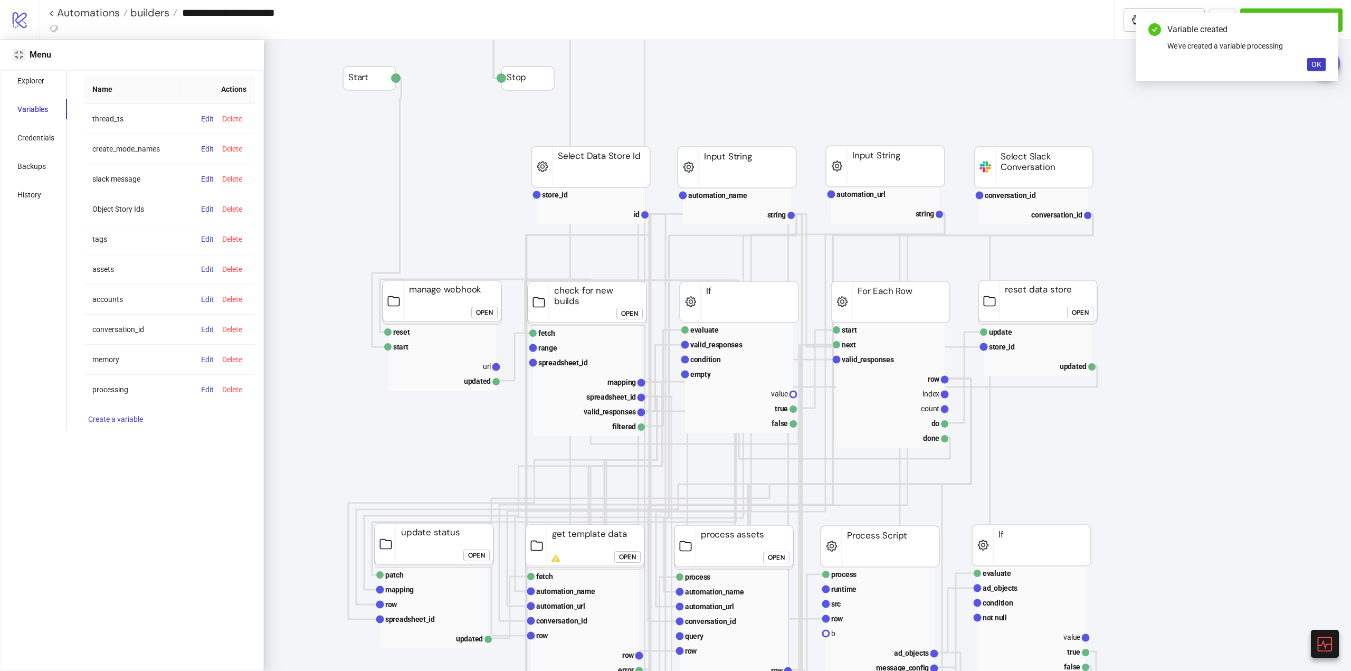
click at [24, 60] on button "Close" at bounding box center [19, 55] width 13 height 13
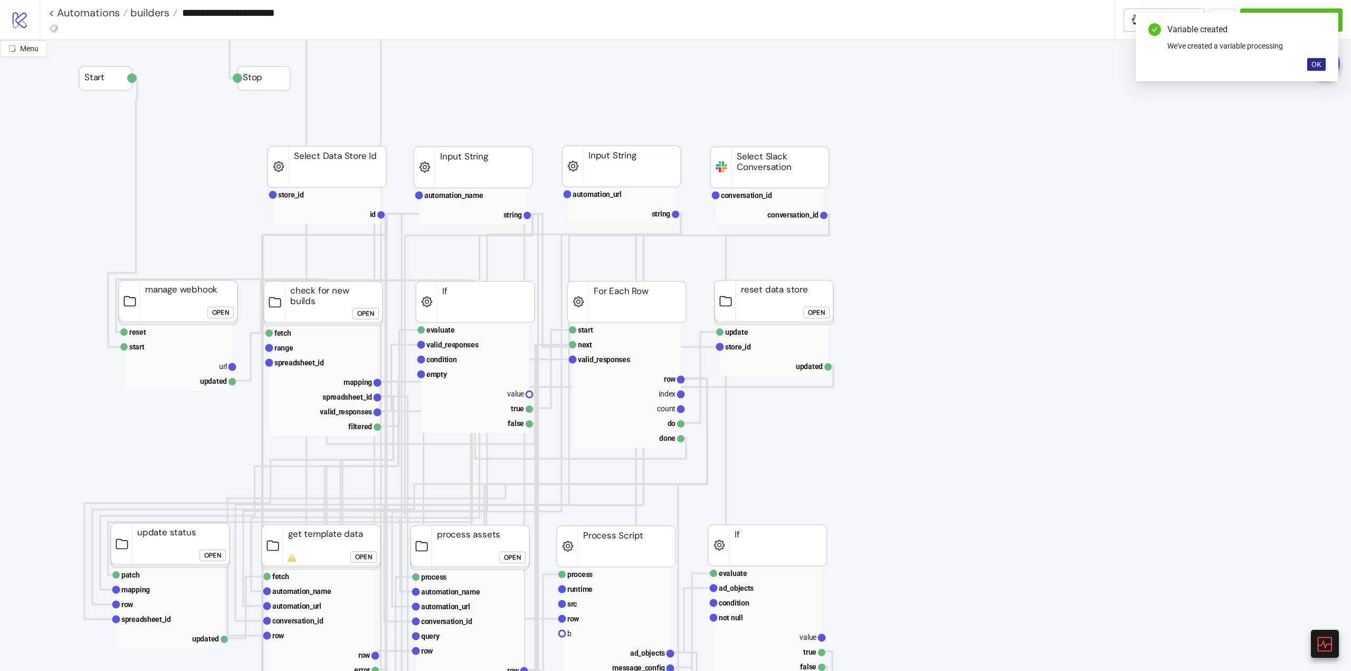
click at [1316, 64] on span "OK" at bounding box center [1316, 64] width 10 height 8
click at [1290, 23] on span "Run Automation" at bounding box center [1297, 20] width 70 height 12
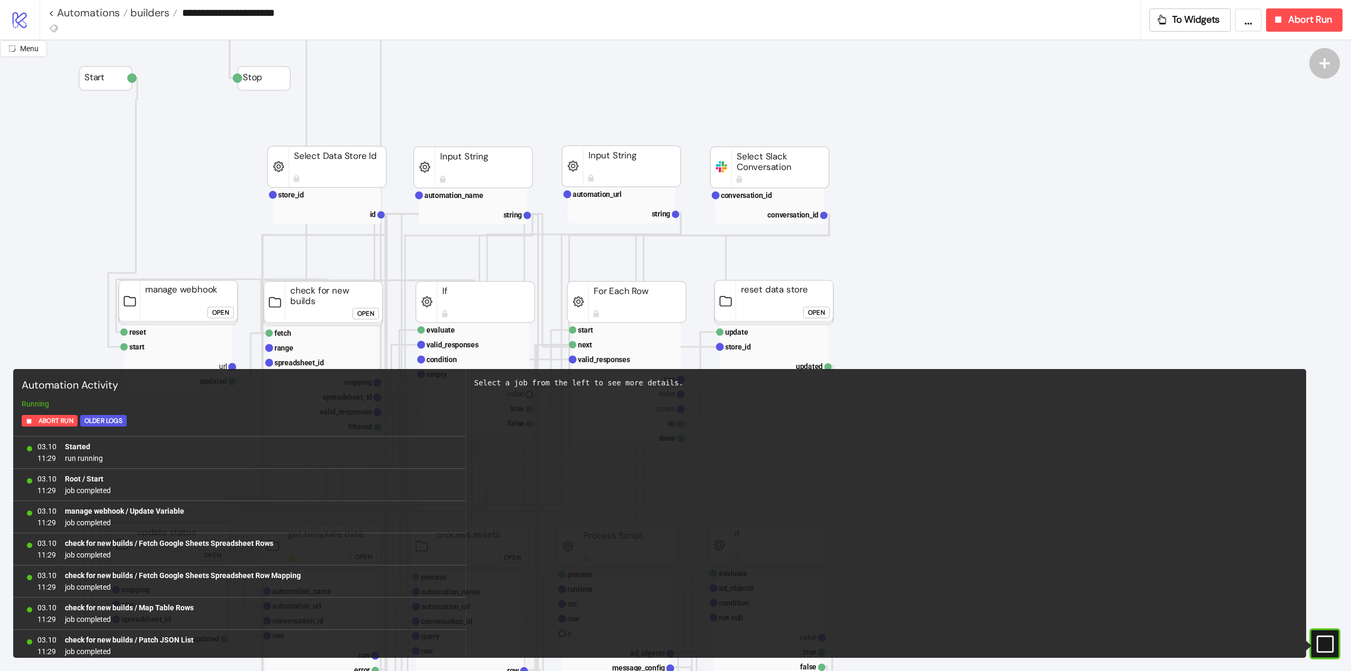
scroll to position [165, 0]
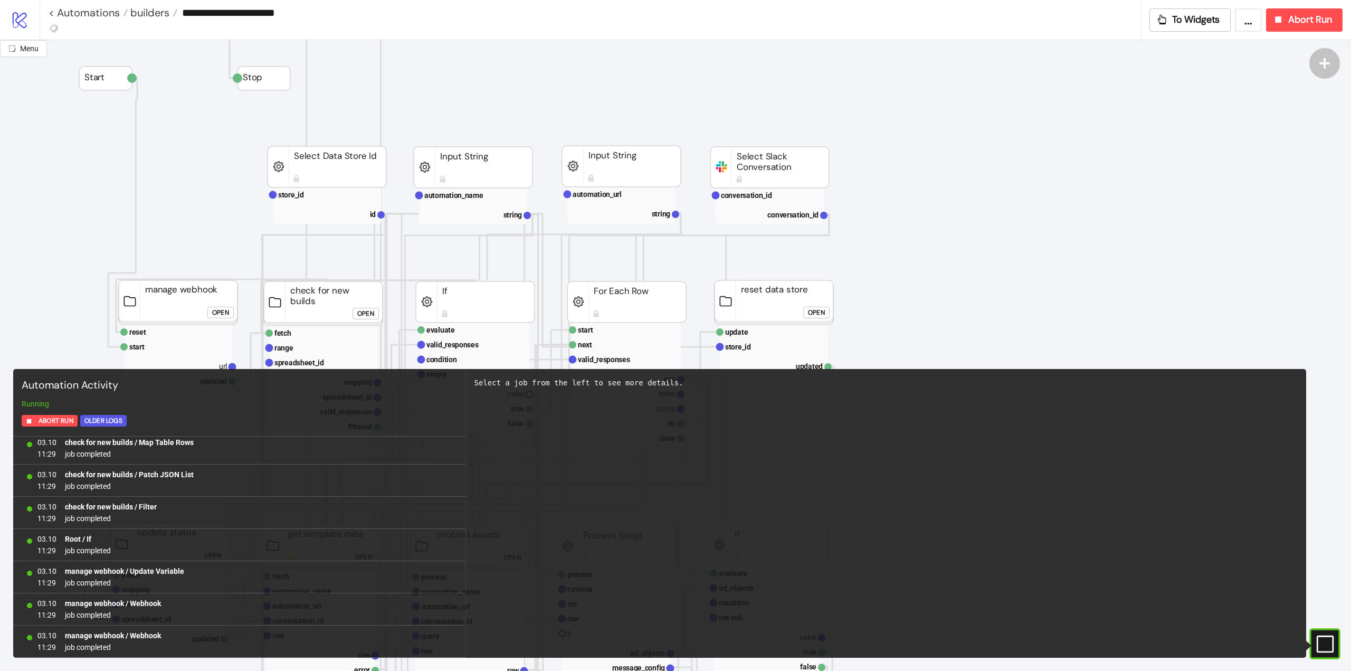
click at [1327, 646] on icon "#e9k1n36qviq57_to { animation: e9k1n36qviq57_to__to 2000ms linear infinite norm…" at bounding box center [1324, 643] width 18 height 18
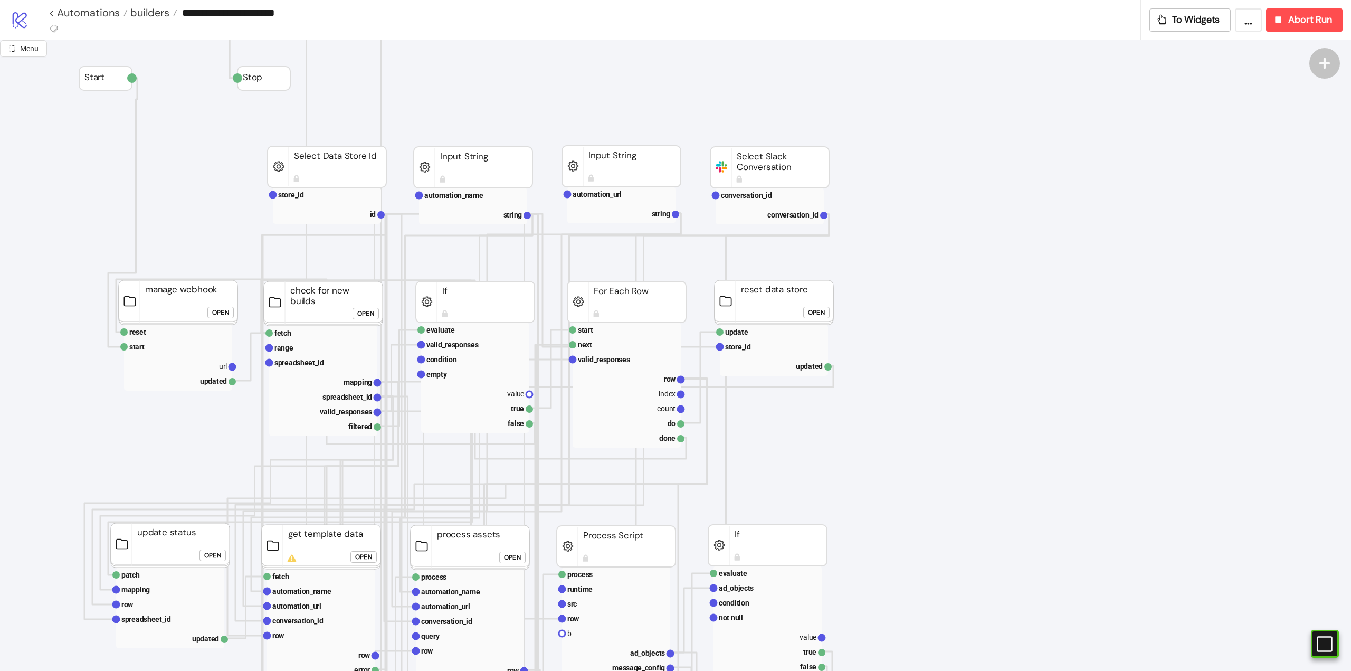
drag, startPoint x: 19, startPoint y: 176, endPoint x: 96, endPoint y: 187, distance: 77.8
click at [1311, 644] on div "#e9k1n36qviq57_to { animation: e9k1n36qviq57_to__to 2000ms linear infinite norm…" at bounding box center [1324, 643] width 31 height 31
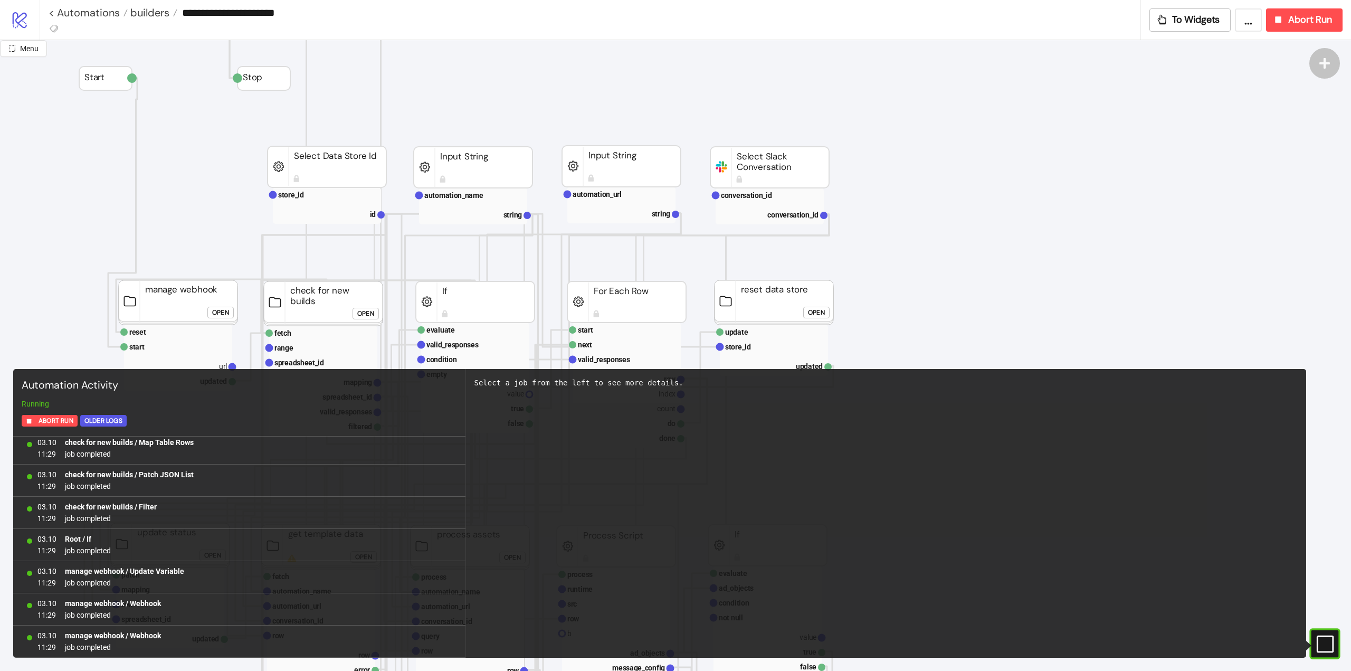
click at [1316, 646] on icon "#e9k1n36qviq57_to { animation: e9k1n36qviq57_to__to 2000ms linear infinite norm…" at bounding box center [1324, 643] width 18 height 18
